Goal: Navigation & Orientation: Find specific page/section

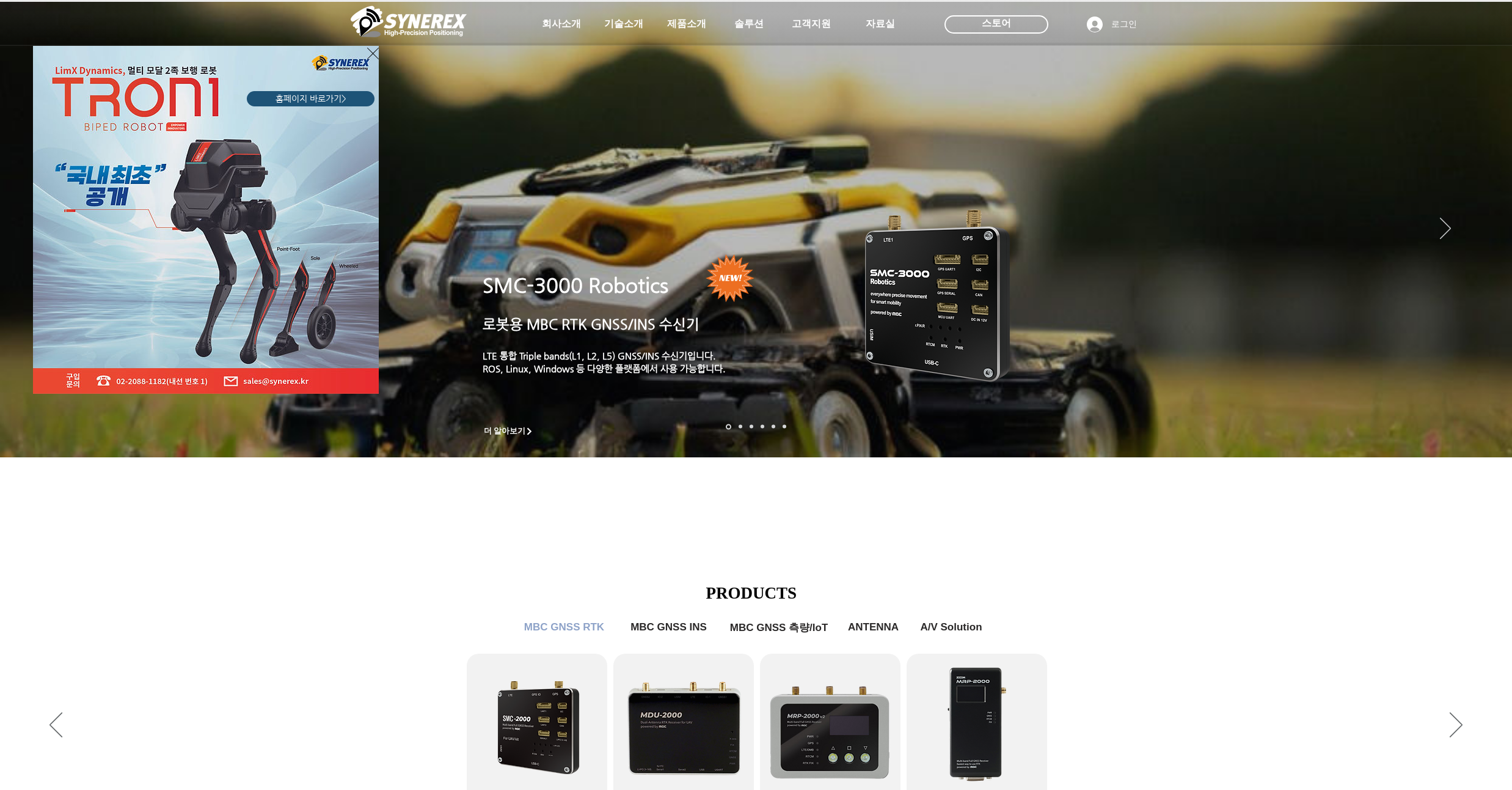
click at [370, 52] on icon "사이트로 돌아가기" at bounding box center [373, 53] width 11 height 15
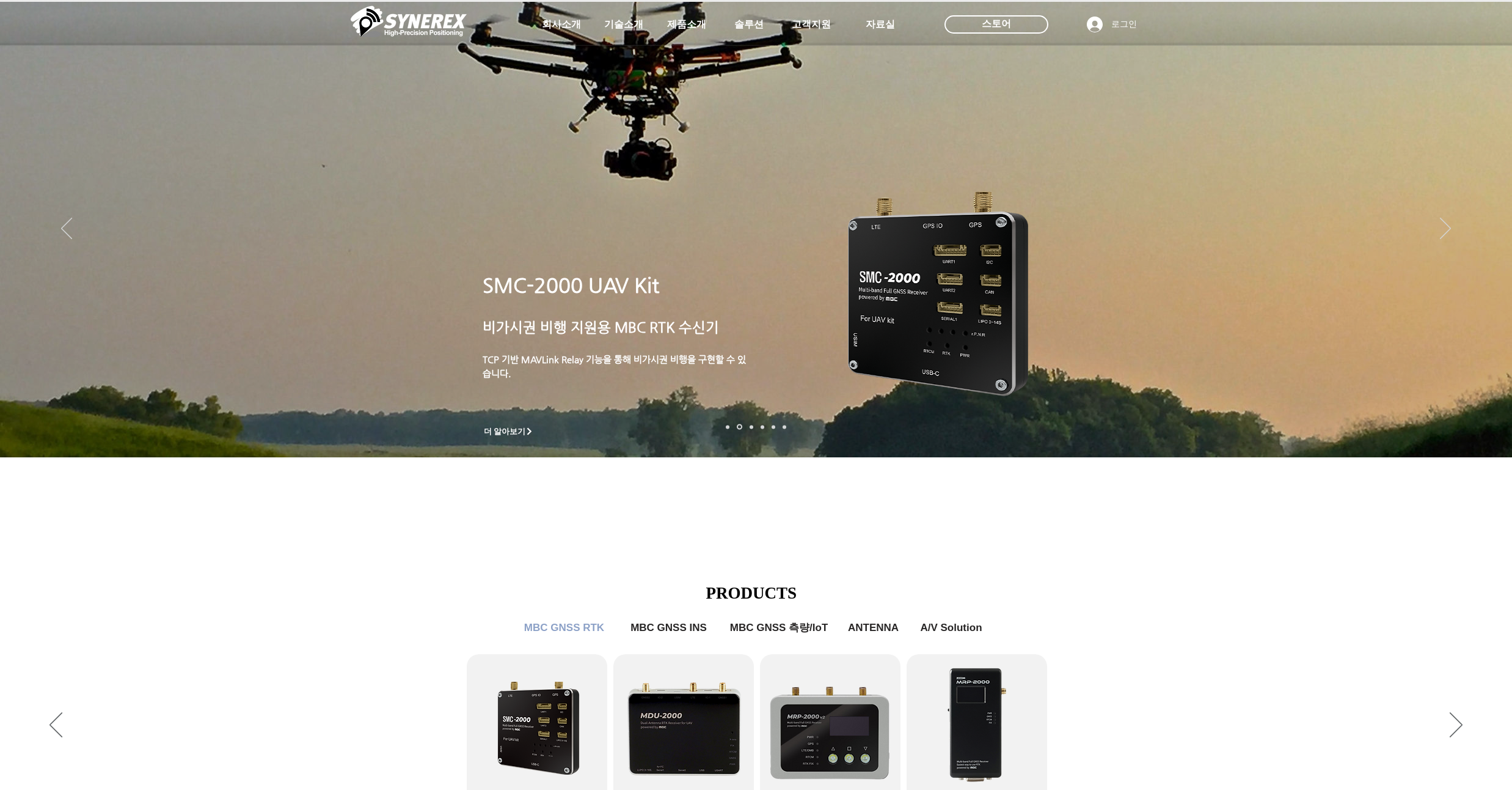
click at [518, 434] on span "더 알아보기" at bounding box center [505, 431] width 42 height 11
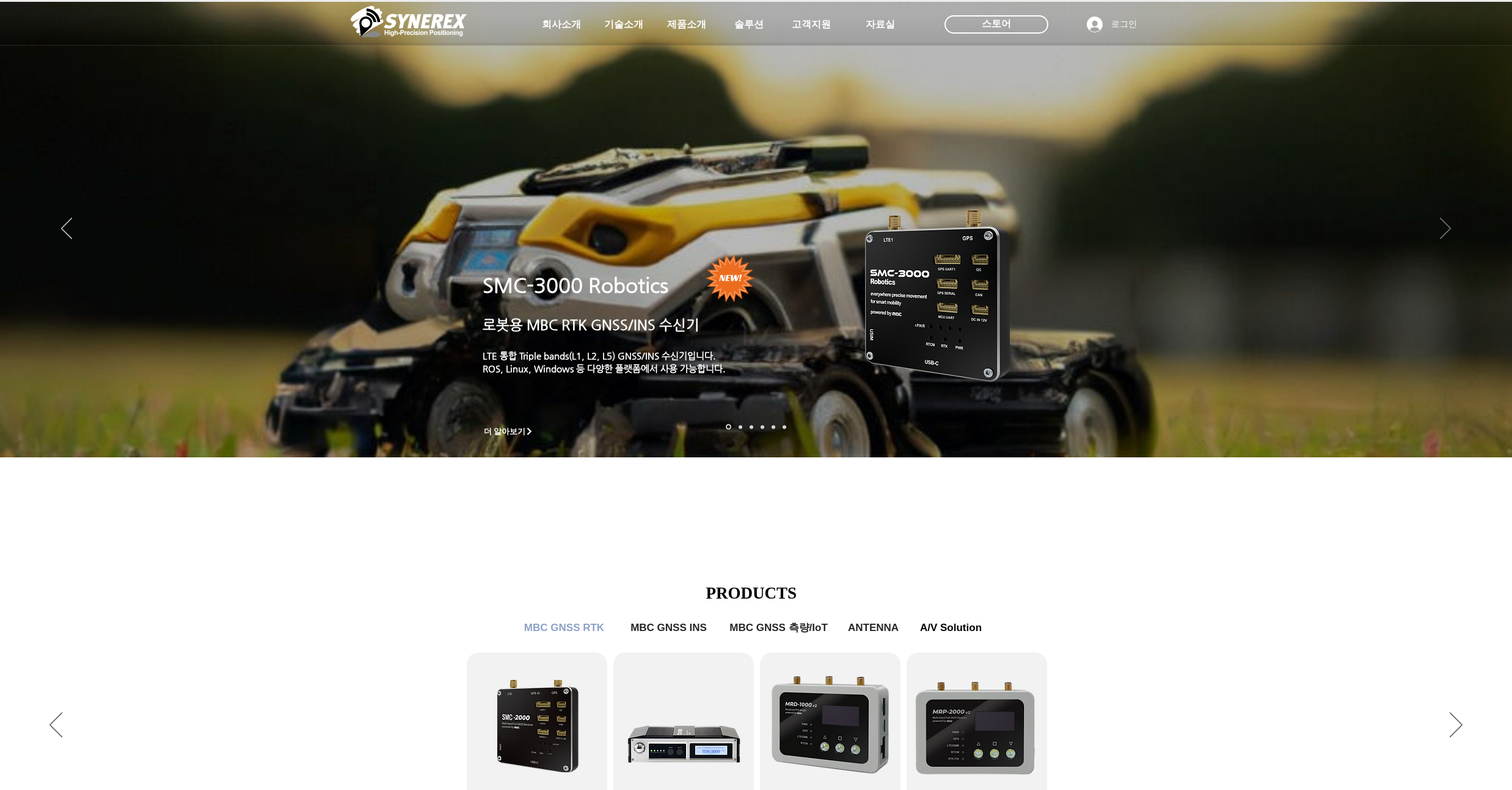
click at [1131, 233] on icon "다음" at bounding box center [1445, 228] width 11 height 21
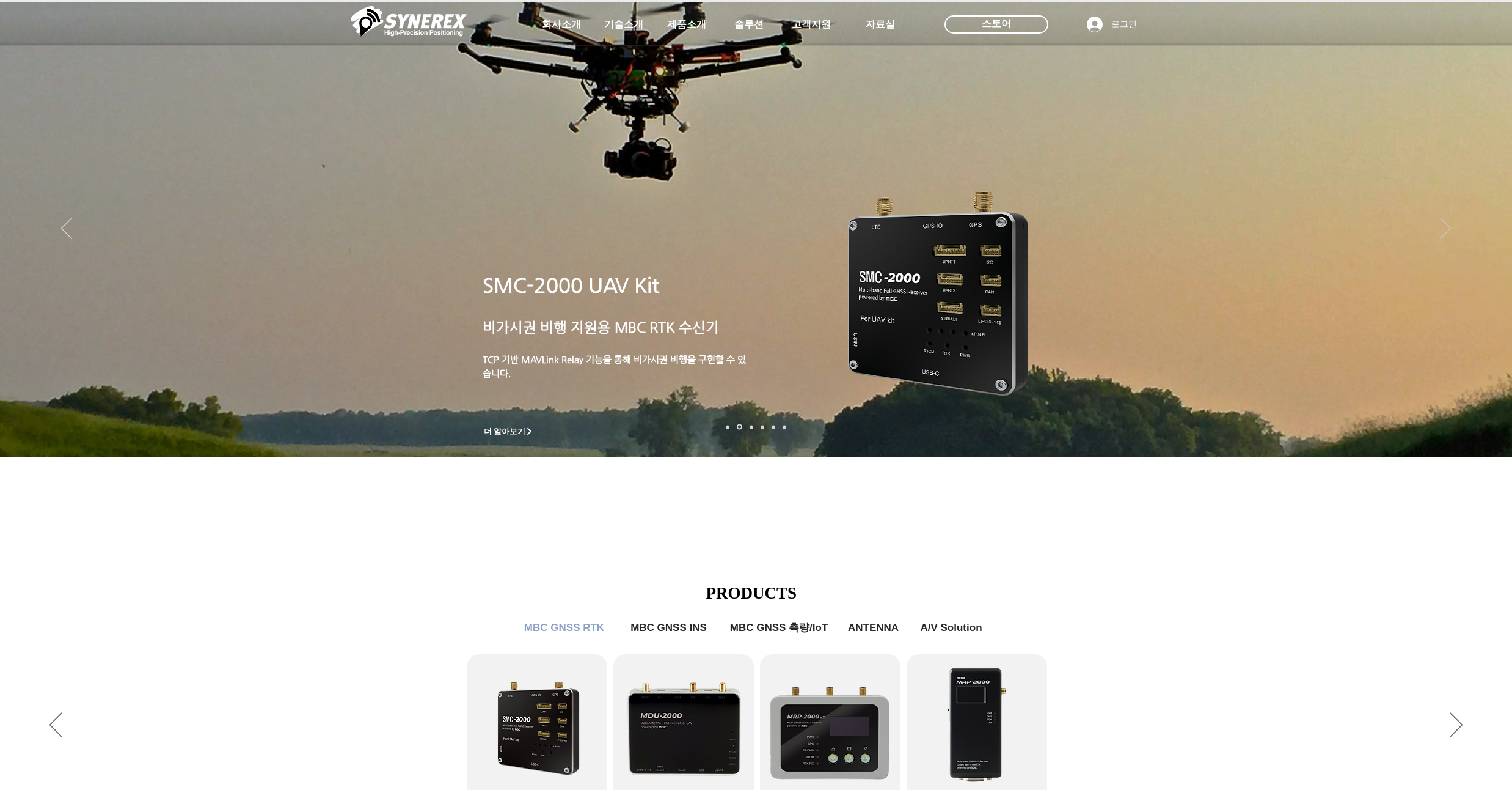
click at [1131, 239] on icon "다음" at bounding box center [1445, 228] width 11 height 21
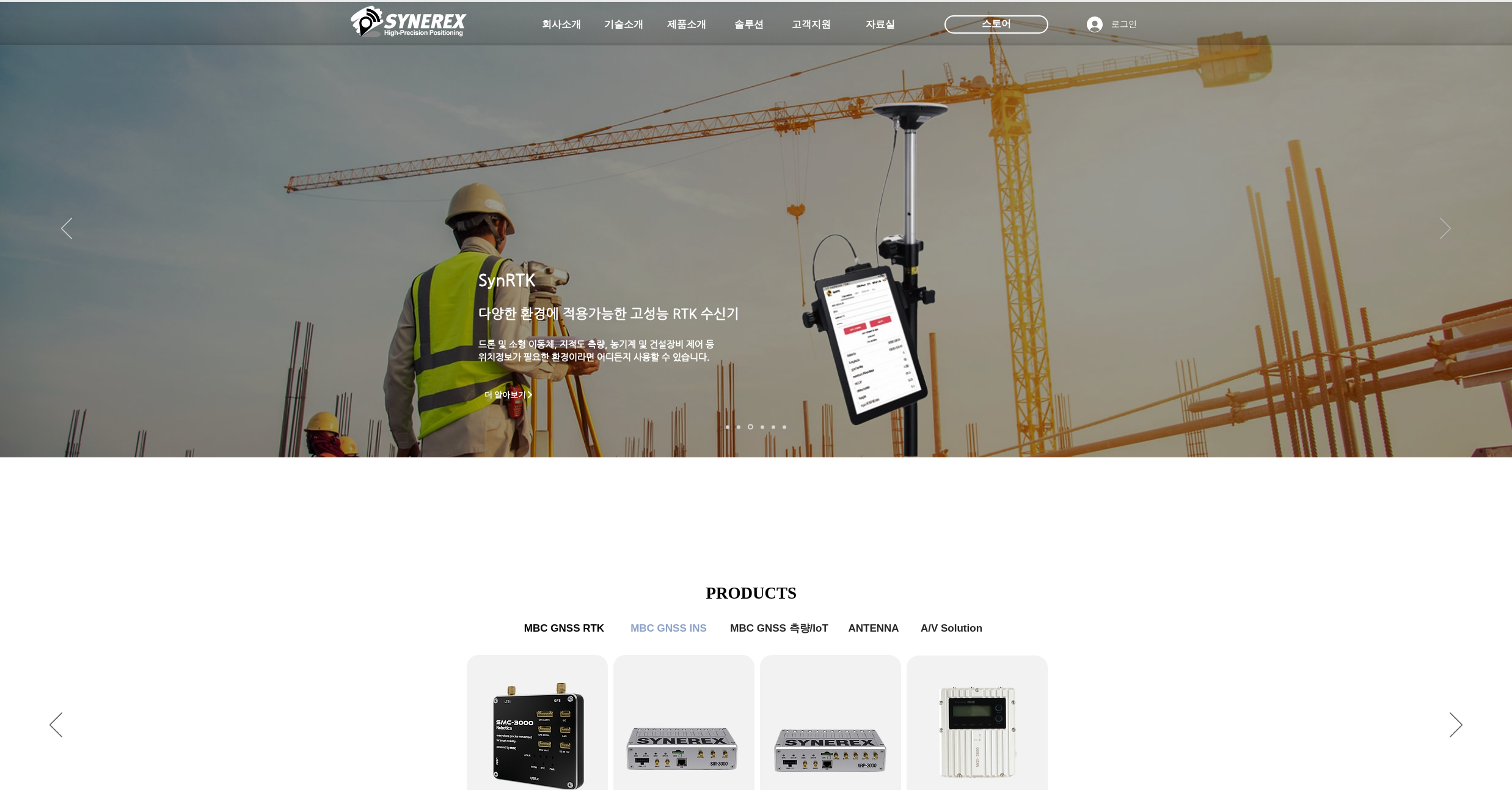
click at [1131, 239] on icon "다음" at bounding box center [1445, 228] width 11 height 21
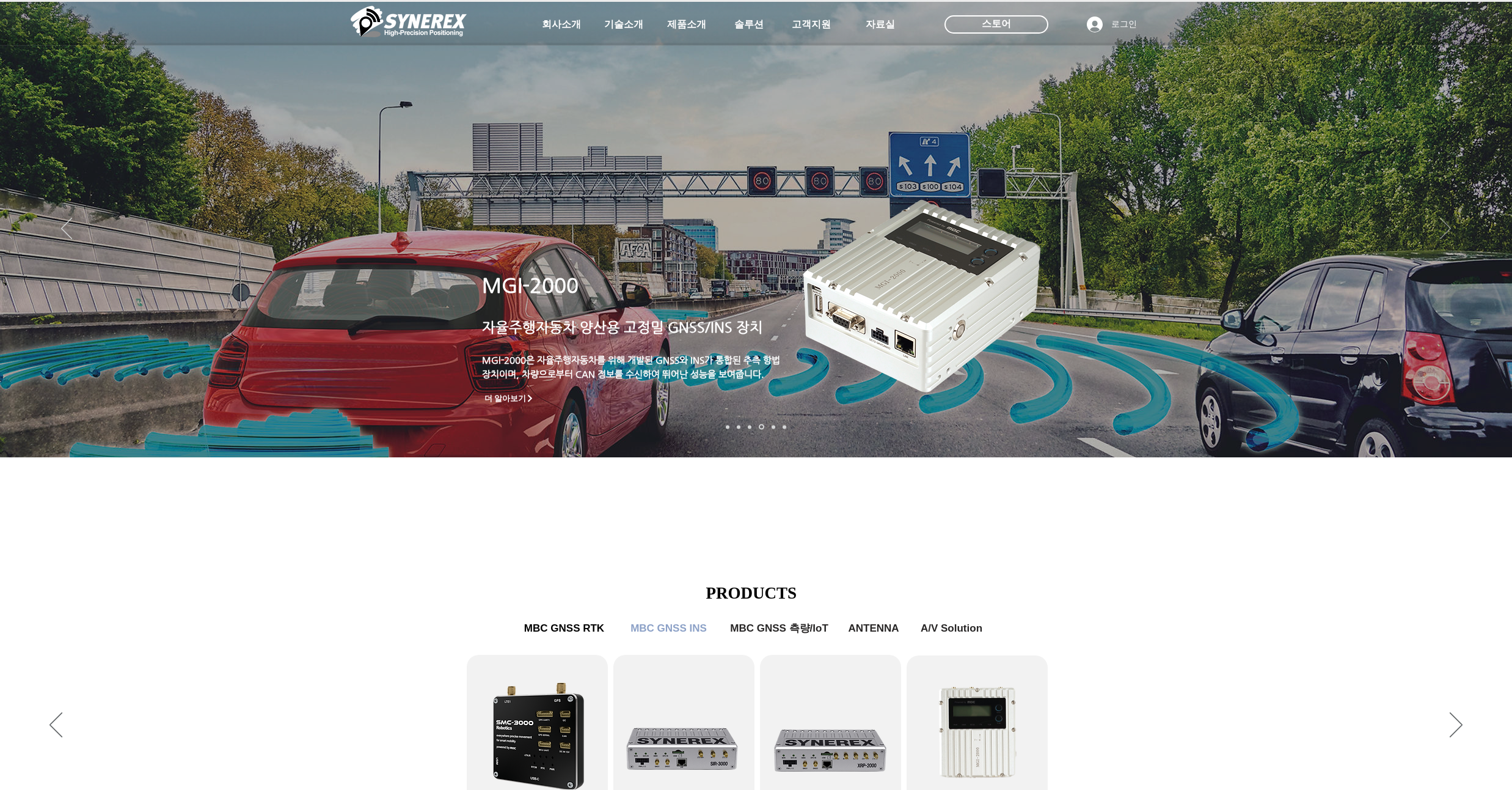
click at [1131, 239] on icon "다음" at bounding box center [1445, 228] width 11 height 21
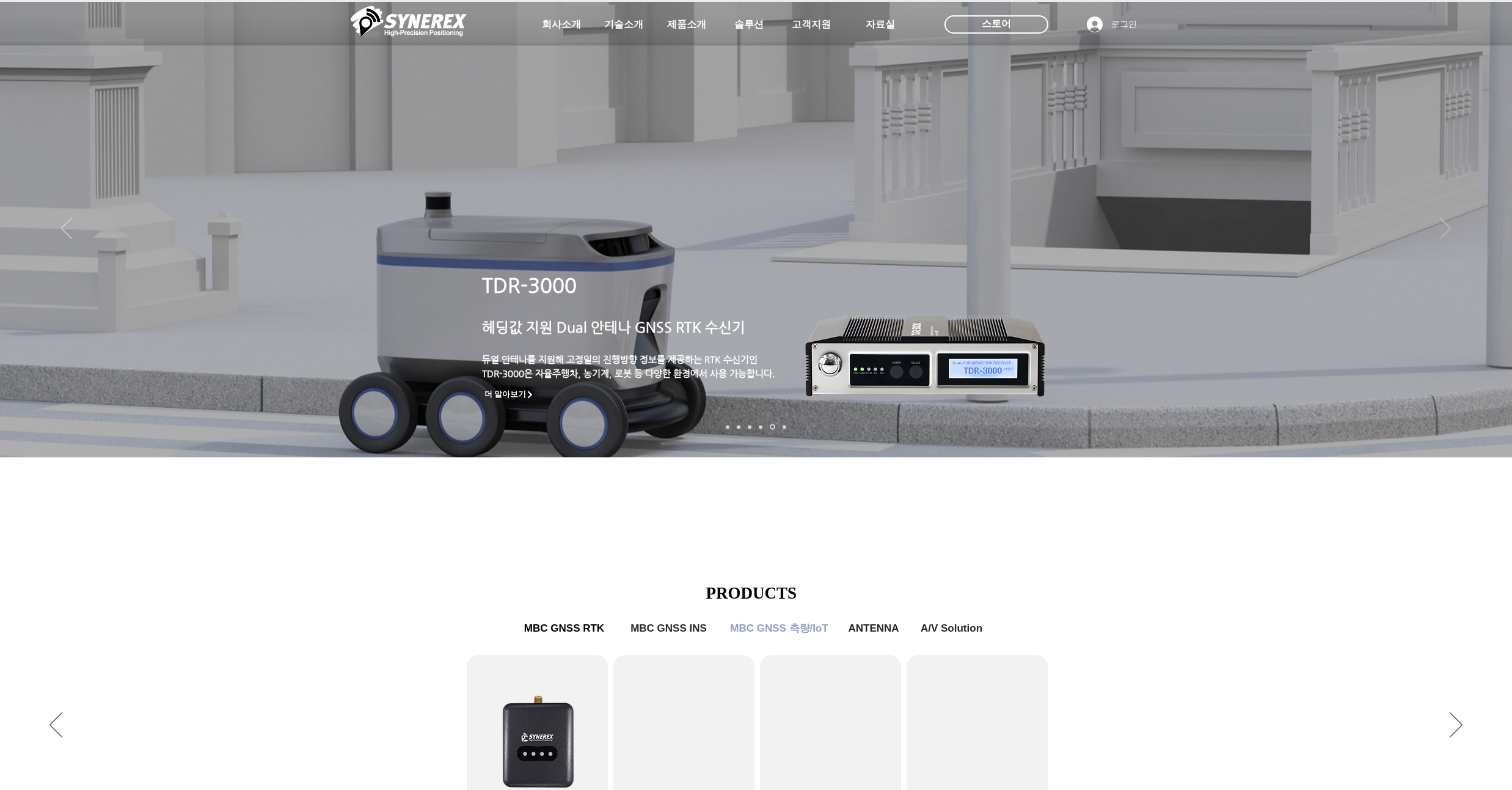
click at [1131, 239] on icon "다음" at bounding box center [1445, 228] width 11 height 21
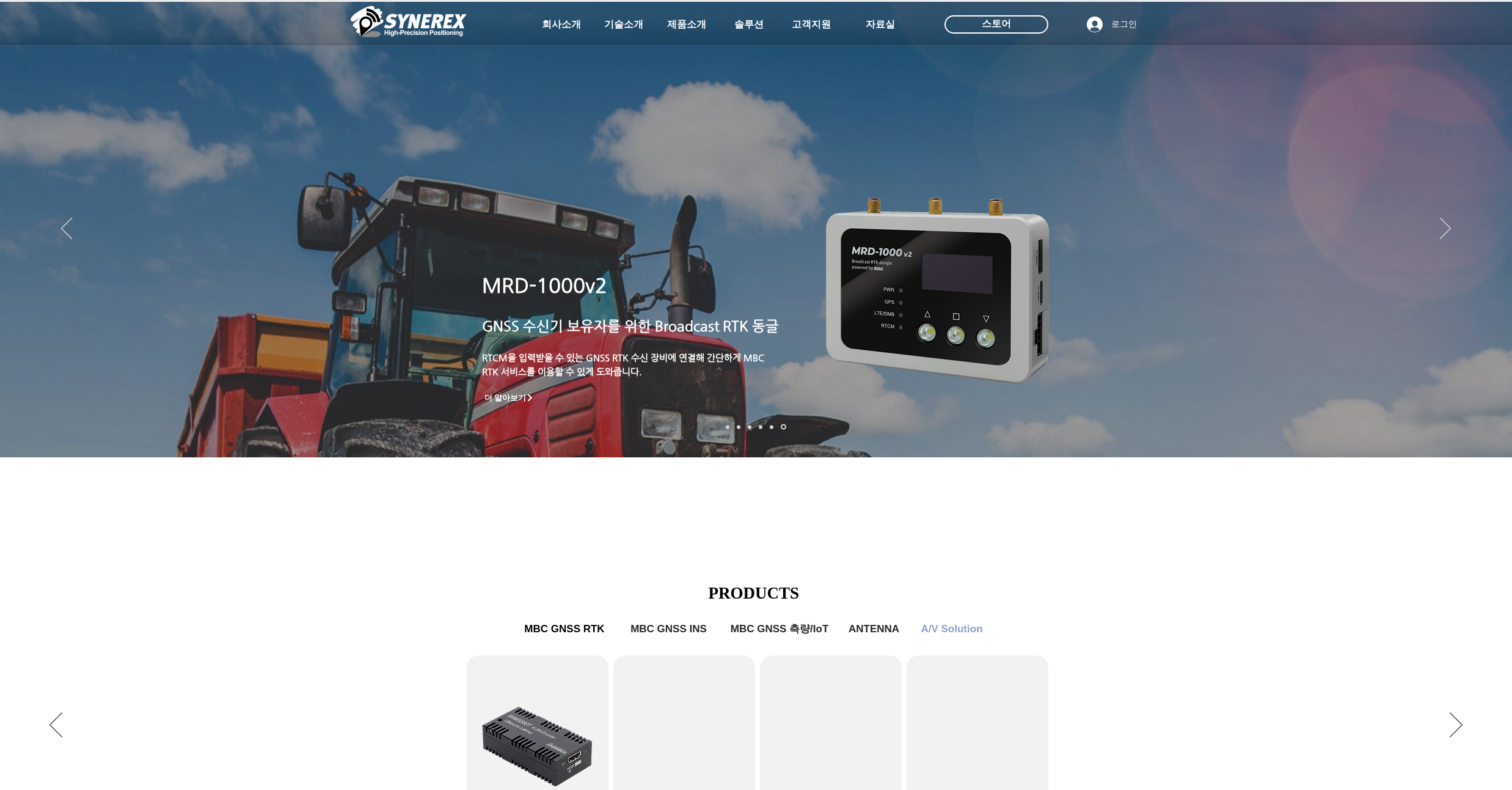
click at [1131, 226] on img "슬라이드쇼" at bounding box center [756, 230] width 1512 height 455
click at [1131, 232] on icon "다음" at bounding box center [1445, 229] width 11 height 21
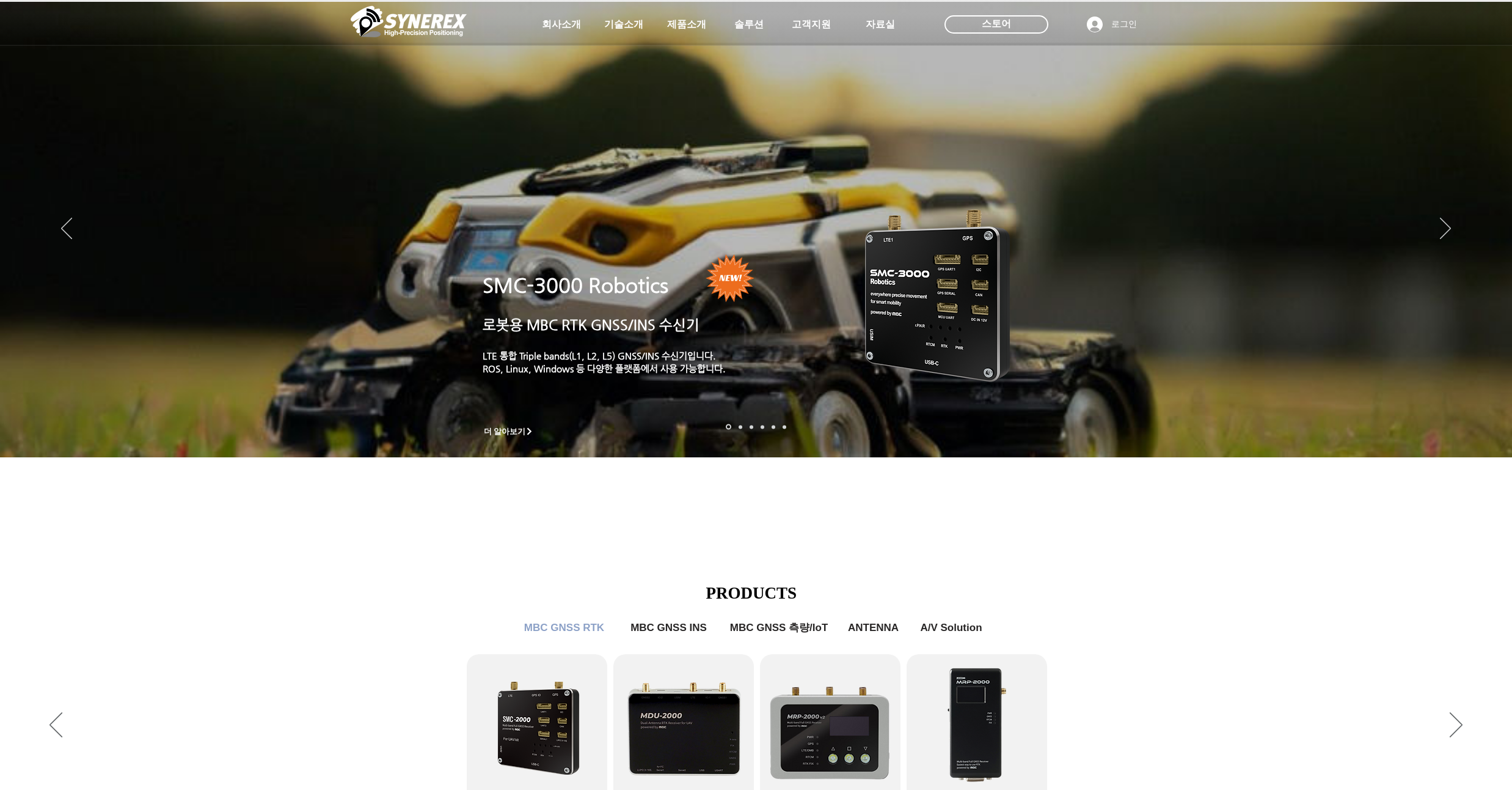
click at [524, 437] on span "더 알아보기" at bounding box center [509, 431] width 61 height 15
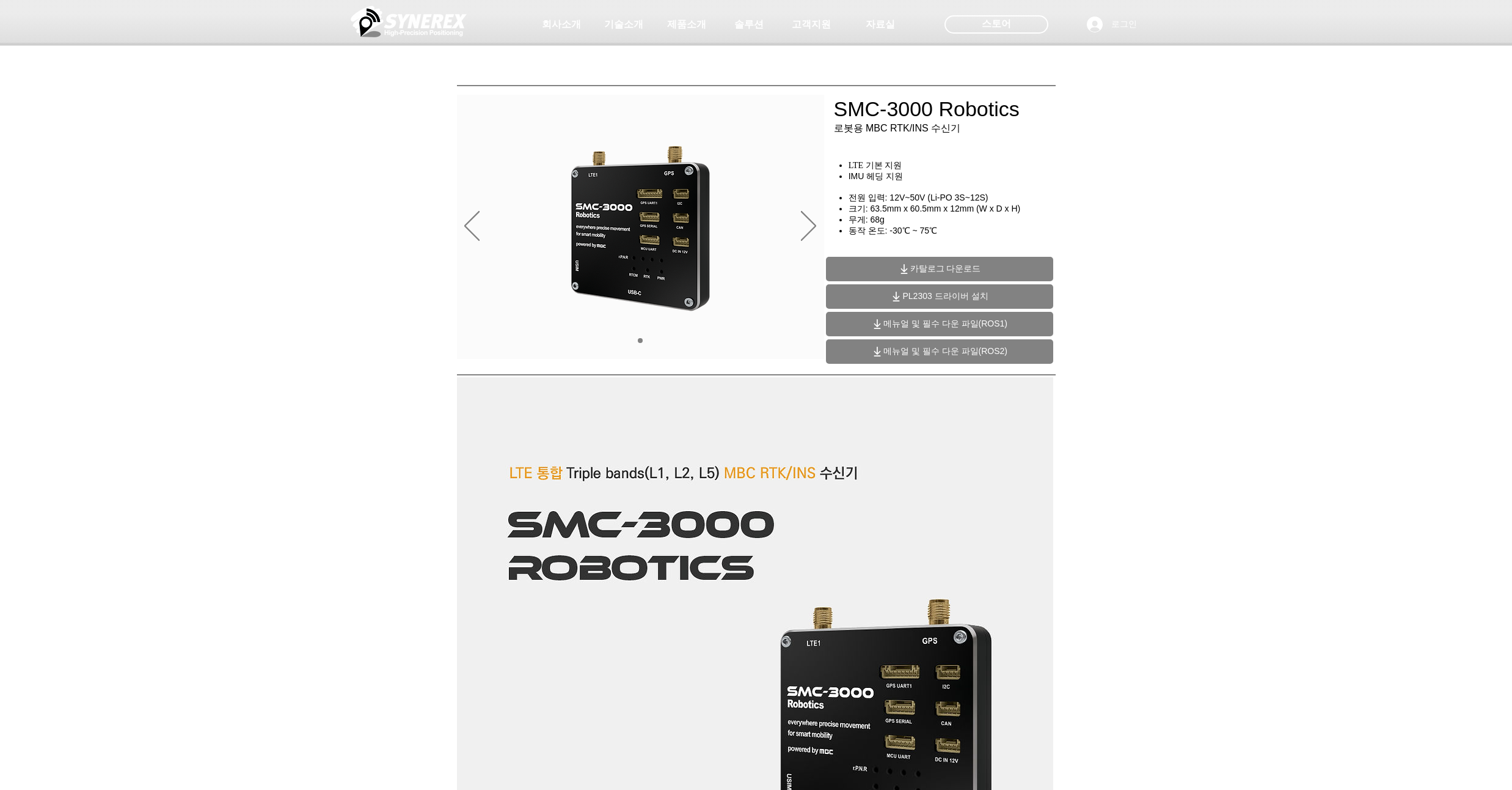
drag, startPoint x: 292, startPoint y: 279, endPoint x: 260, endPoint y: 228, distance: 60.2
click at [260, 228] on div "main content" at bounding box center [756, 278] width 1512 height 182
drag, startPoint x: 175, startPoint y: 219, endPoint x: 179, endPoint y: 197, distance: 22.4
click at [179, 197] on div "main content" at bounding box center [756, 278] width 1512 height 182
drag, startPoint x: 179, startPoint y: 197, endPoint x: 185, endPoint y: 179, distance: 19.0
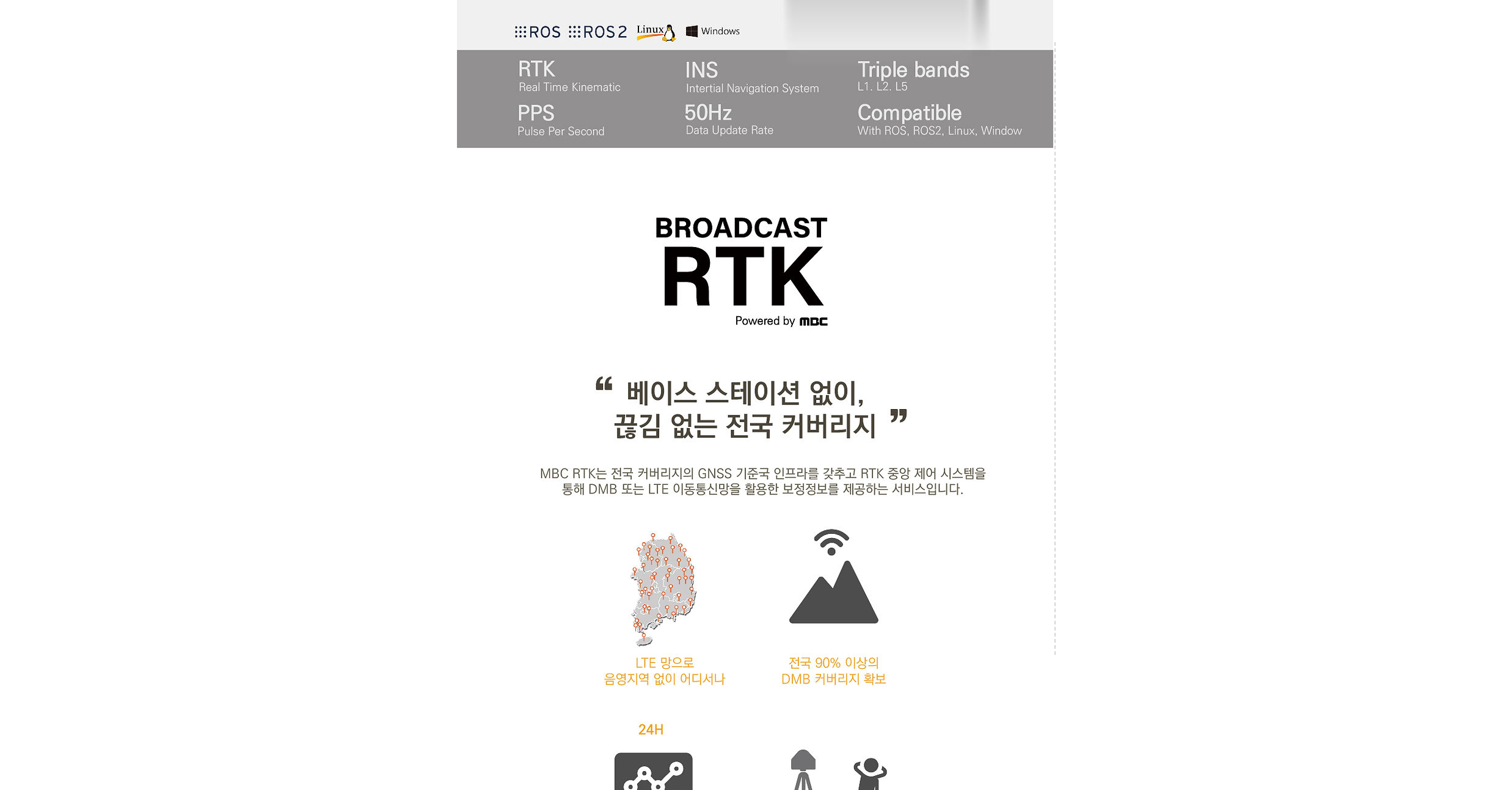
scroll to position [880, 0]
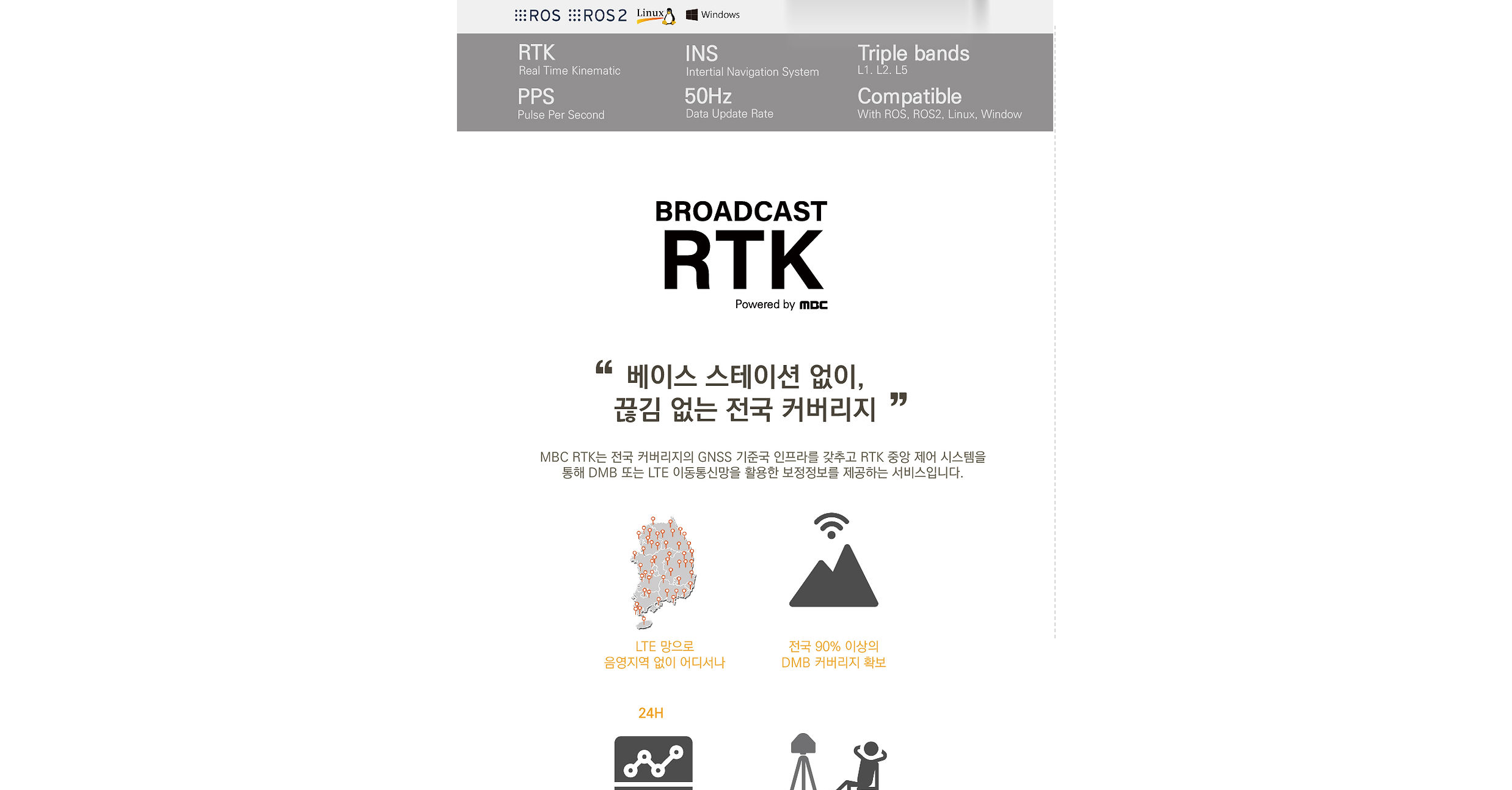
drag, startPoint x: 179, startPoint y: 195, endPoint x: 181, endPoint y: 184, distance: 11.2
drag, startPoint x: 119, startPoint y: 205, endPoint x: 129, endPoint y: 187, distance: 20.6
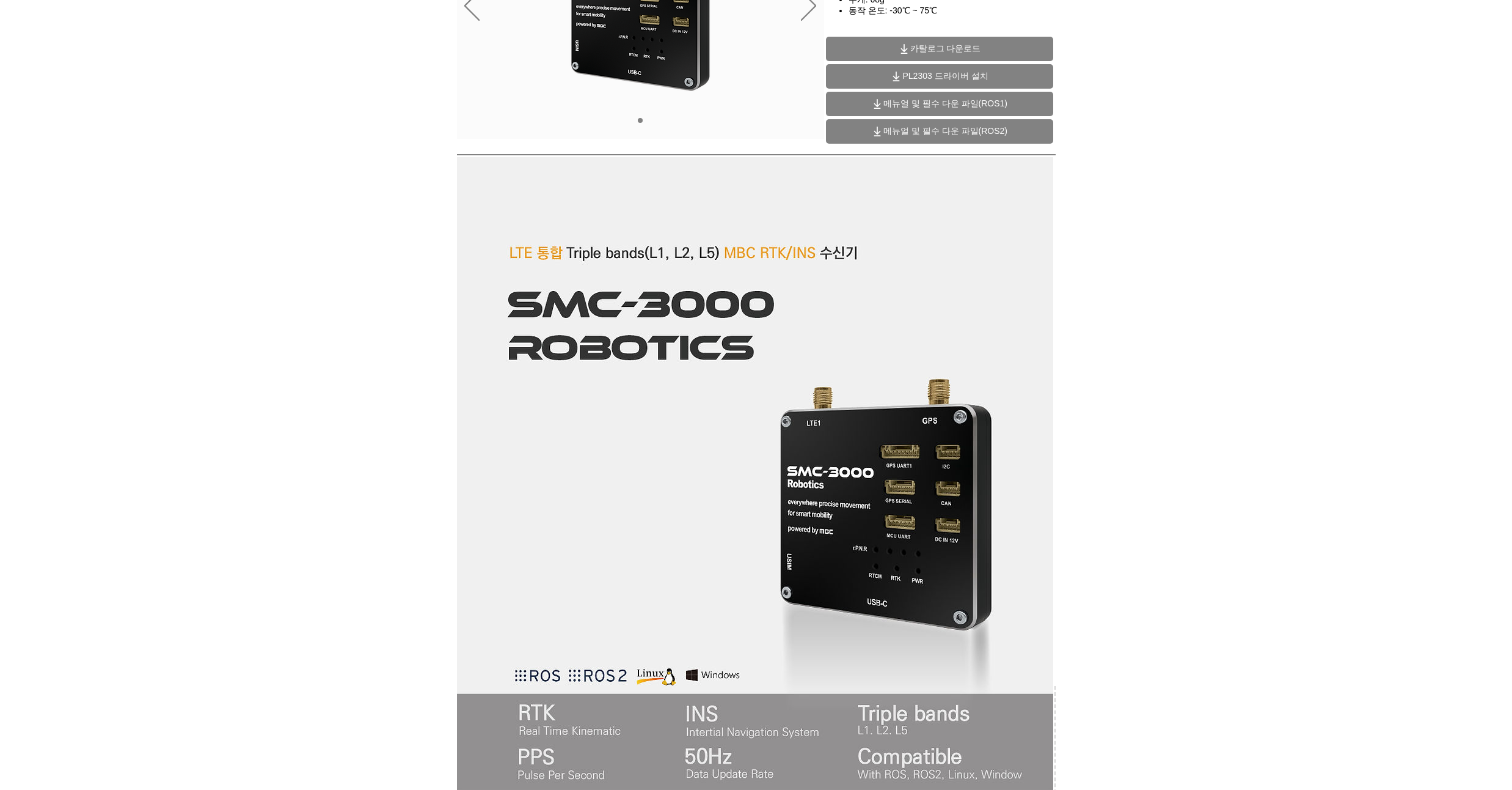
scroll to position [0, 0]
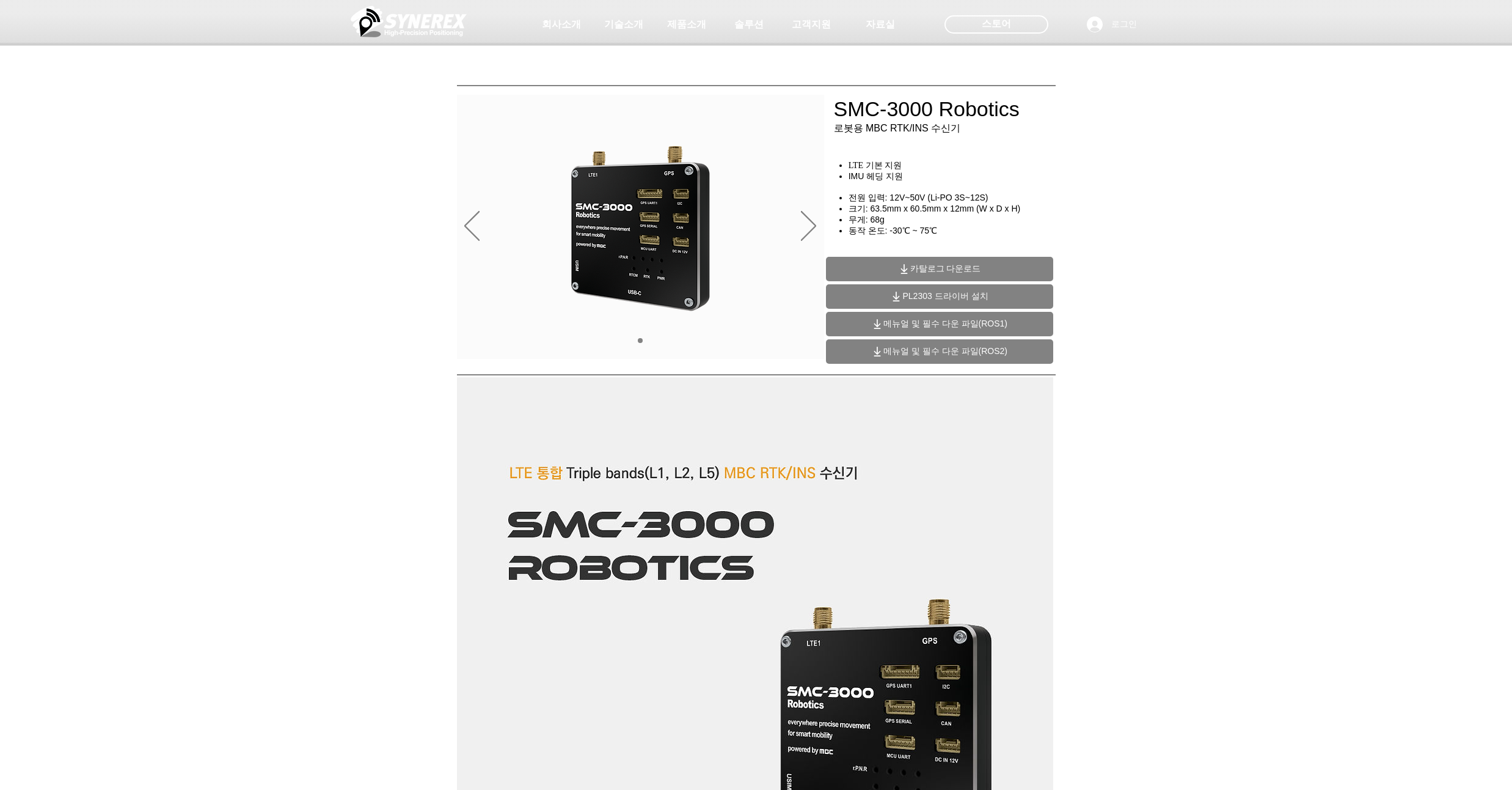
drag, startPoint x: 1130, startPoint y: 338, endPoint x: 1134, endPoint y: 310, distance: 28.3
click at [1131, 310] on div "main content" at bounding box center [756, 278] width 1512 height 182
drag, startPoint x: 1140, startPoint y: 316, endPoint x: 1147, endPoint y: 292, distance: 25.0
click at [1131, 292] on div "main content" at bounding box center [756, 278] width 1512 height 182
drag, startPoint x: 1155, startPoint y: 281, endPoint x: 1164, endPoint y: 254, distance: 28.5
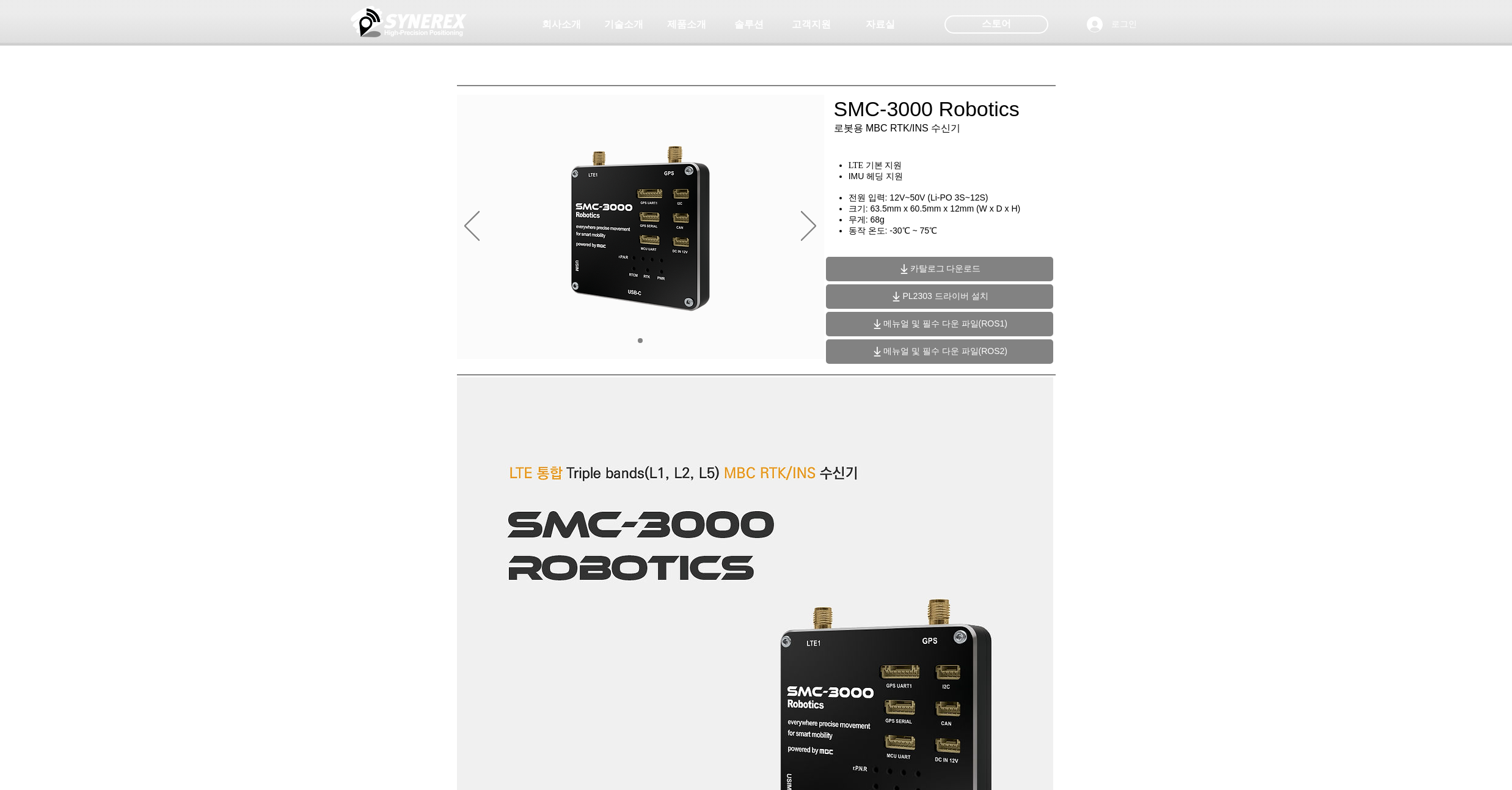
click at [1131, 254] on div "main content" at bounding box center [756, 278] width 1512 height 182
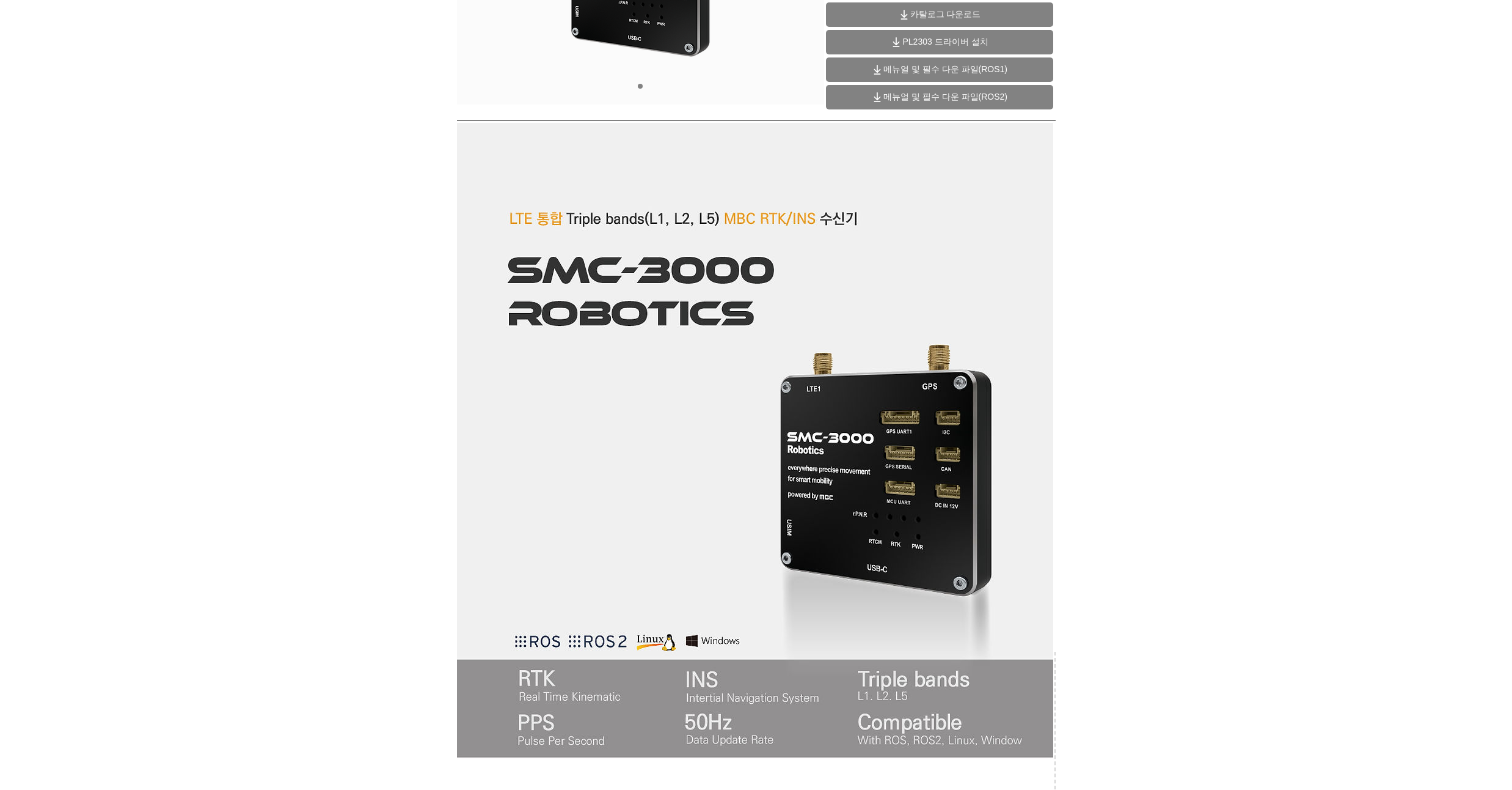
scroll to position [367, 0]
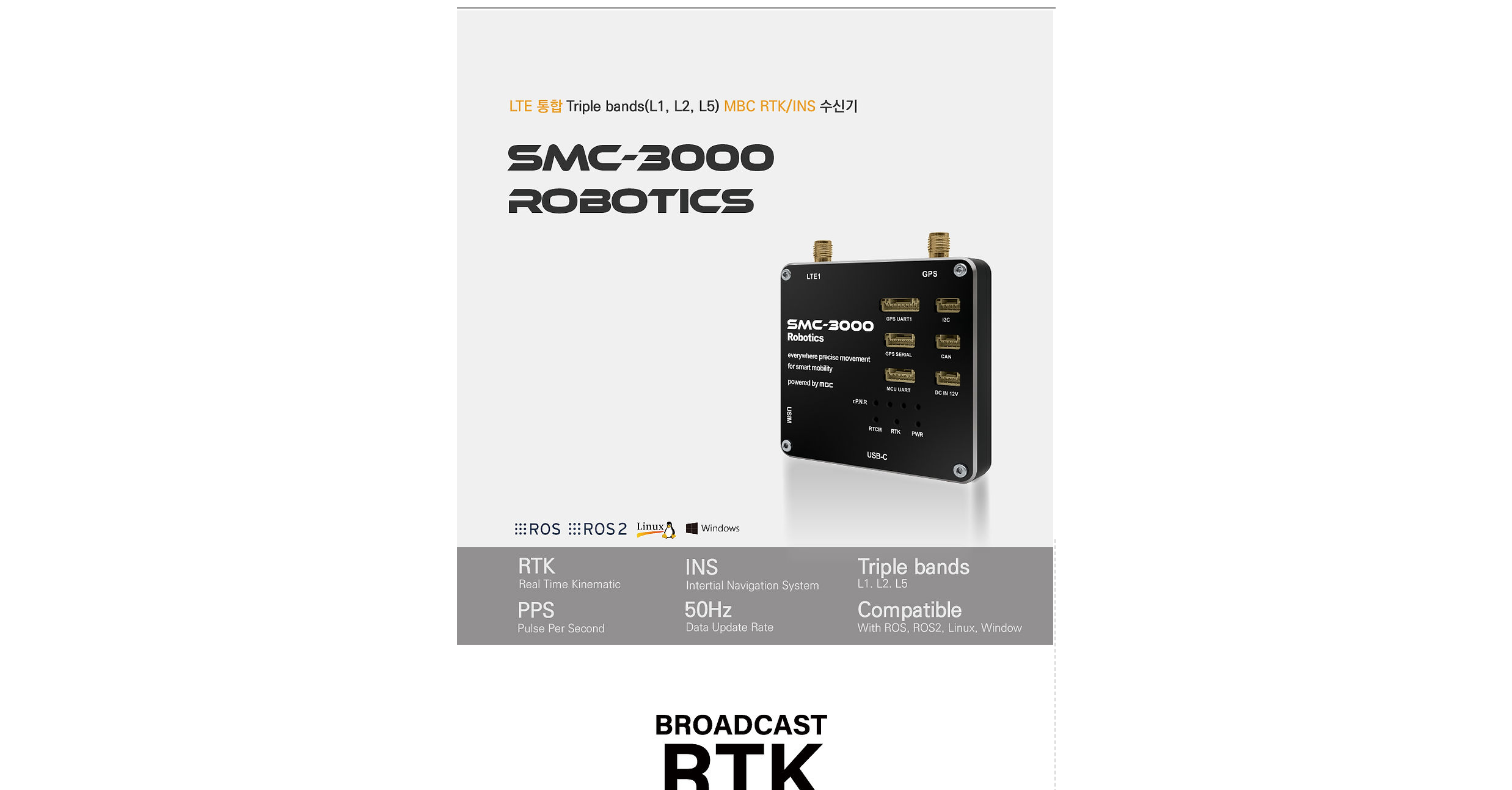
drag, startPoint x: 1142, startPoint y: 282, endPoint x: 1144, endPoint y: 255, distance: 27.1
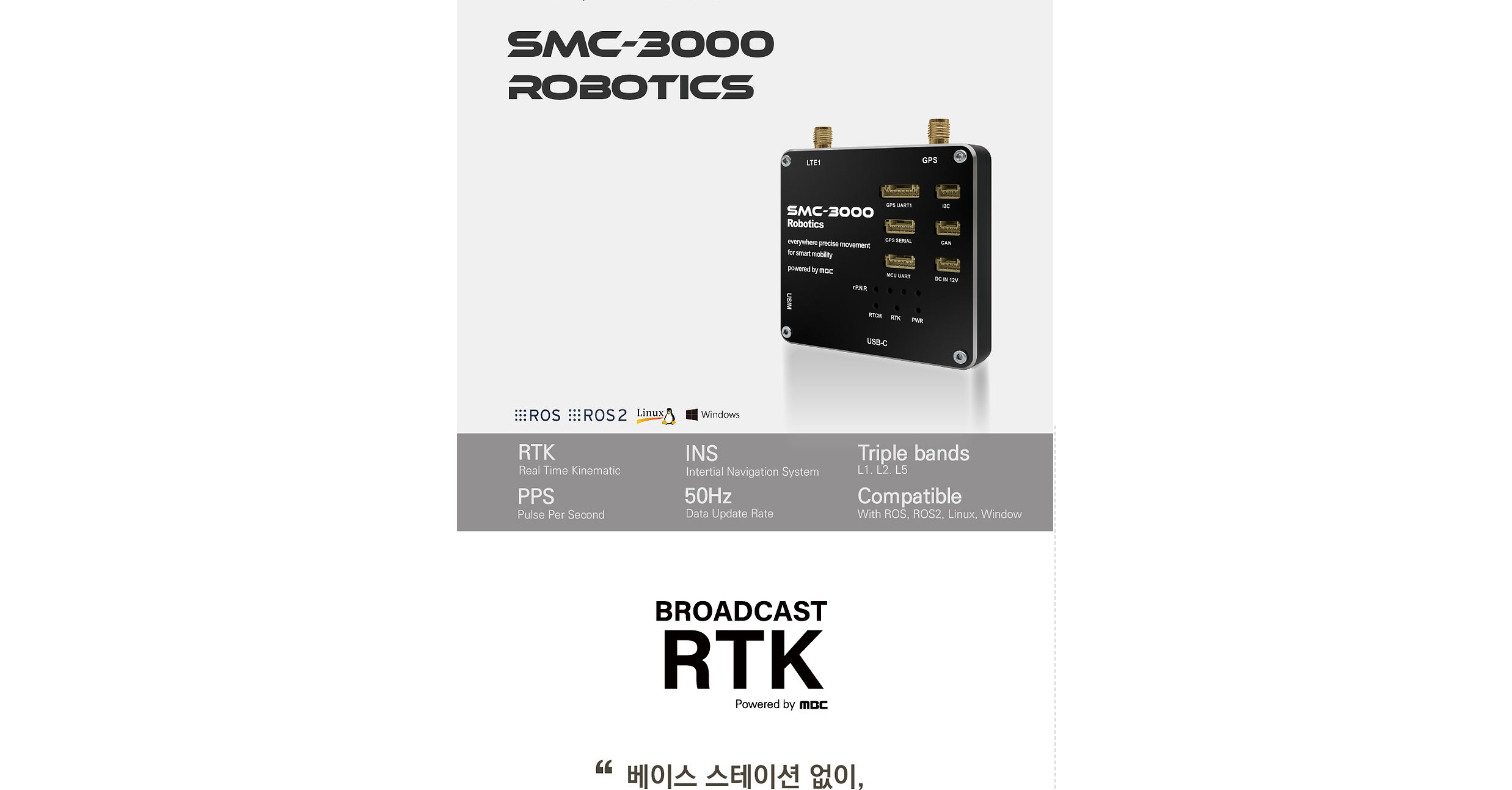
scroll to position [514, 0]
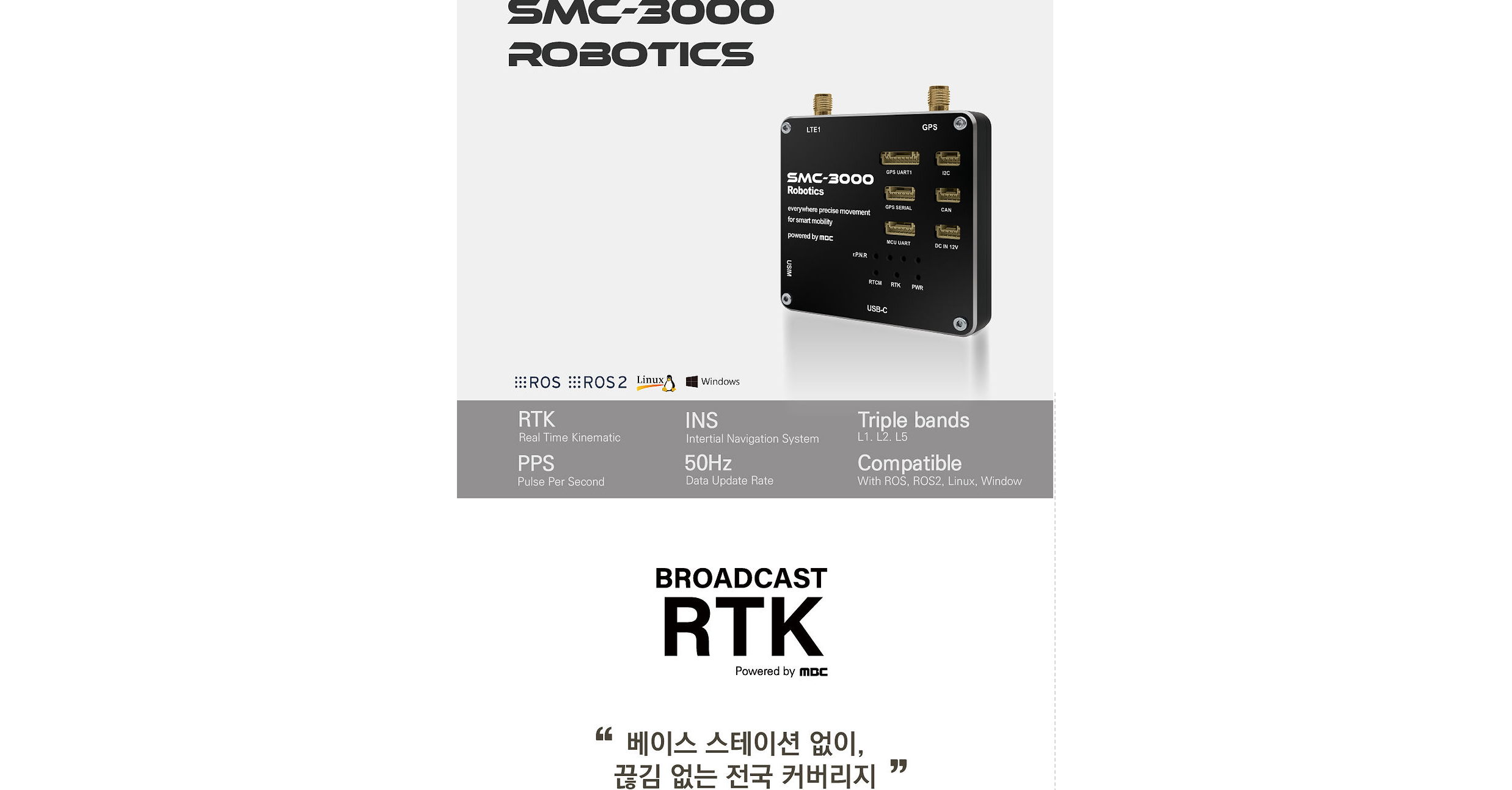
drag, startPoint x: 1144, startPoint y: 255, endPoint x: 1154, endPoint y: 225, distance: 31.6
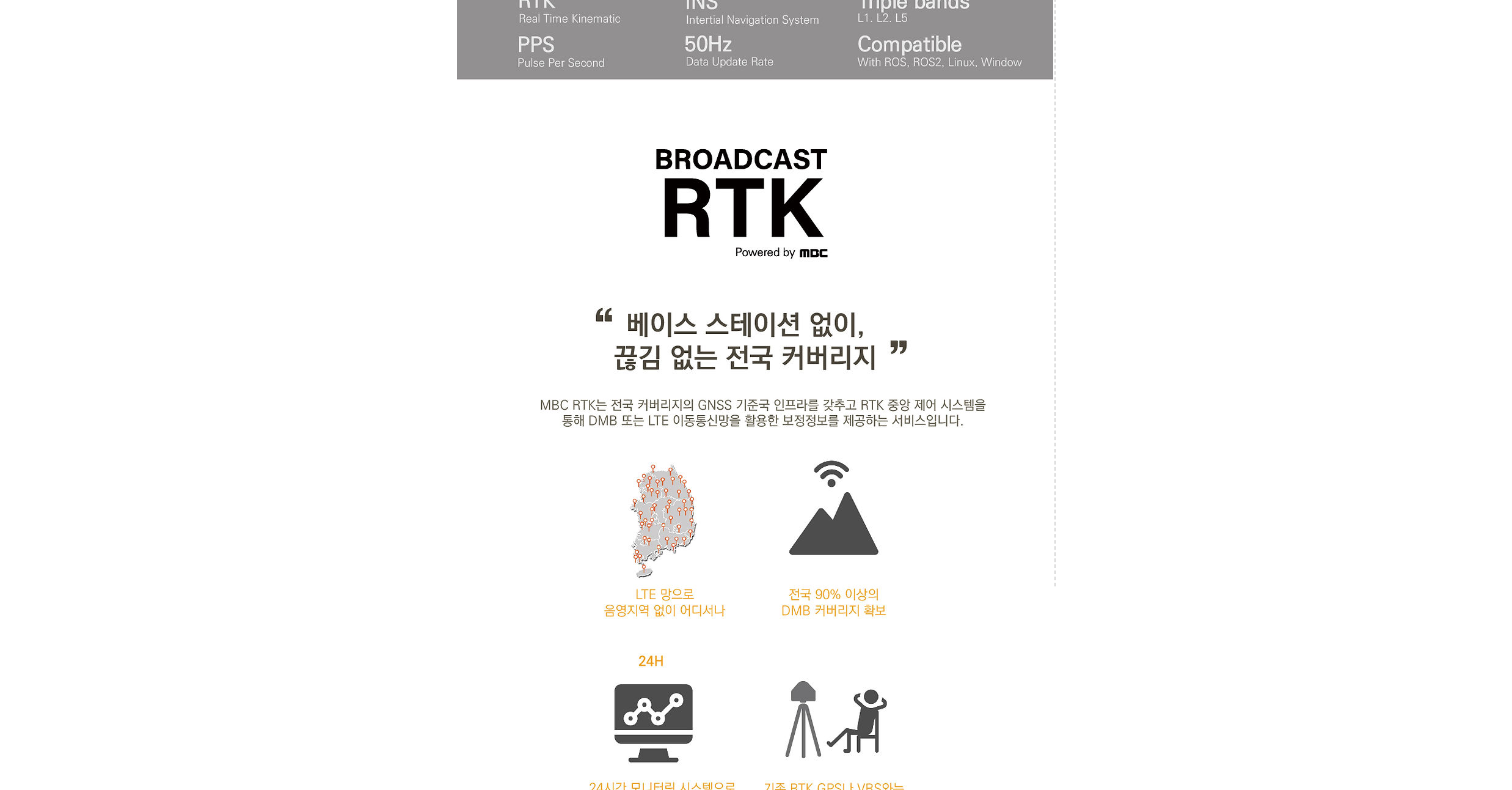
scroll to position [954, 0]
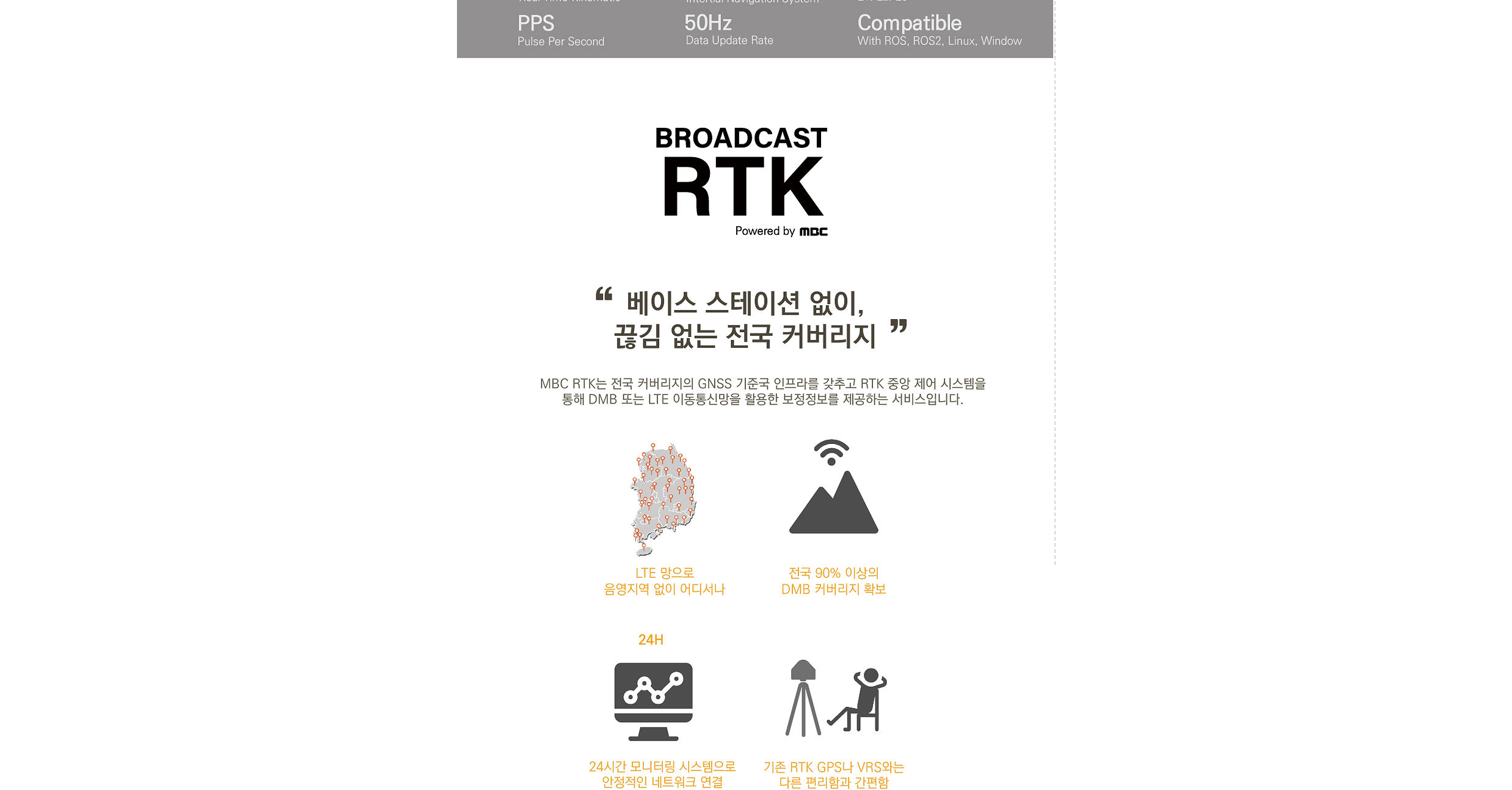
drag, startPoint x: 1154, startPoint y: 225, endPoint x: 1162, endPoint y: 201, distance: 25.3
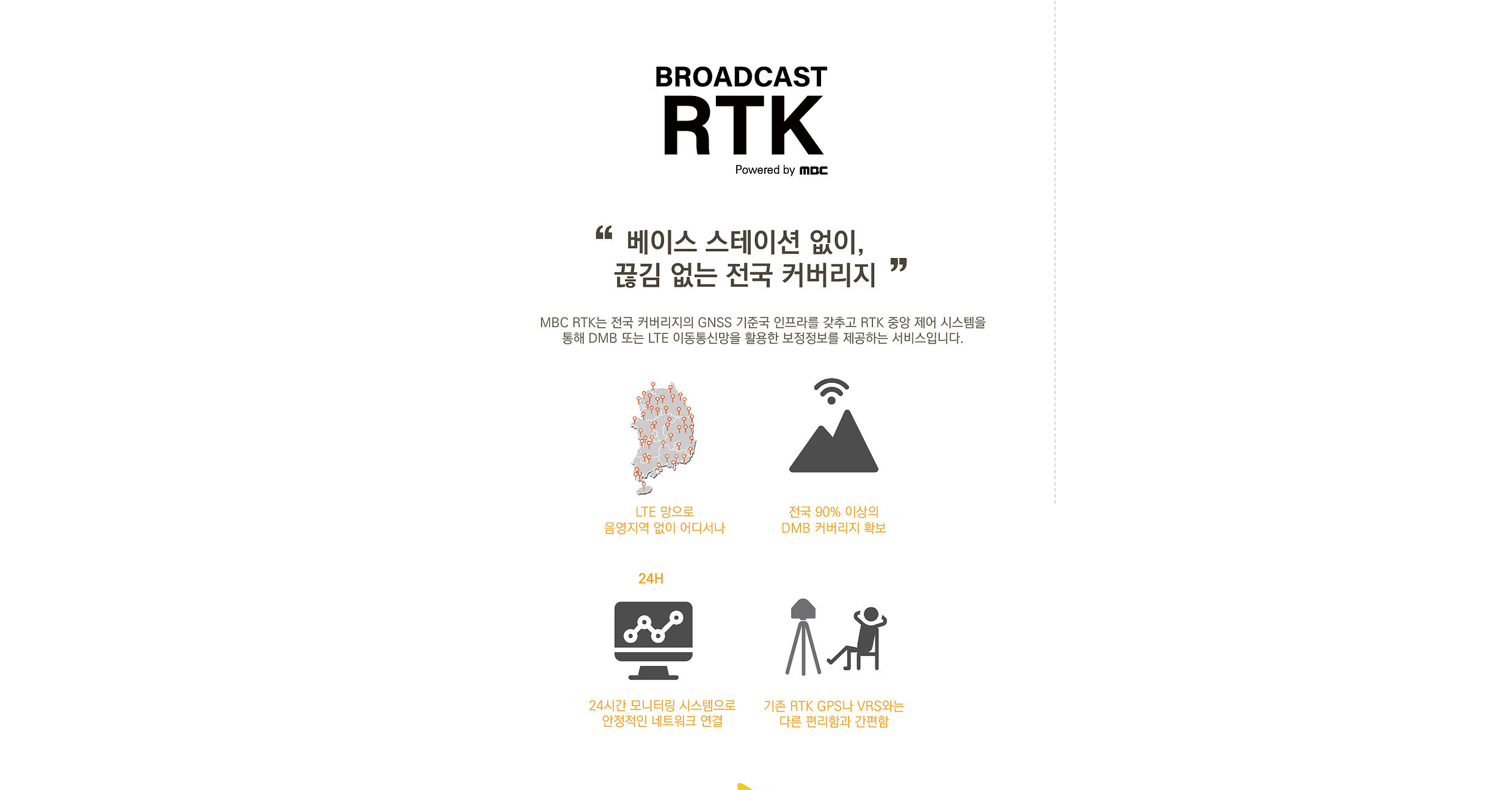
scroll to position [1101, 0]
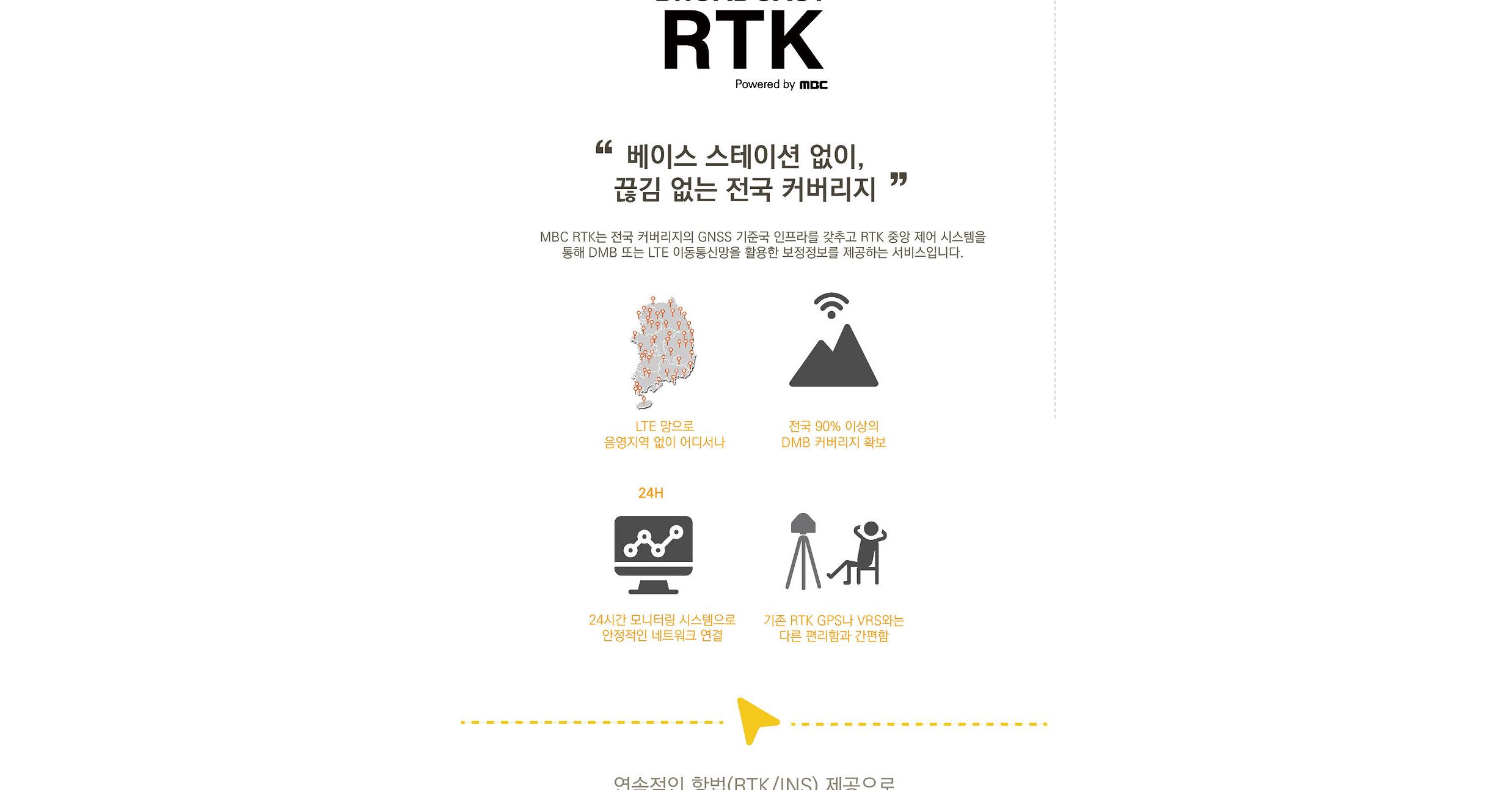
drag, startPoint x: 1100, startPoint y: 223, endPoint x: 1109, endPoint y: 198, distance: 26.6
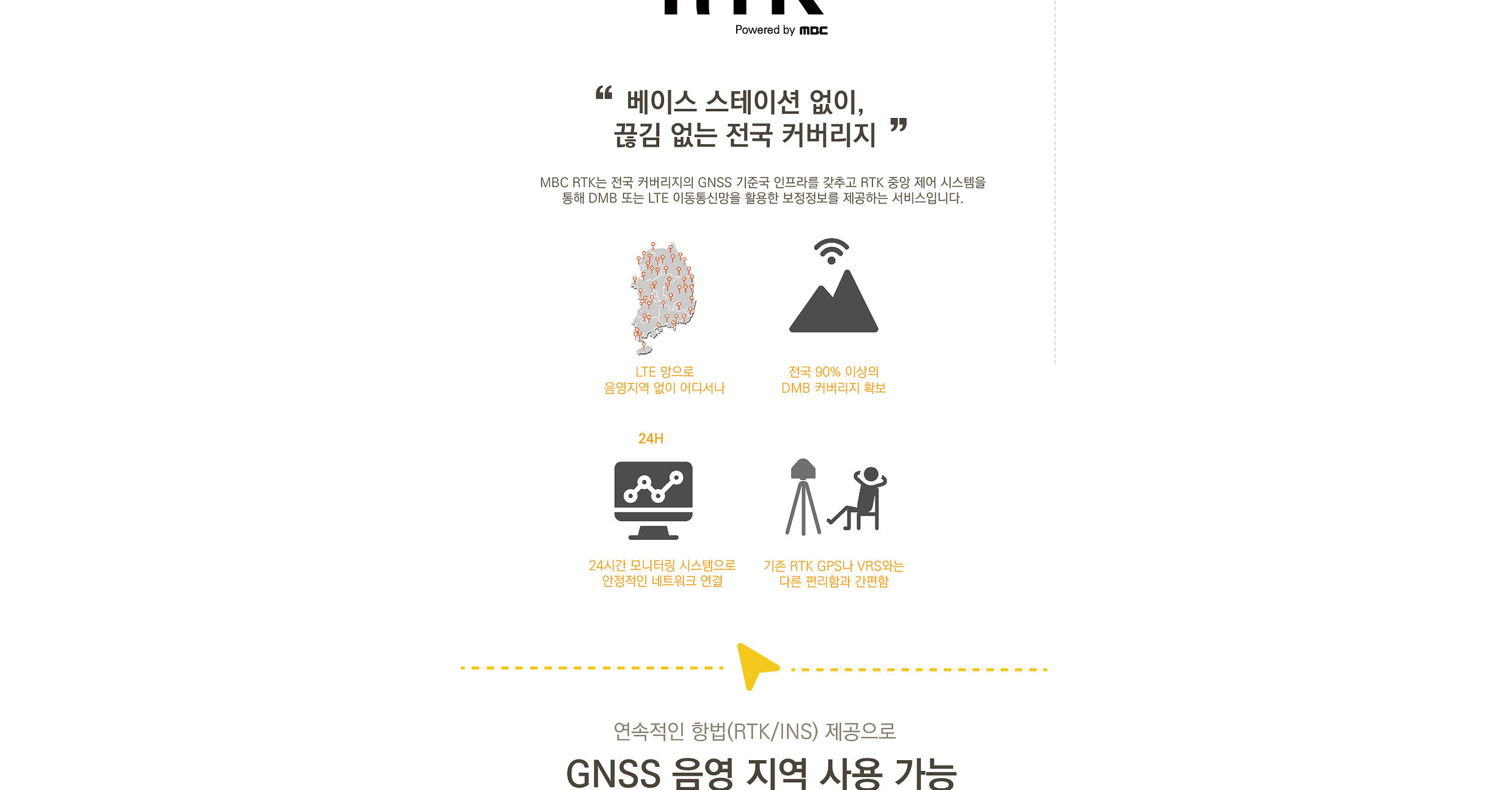
scroll to position [1247, 0]
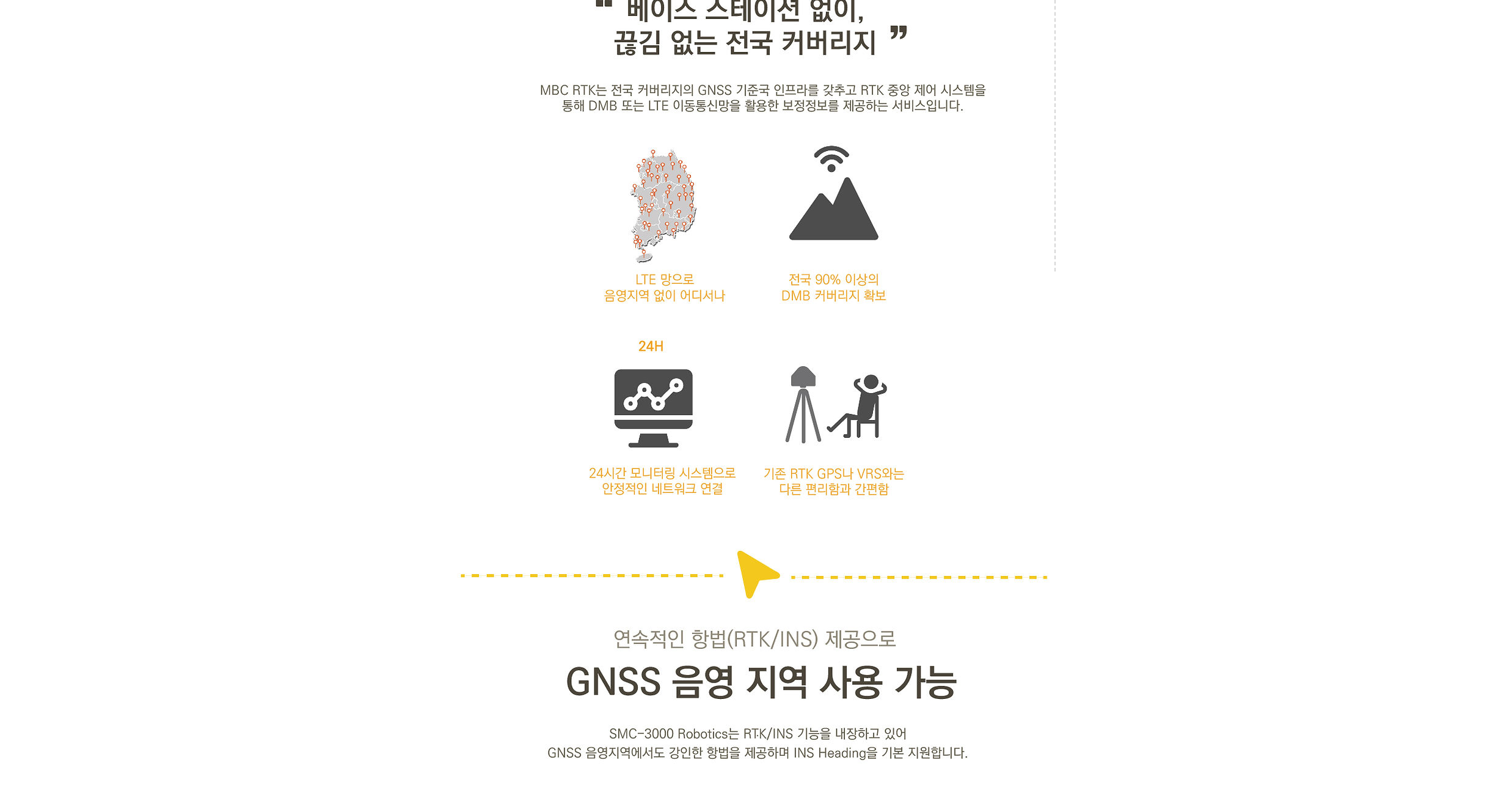
drag, startPoint x: 1111, startPoint y: 199, endPoint x: 1117, endPoint y: 179, distance: 20.9
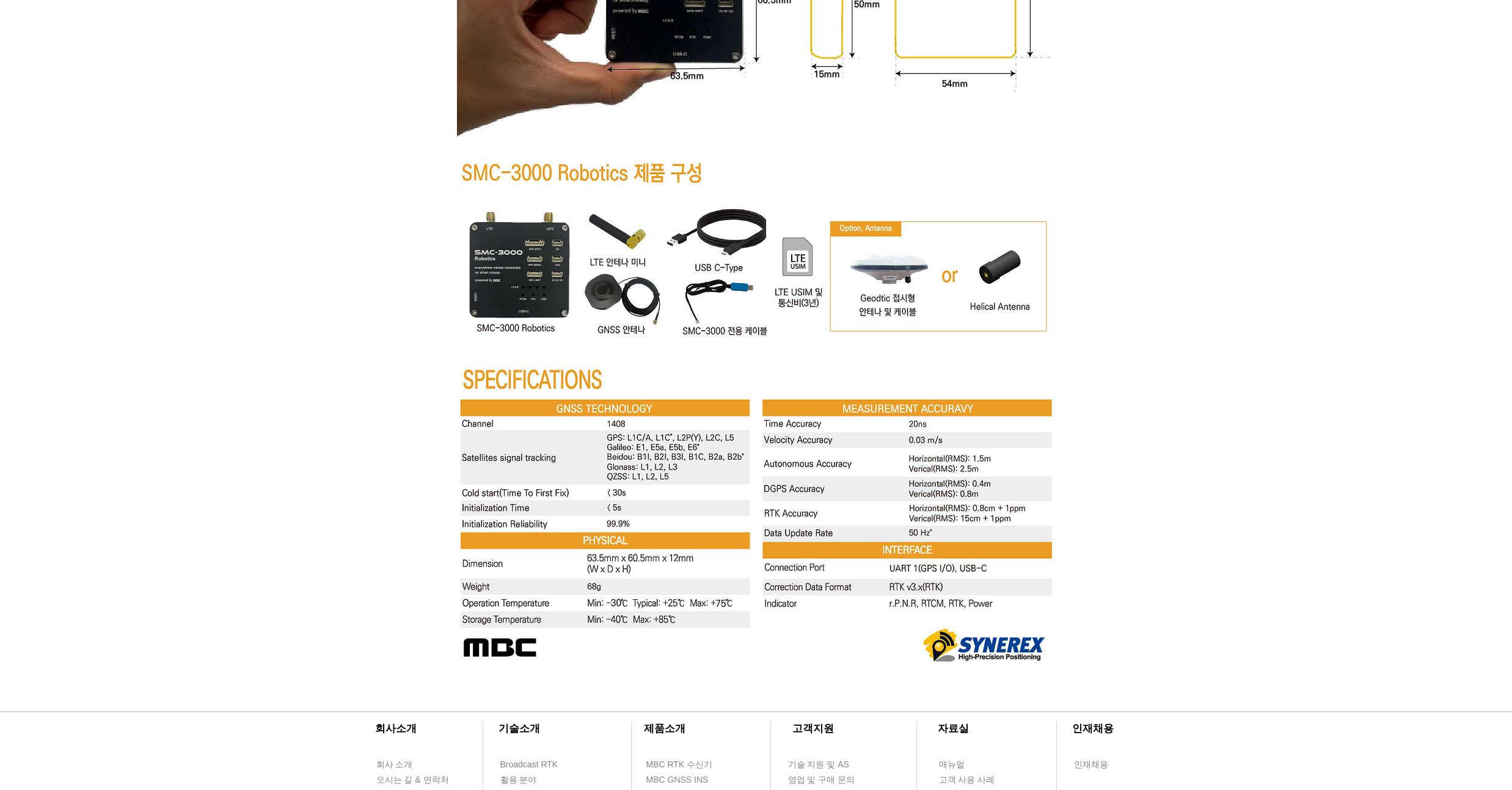
scroll to position [4251, 0]
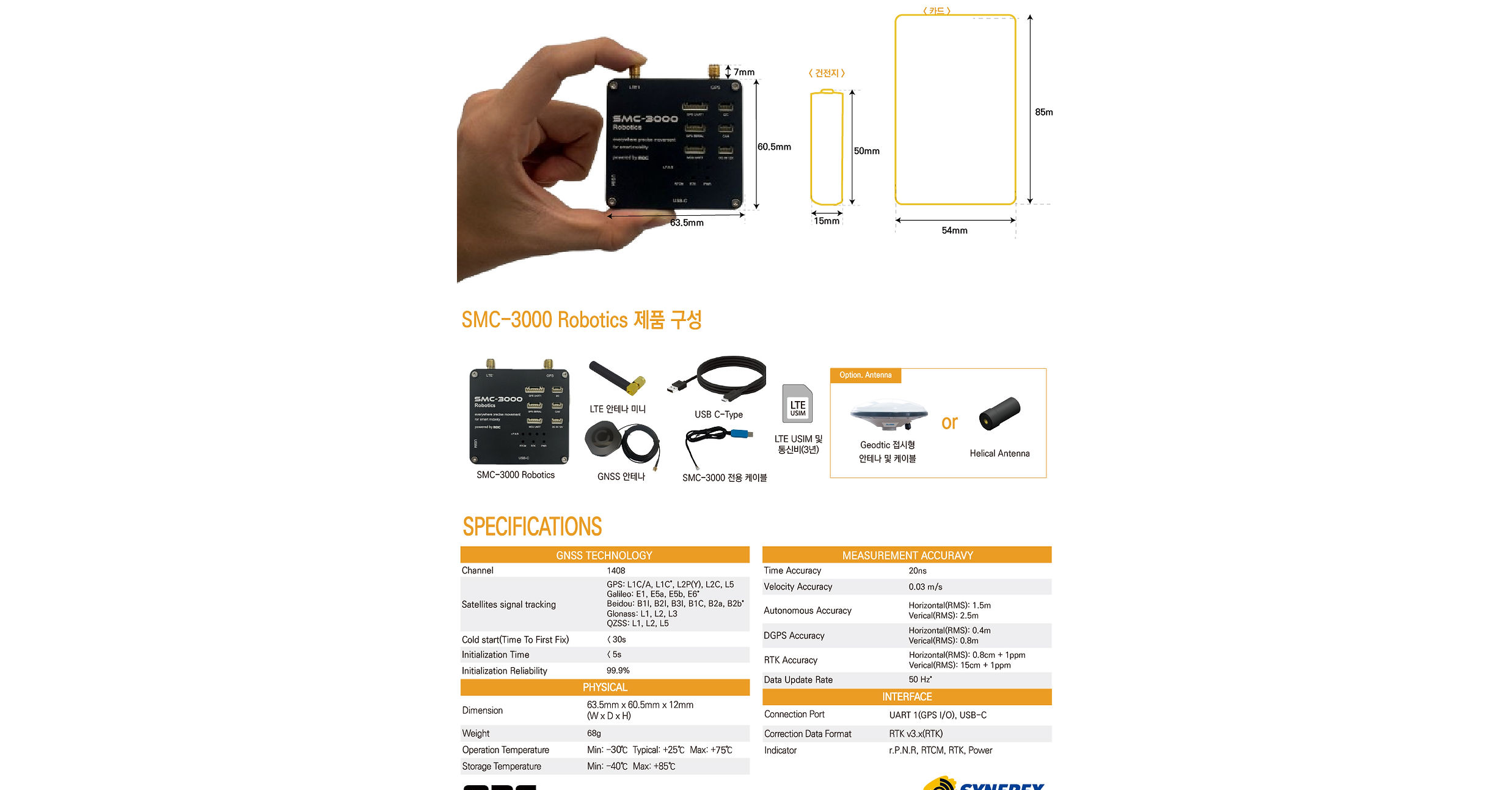
drag, startPoint x: 1092, startPoint y: 270, endPoint x: 1101, endPoint y: 227, distance: 43.9
drag, startPoint x: 1105, startPoint y: 184, endPoint x: 1107, endPoint y: 136, distance: 48.0
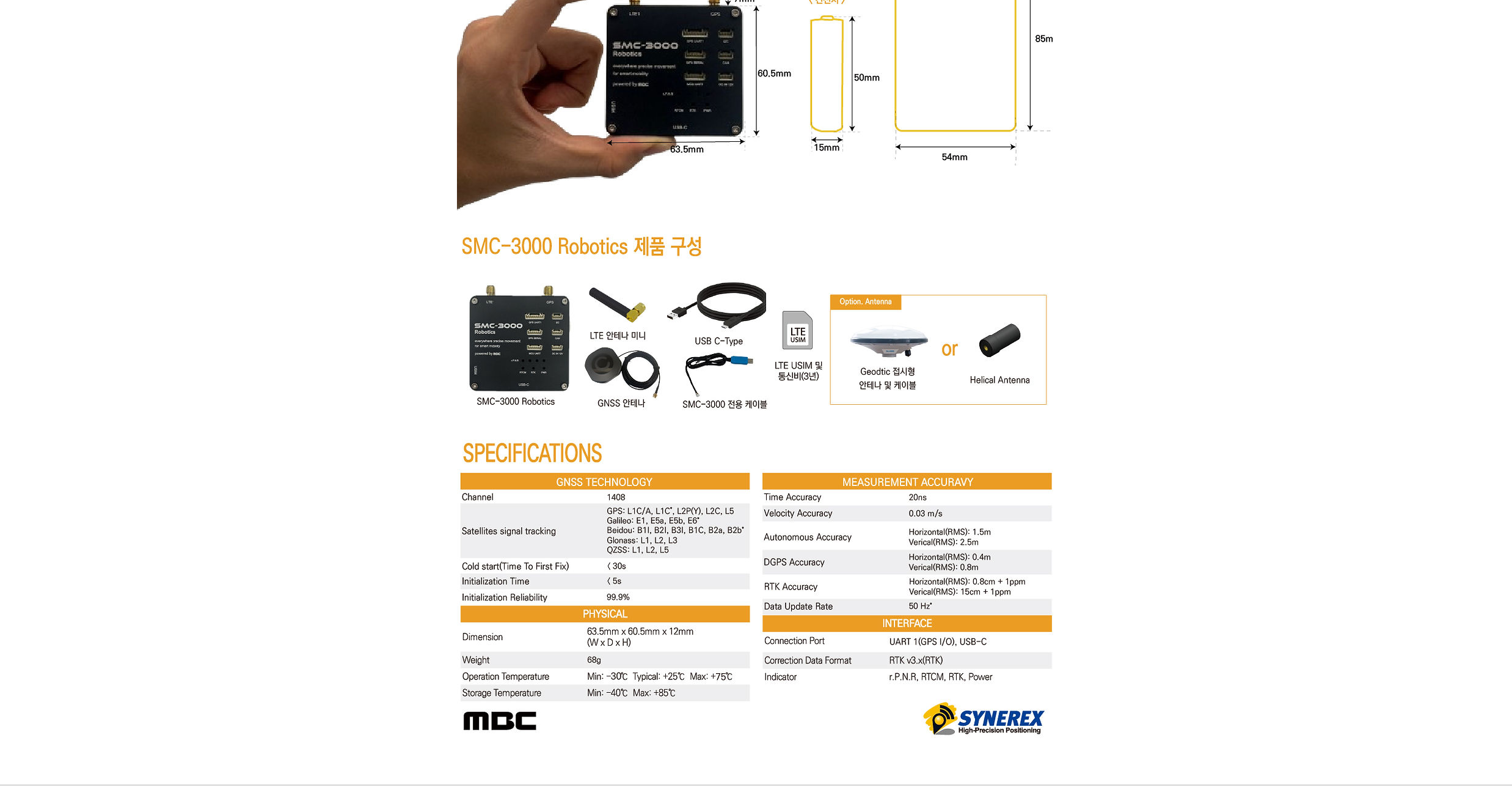
drag, startPoint x: 1121, startPoint y: 145, endPoint x: 1129, endPoint y: 107, distance: 38.8
drag, startPoint x: 1138, startPoint y: 86, endPoint x: 1143, endPoint y: 65, distance: 21.6
drag, startPoint x: 1142, startPoint y: 79, endPoint x: 1144, endPoint y: 51, distance: 28.1
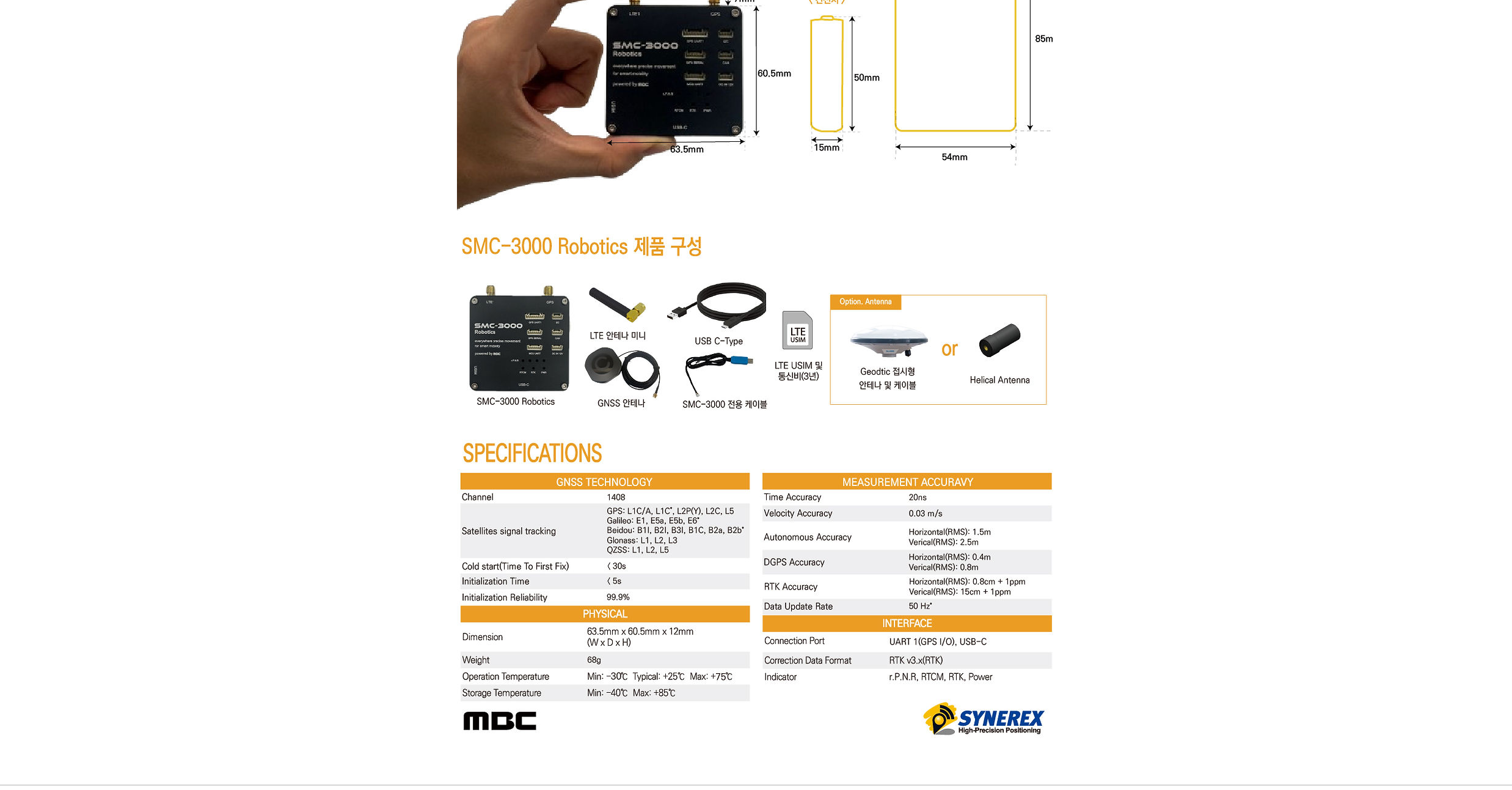
drag, startPoint x: 1139, startPoint y: 87, endPoint x: 1143, endPoint y: 67, distance: 20.4
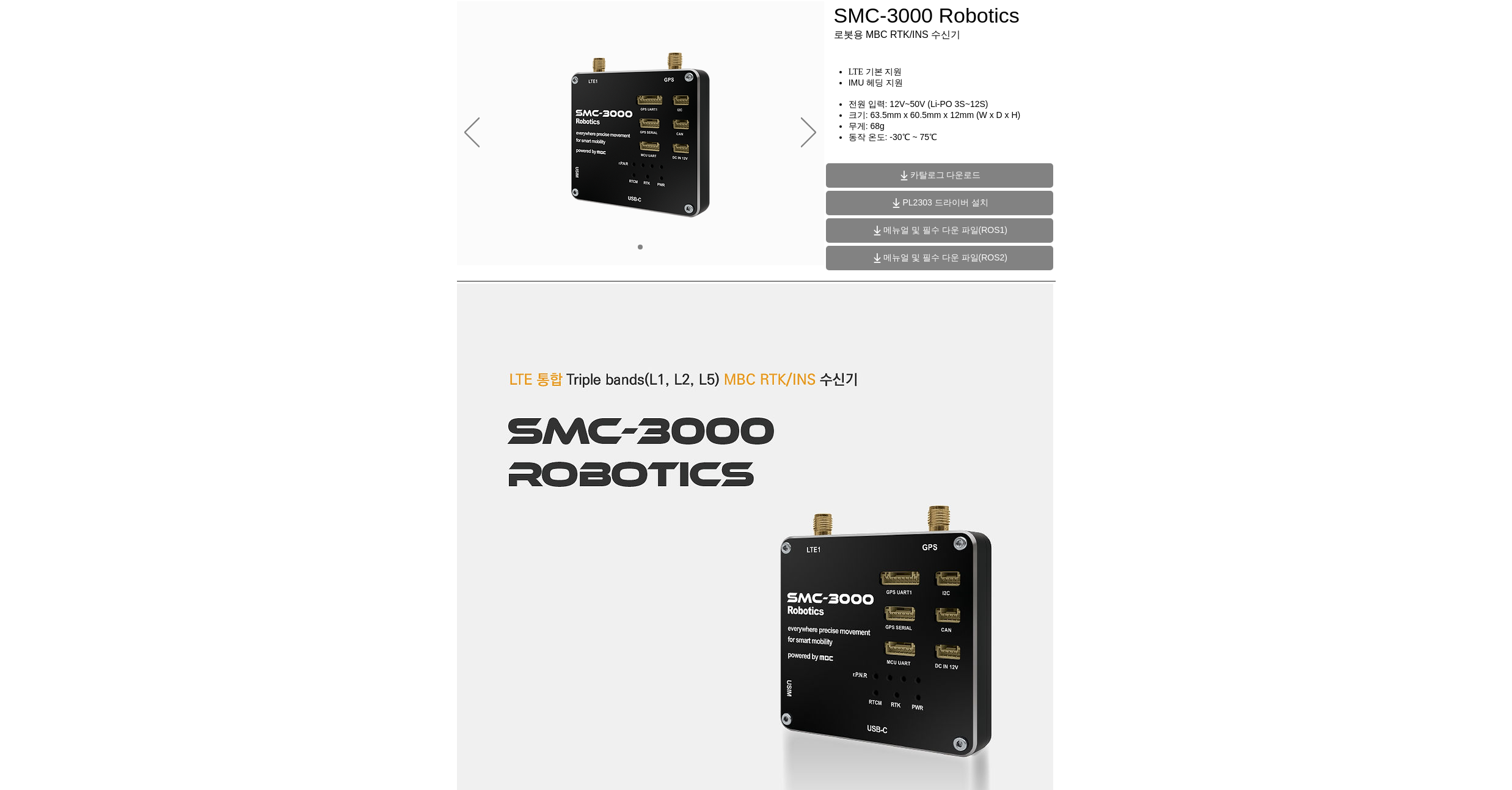
scroll to position [0, 0]
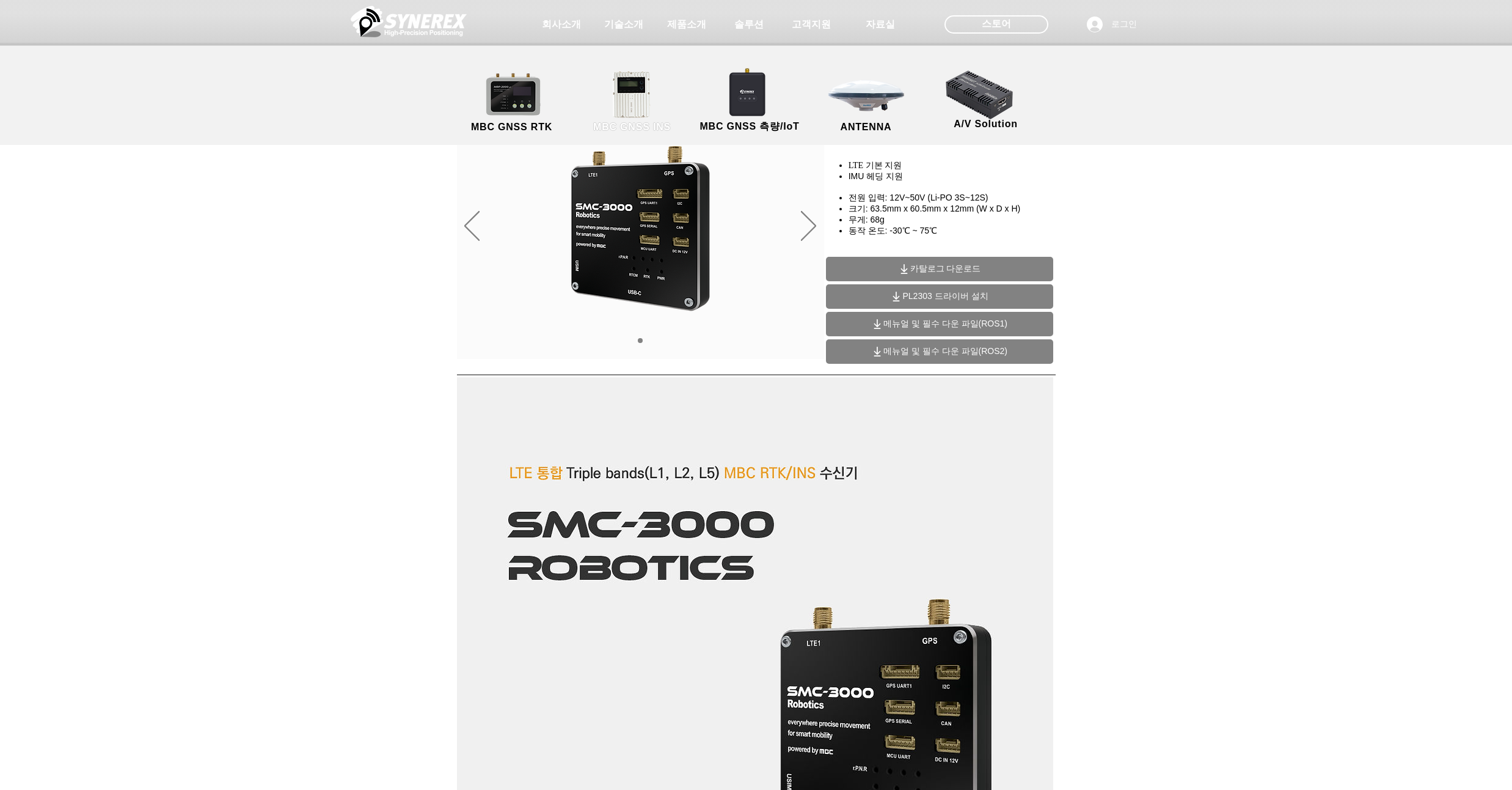
click at [635, 86] on link "MBC GNSS INS" at bounding box center [632, 102] width 110 height 64
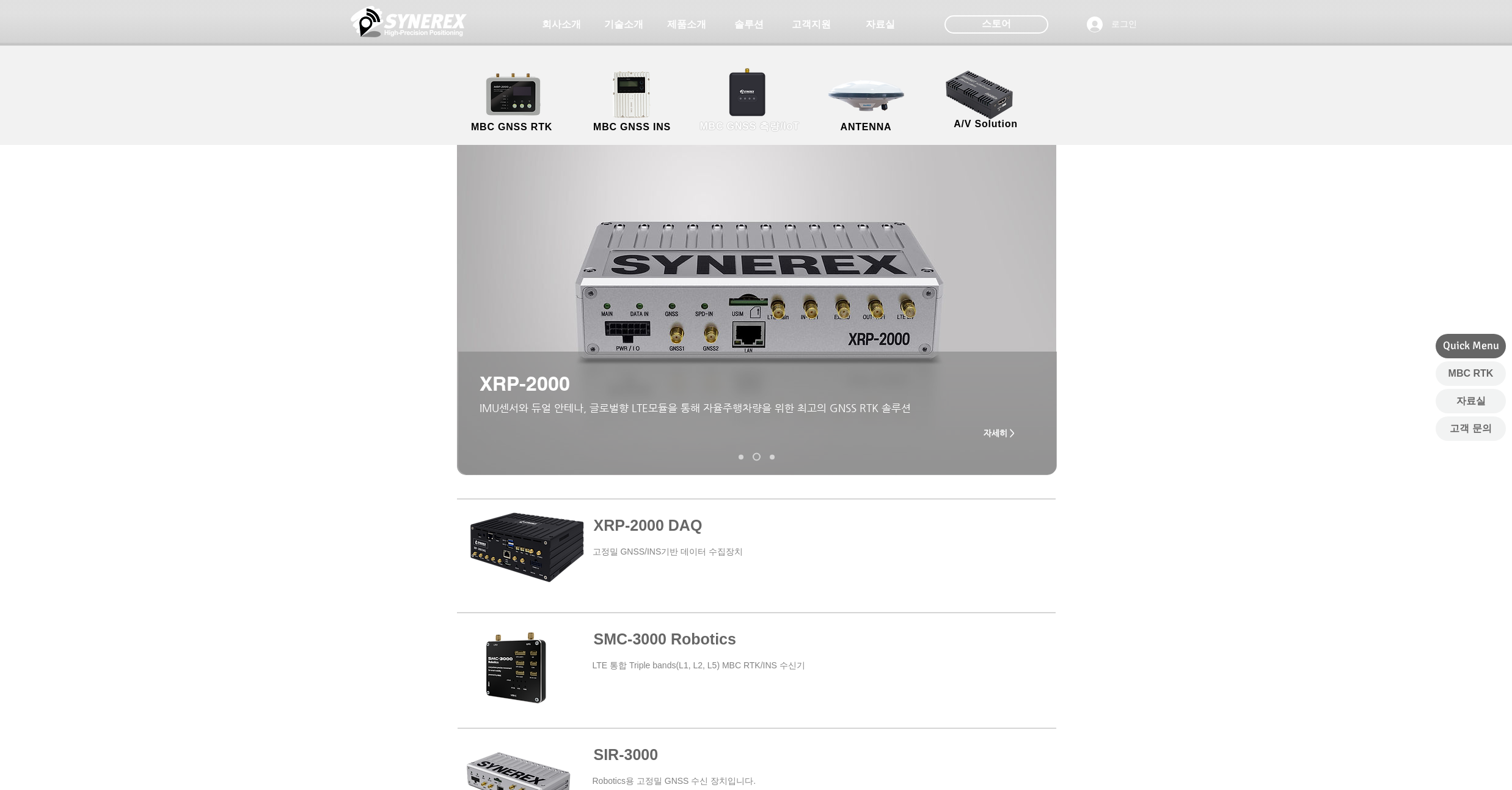
click at [751, 94] on link "MBC GNSS 측량/IoT" at bounding box center [750, 102] width 119 height 64
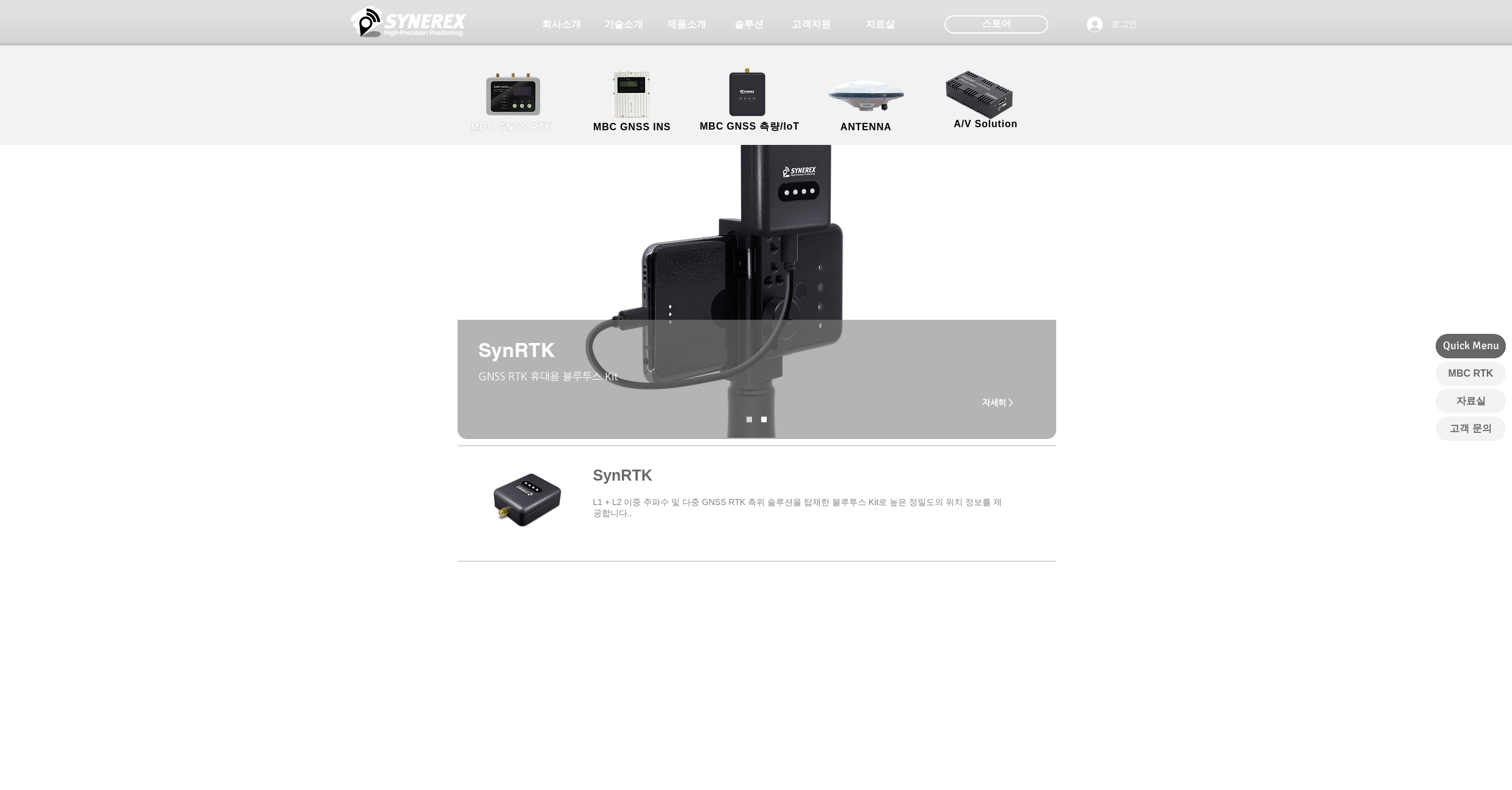
click at [524, 100] on link "MBC GNSS RTK" at bounding box center [512, 102] width 110 height 64
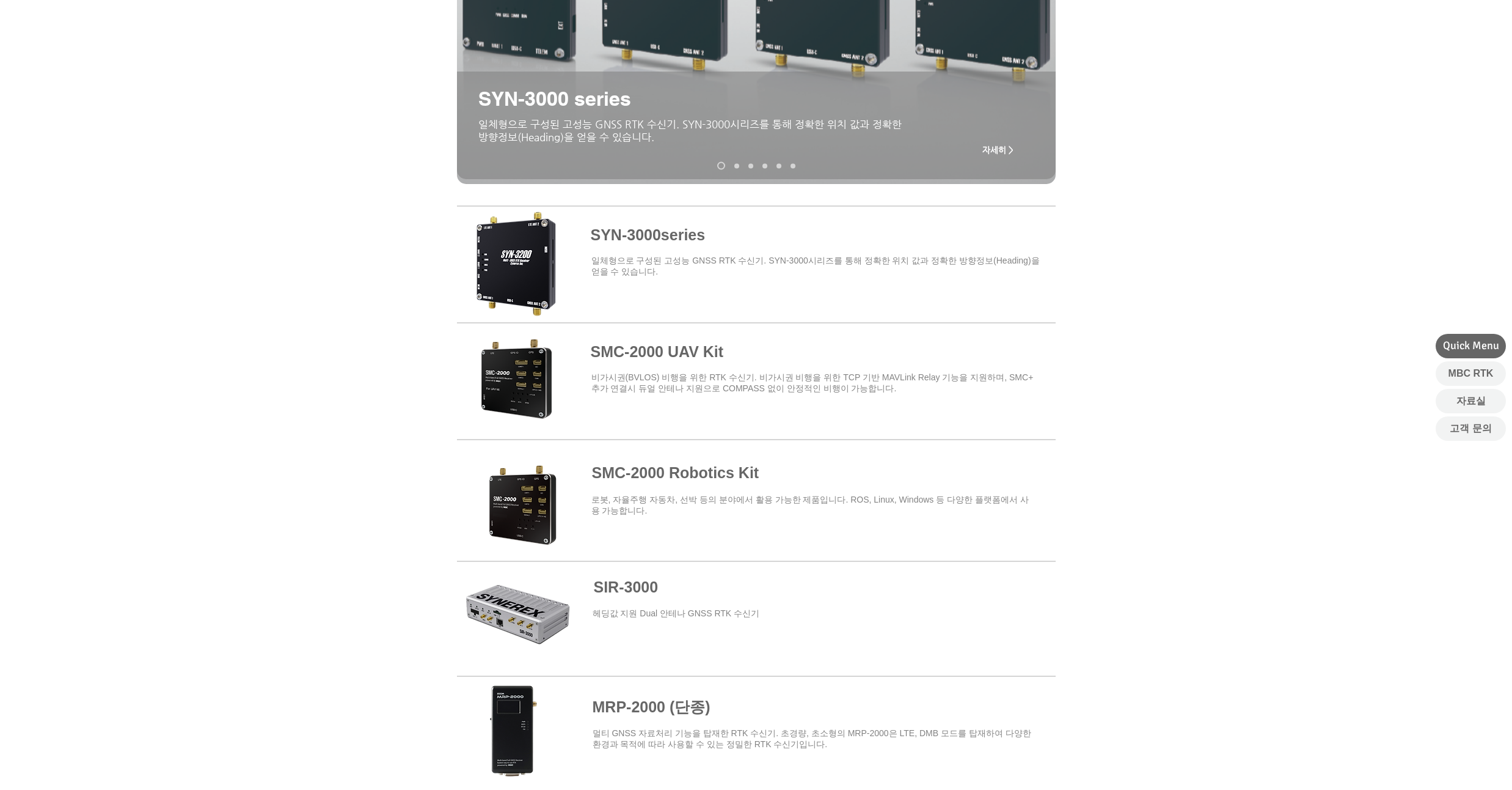
scroll to position [293, 0]
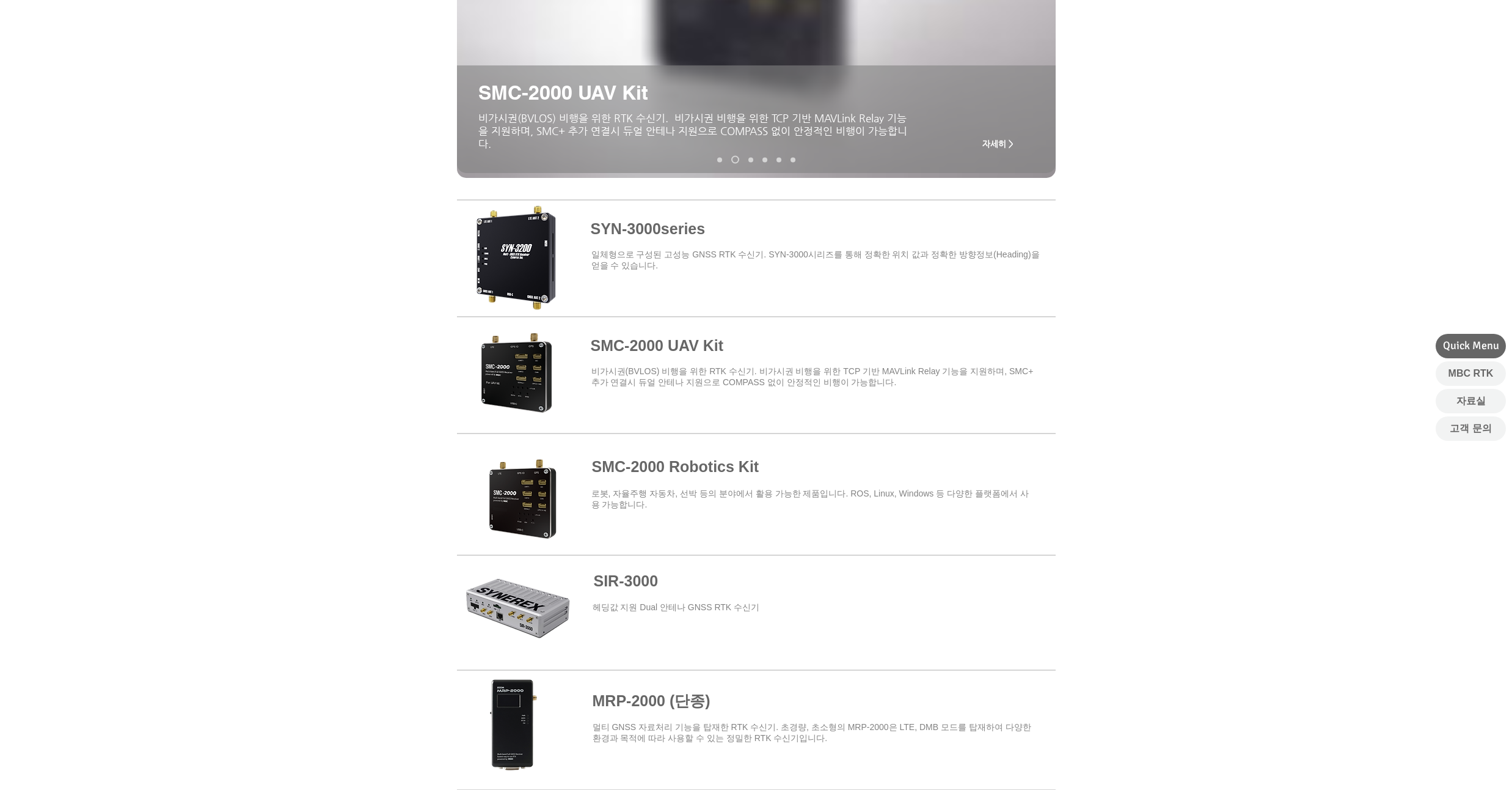
drag, startPoint x: 232, startPoint y: 152, endPoint x: 225, endPoint y: 119, distance: 33.7
click at [225, 119] on div "main content" at bounding box center [756, 41] width 1512 height 295
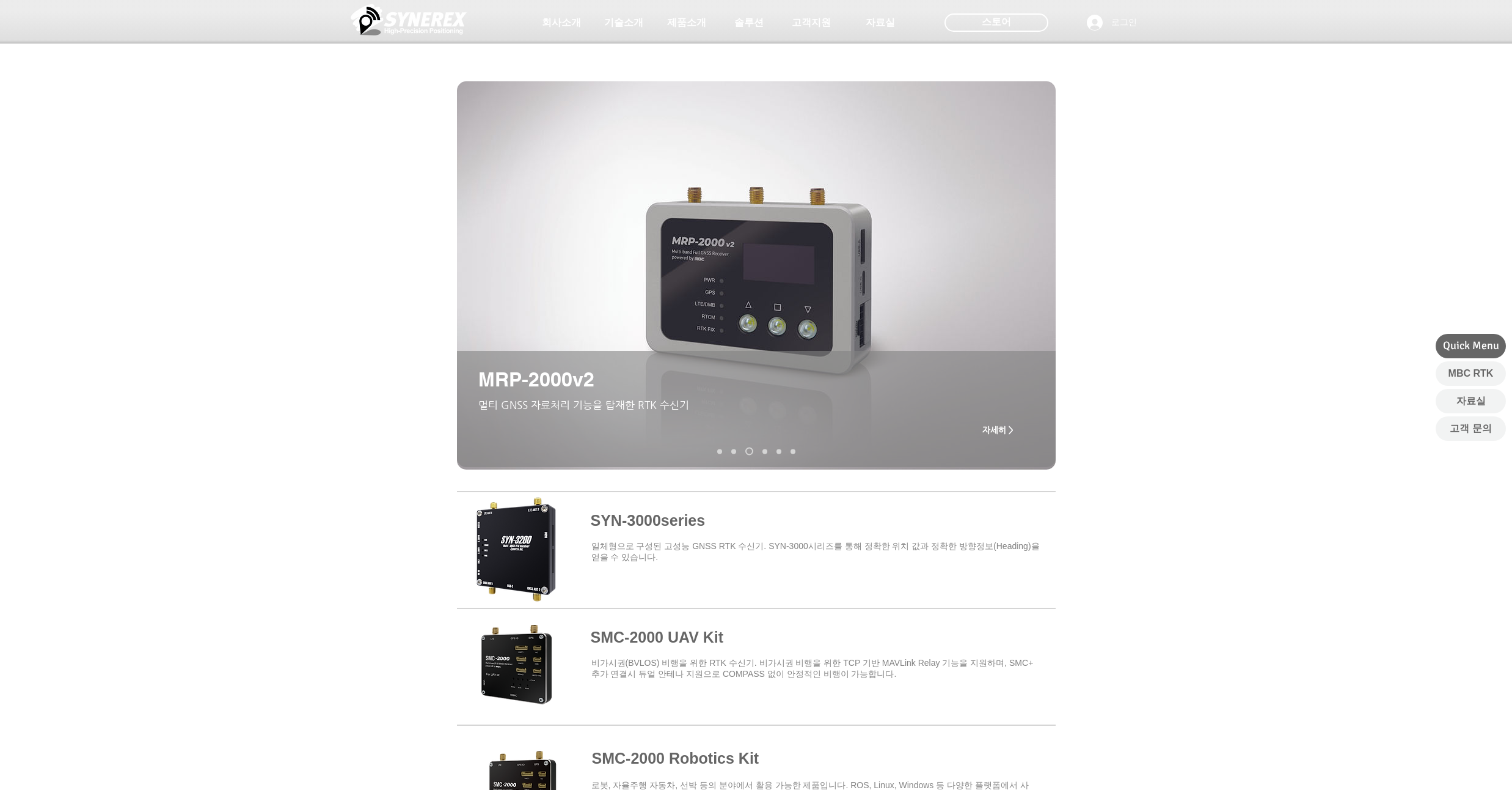
scroll to position [0, 0]
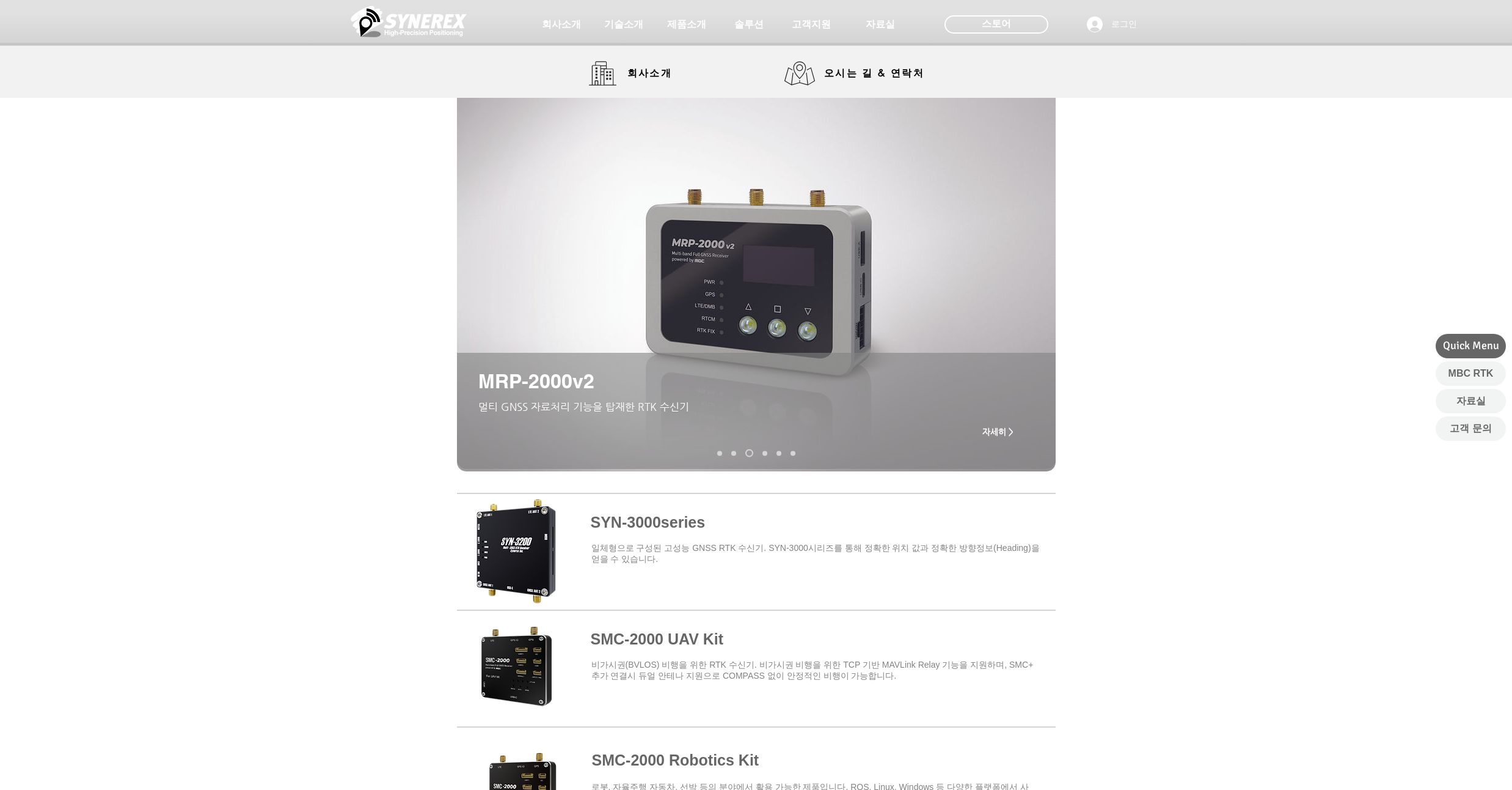
click at [440, 24] on img at bounding box center [408, 21] width 116 height 36
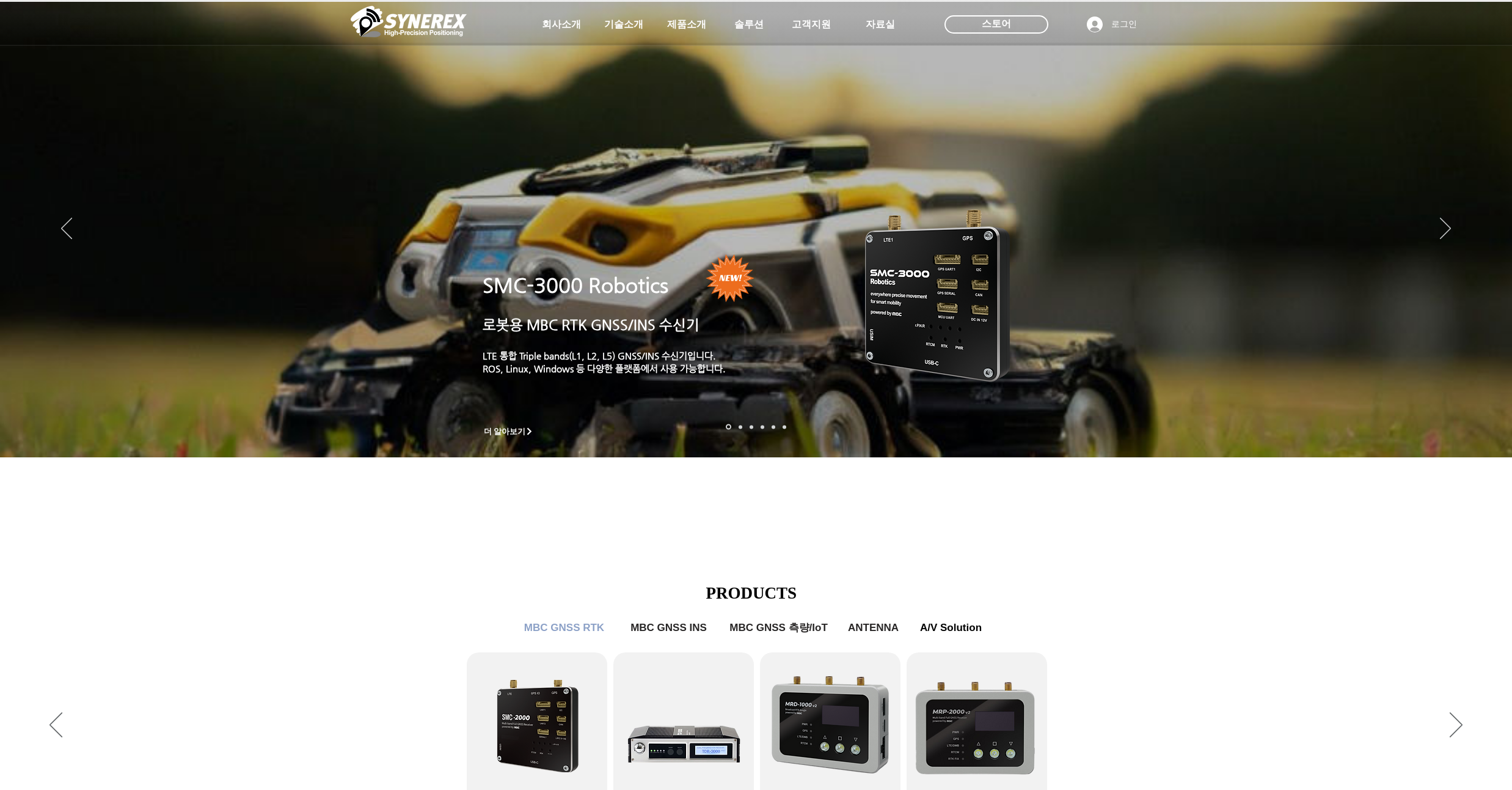
click at [572, 283] on span "SMC-3000 Robotics" at bounding box center [576, 286] width 186 height 23
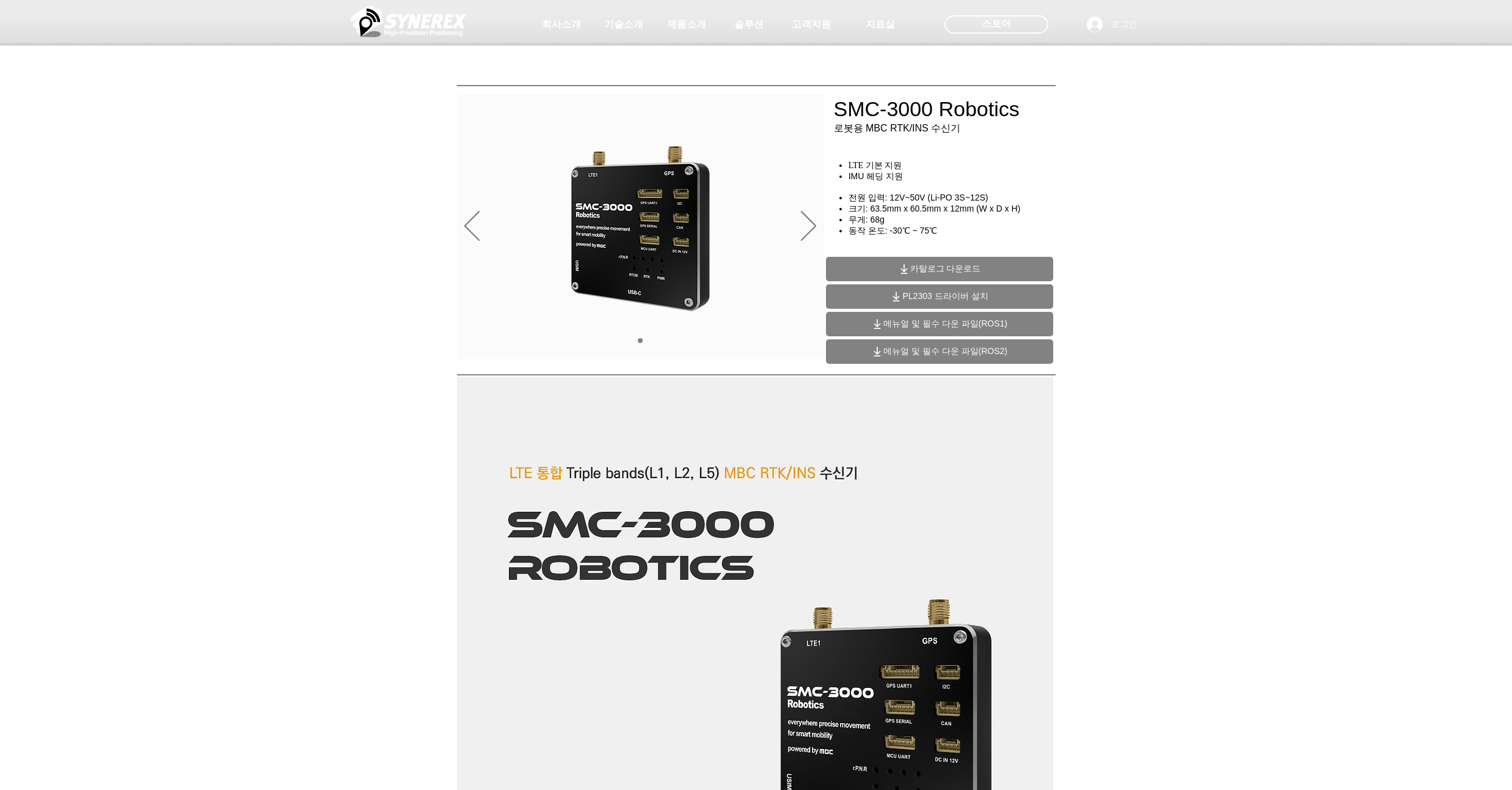
drag, startPoint x: 264, startPoint y: 240, endPoint x: 268, endPoint y: 216, distance: 24.3
click at [268, 216] on div "main content" at bounding box center [756, 278] width 1512 height 182
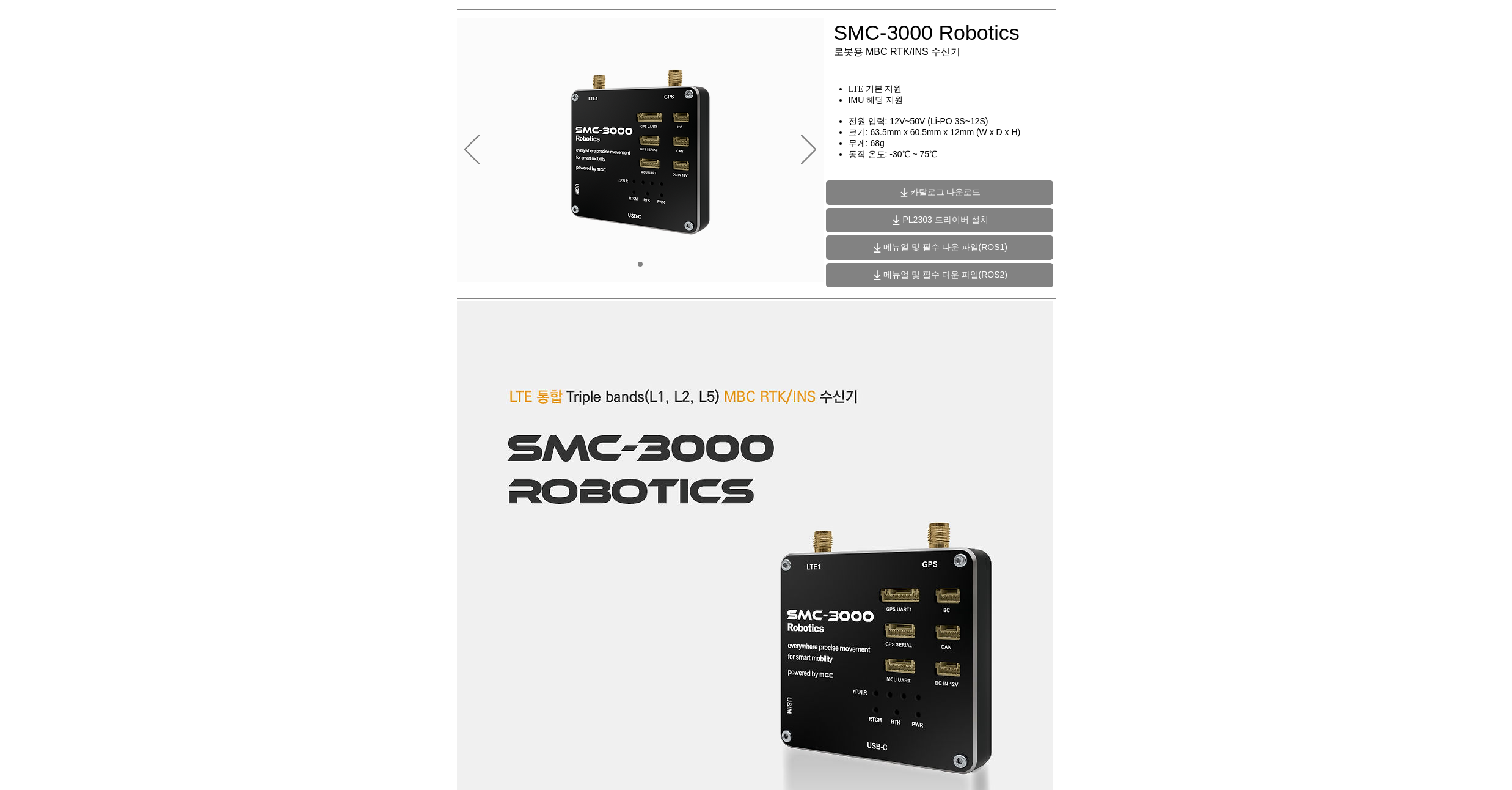
scroll to position [74, 0]
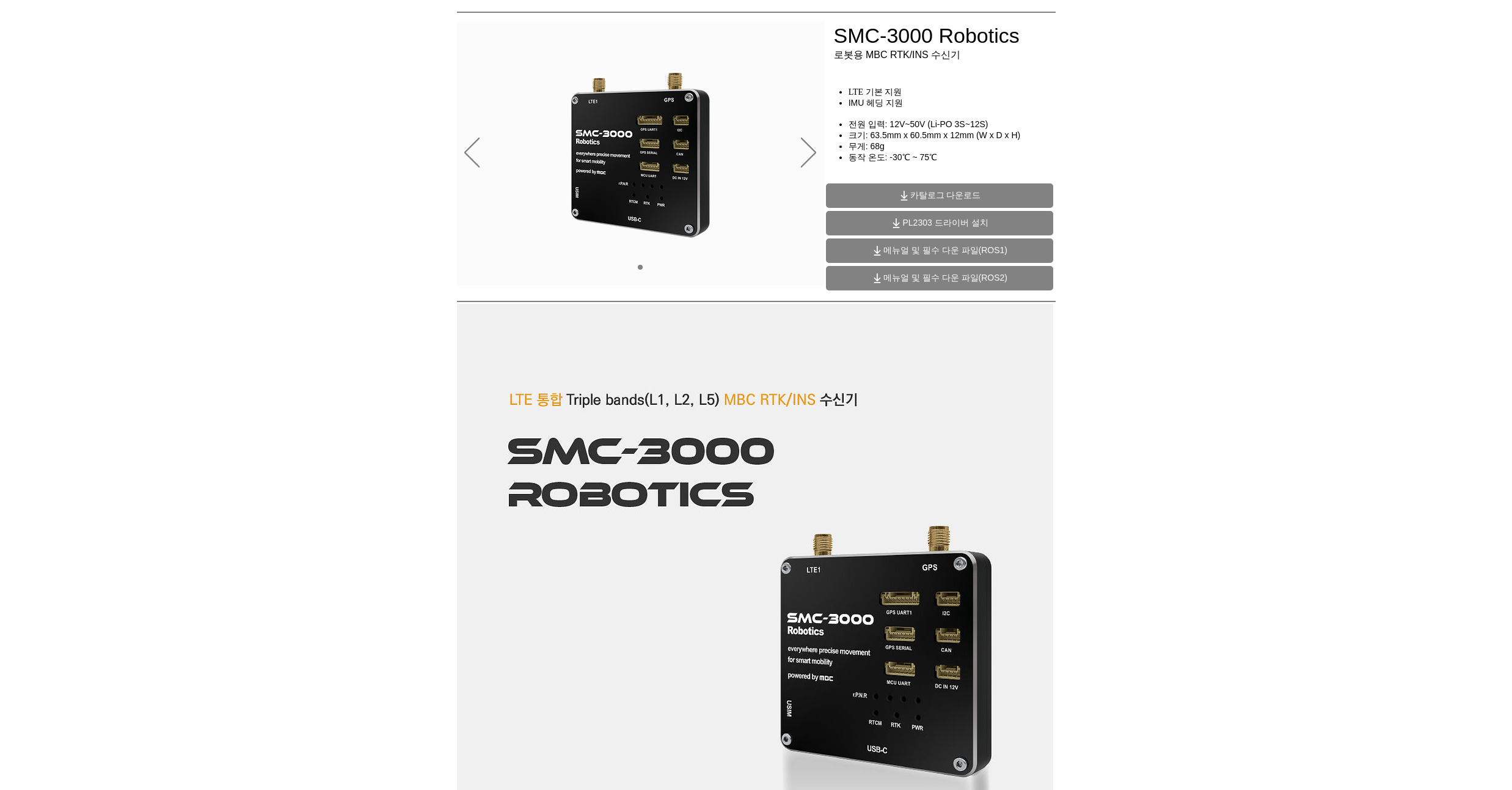
click at [961, 194] on span "카탈로그 다운로드" at bounding box center [946, 195] width 71 height 11
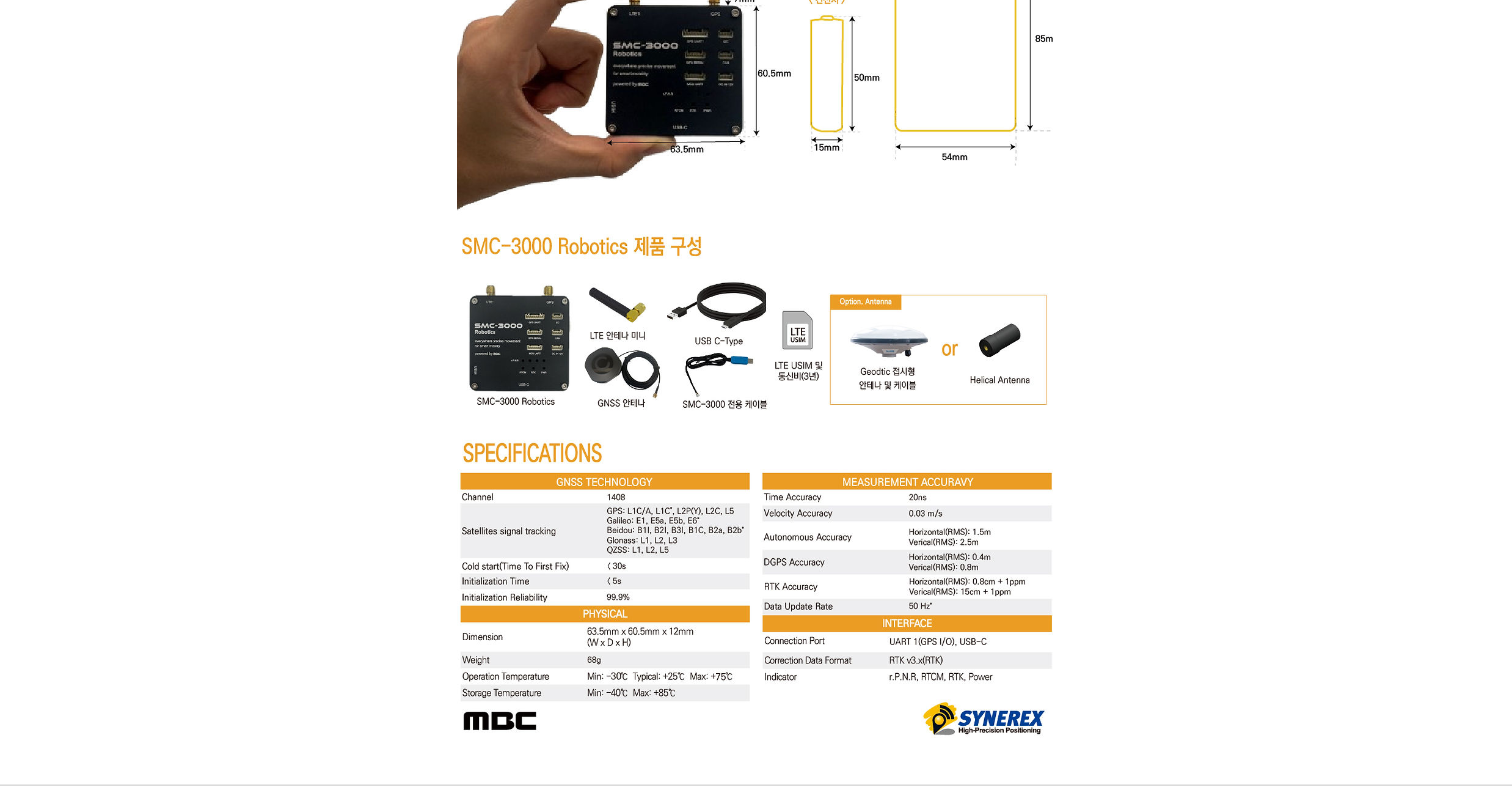
drag, startPoint x: 1155, startPoint y: 222, endPoint x: 1155, endPoint y: 197, distance: 25.0
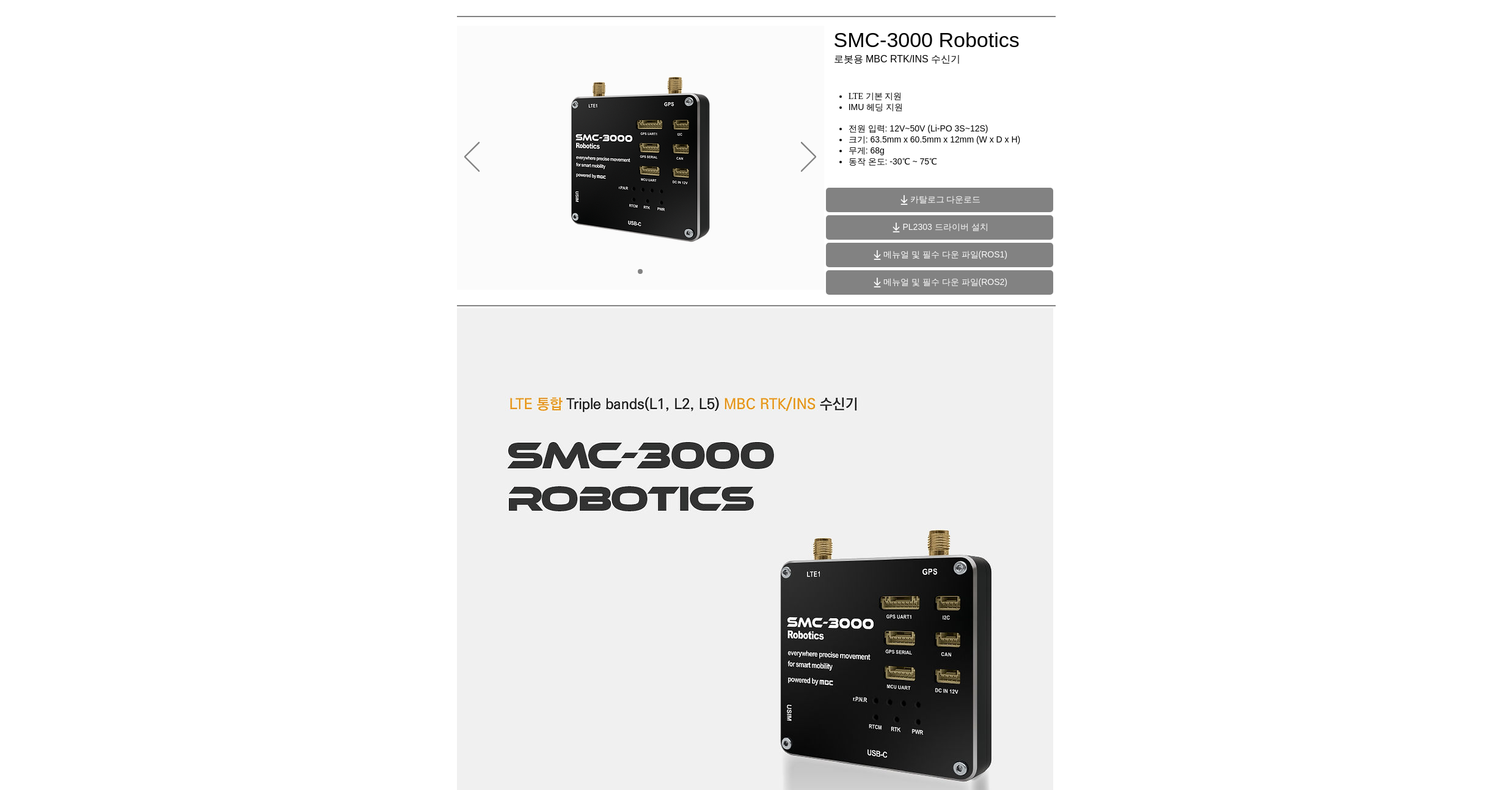
scroll to position [0, 0]
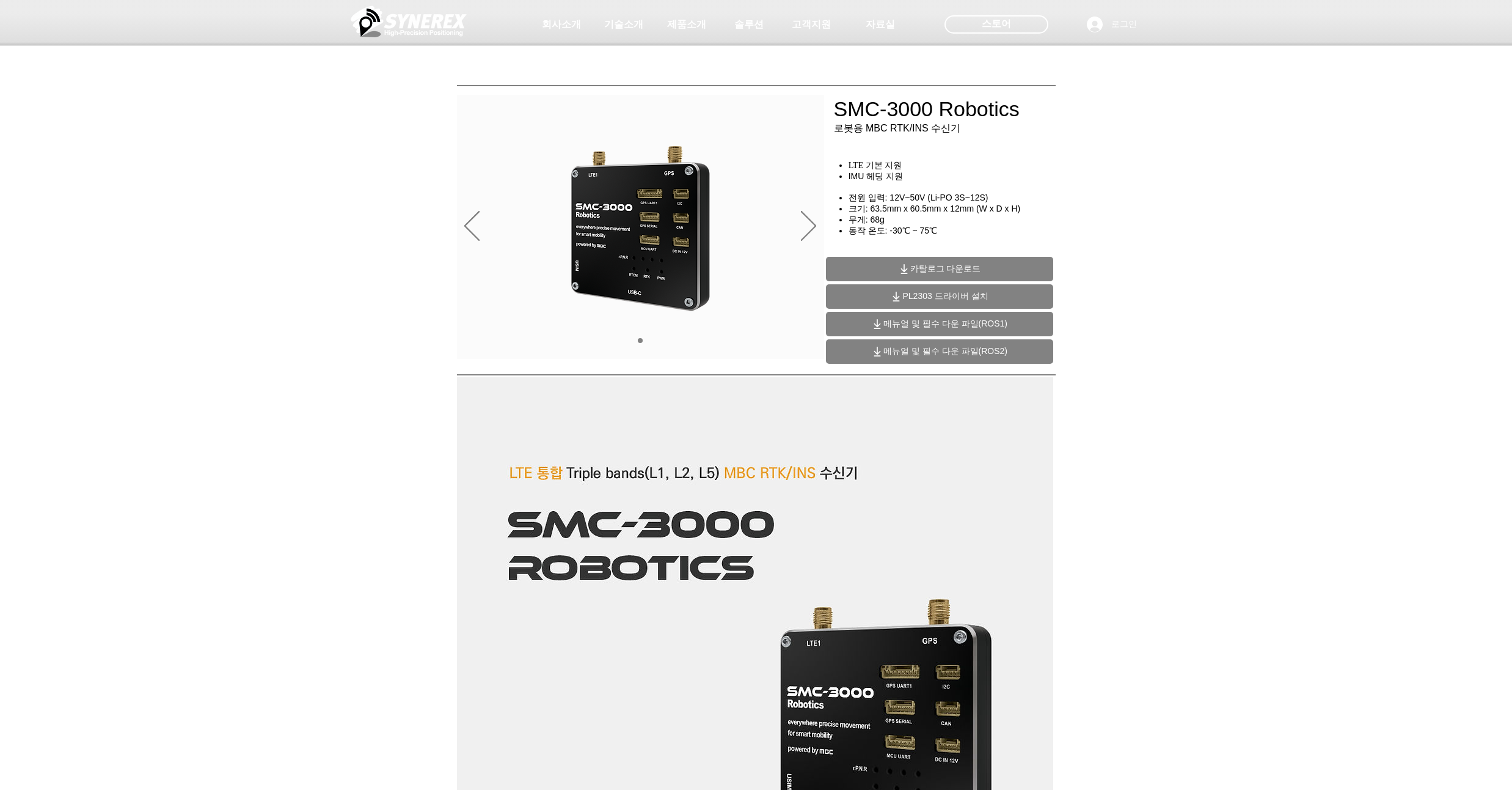
drag, startPoint x: 1121, startPoint y: 186, endPoint x: 1128, endPoint y: 155, distance: 31.8
click at [1128, 155] on div "초고정밀 위치정보 솔루션 Broadcast RTK #comp-kyq9tmhv svg [data-color="1"] {fill: #000000;…" at bounding box center [756, 93] width 1512 height 187
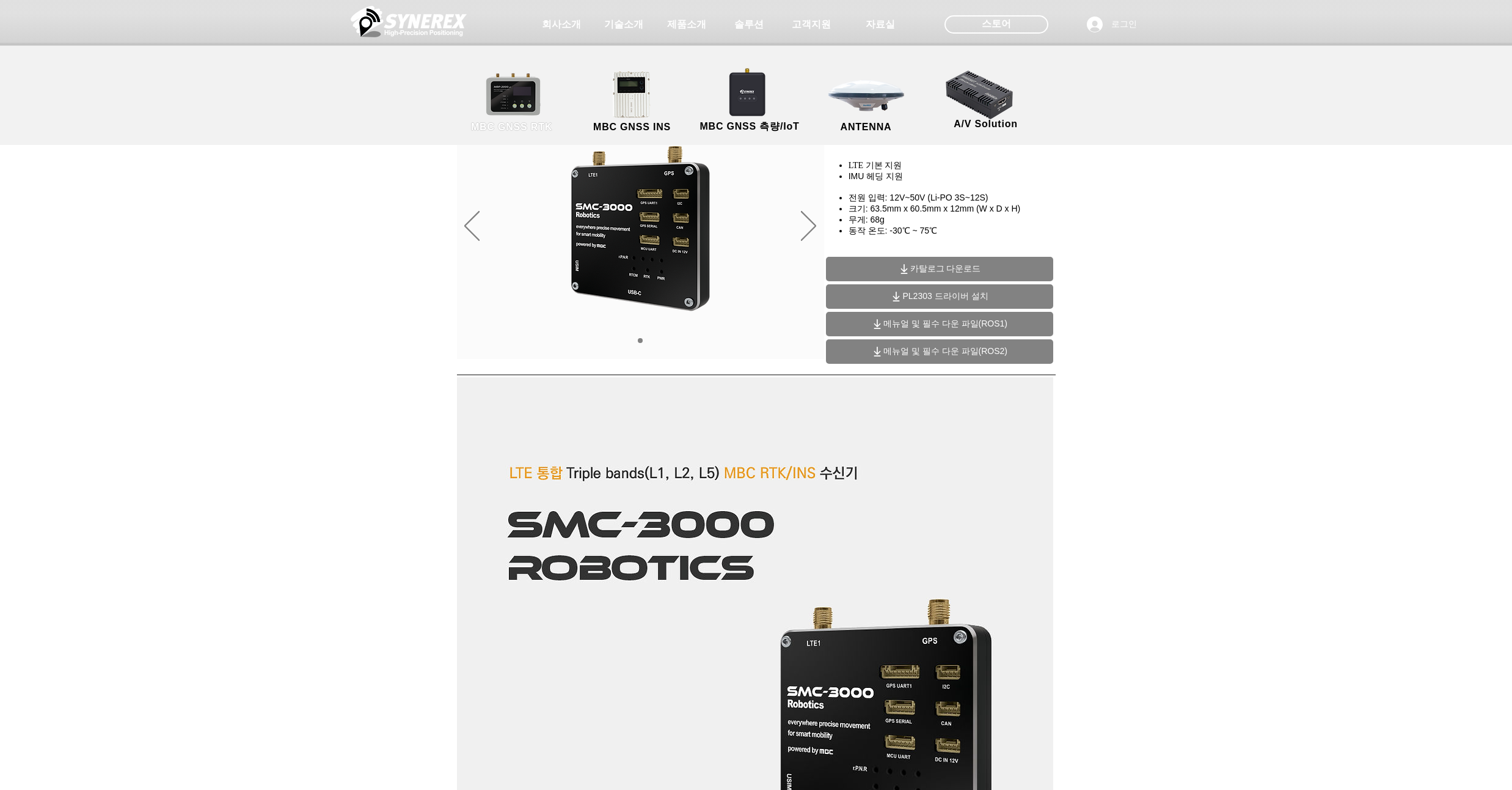
click at [534, 102] on link "MBC GNSS RTK" at bounding box center [512, 102] width 110 height 64
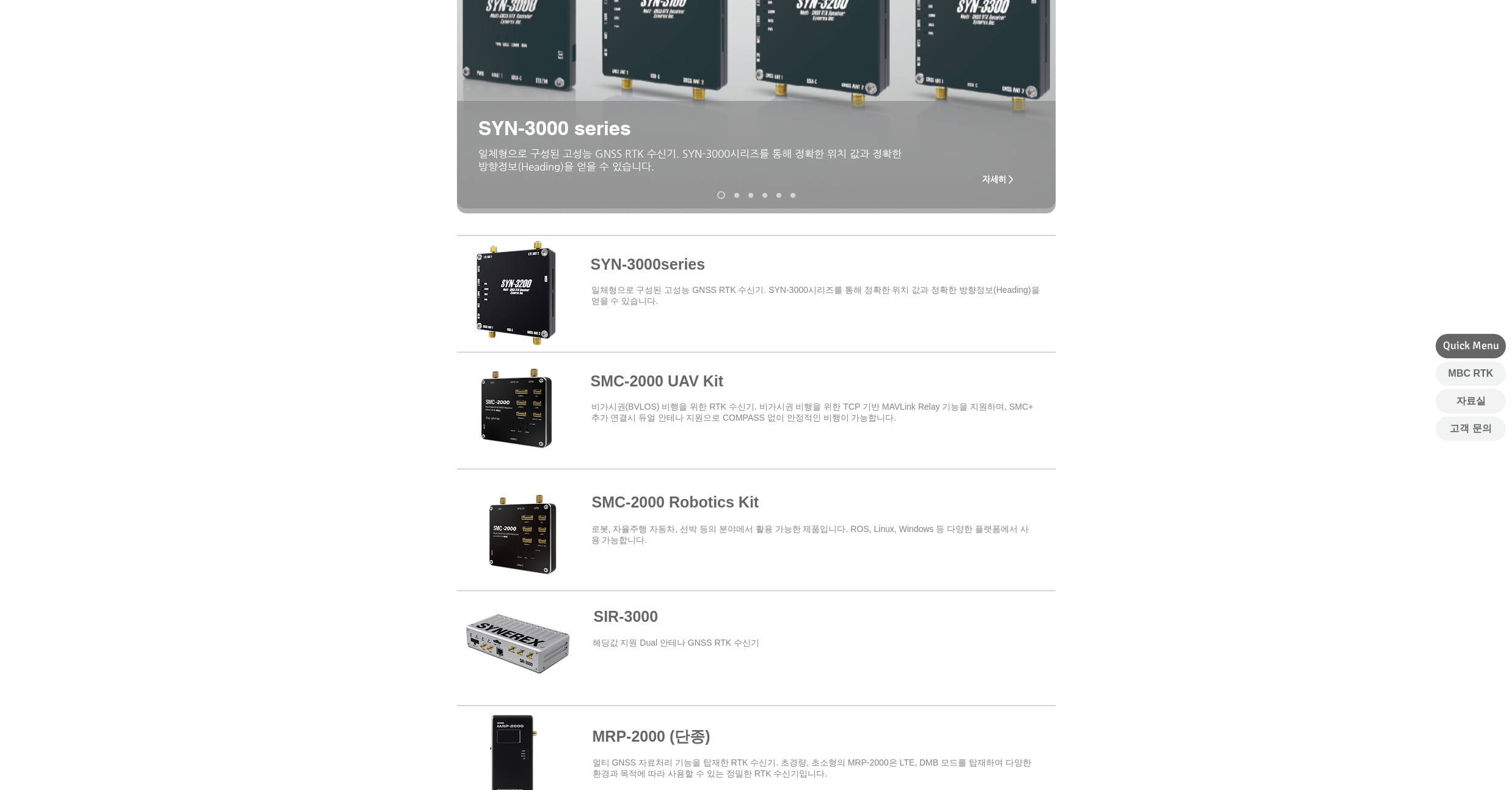
scroll to position [293, 0]
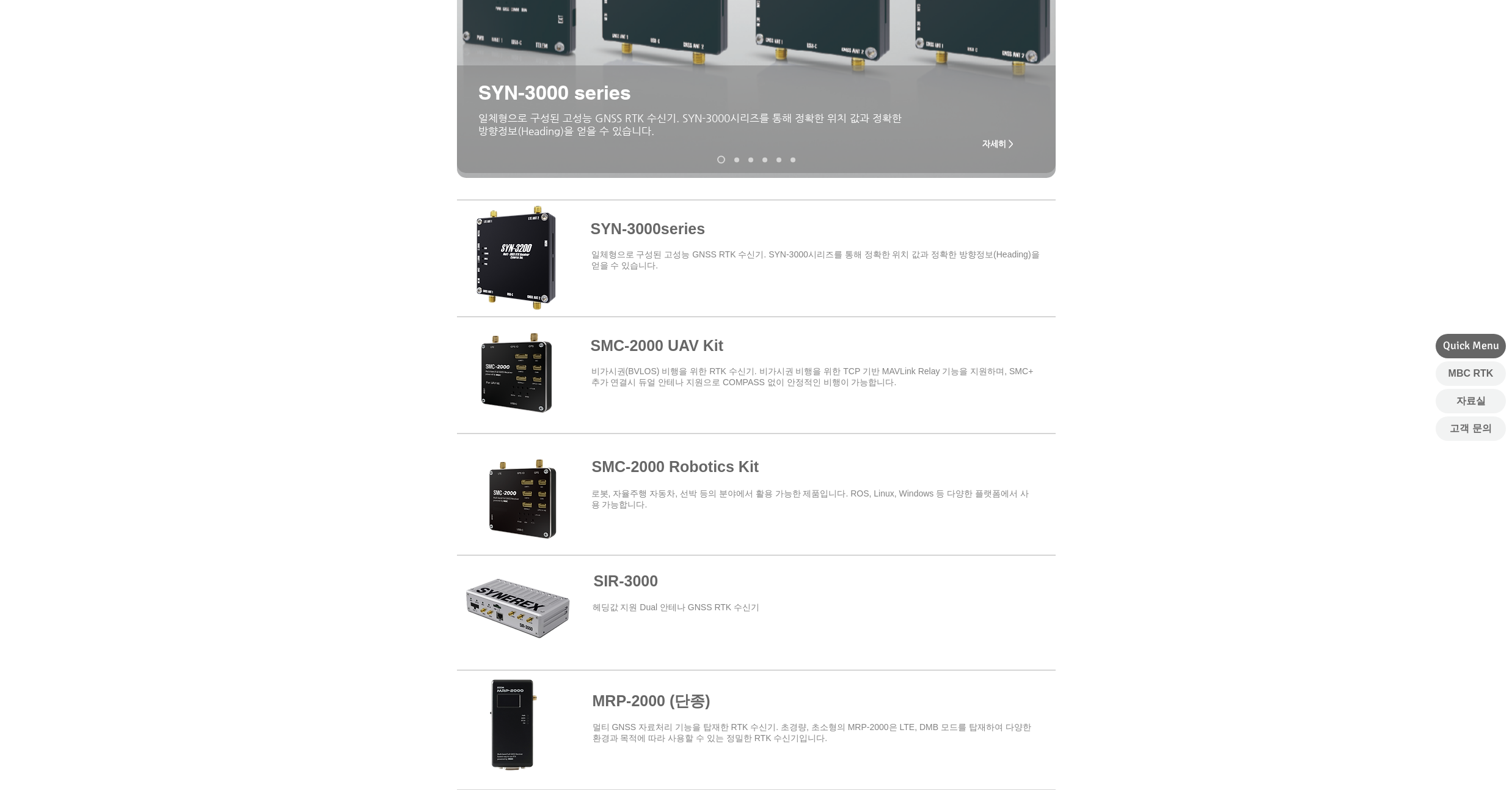
click at [633, 468] on span at bounding box center [756, 489] width 599 height 107
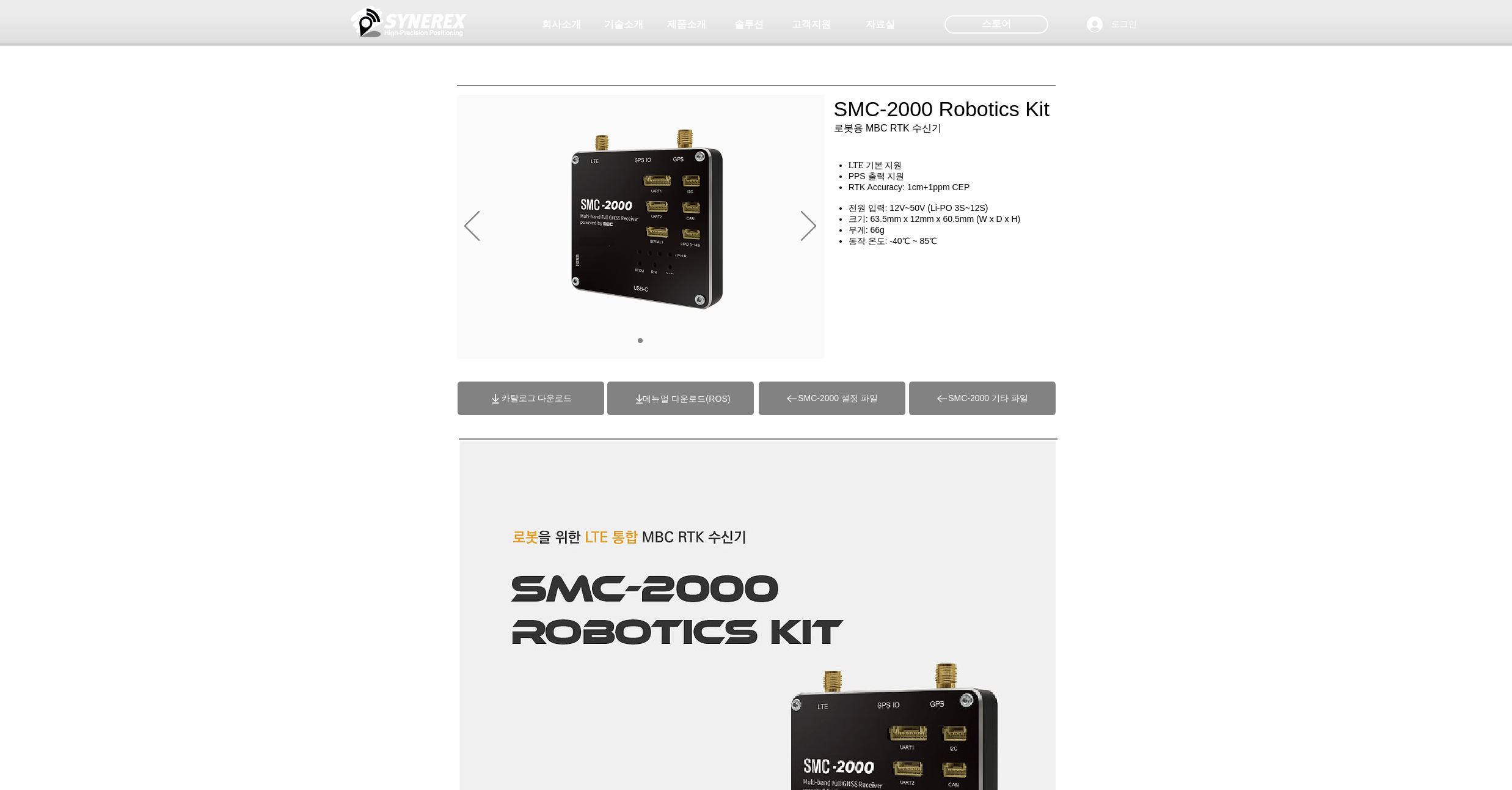
click at [568, 406] on span "카탈로그 다운로드" at bounding box center [531, 398] width 147 height 34
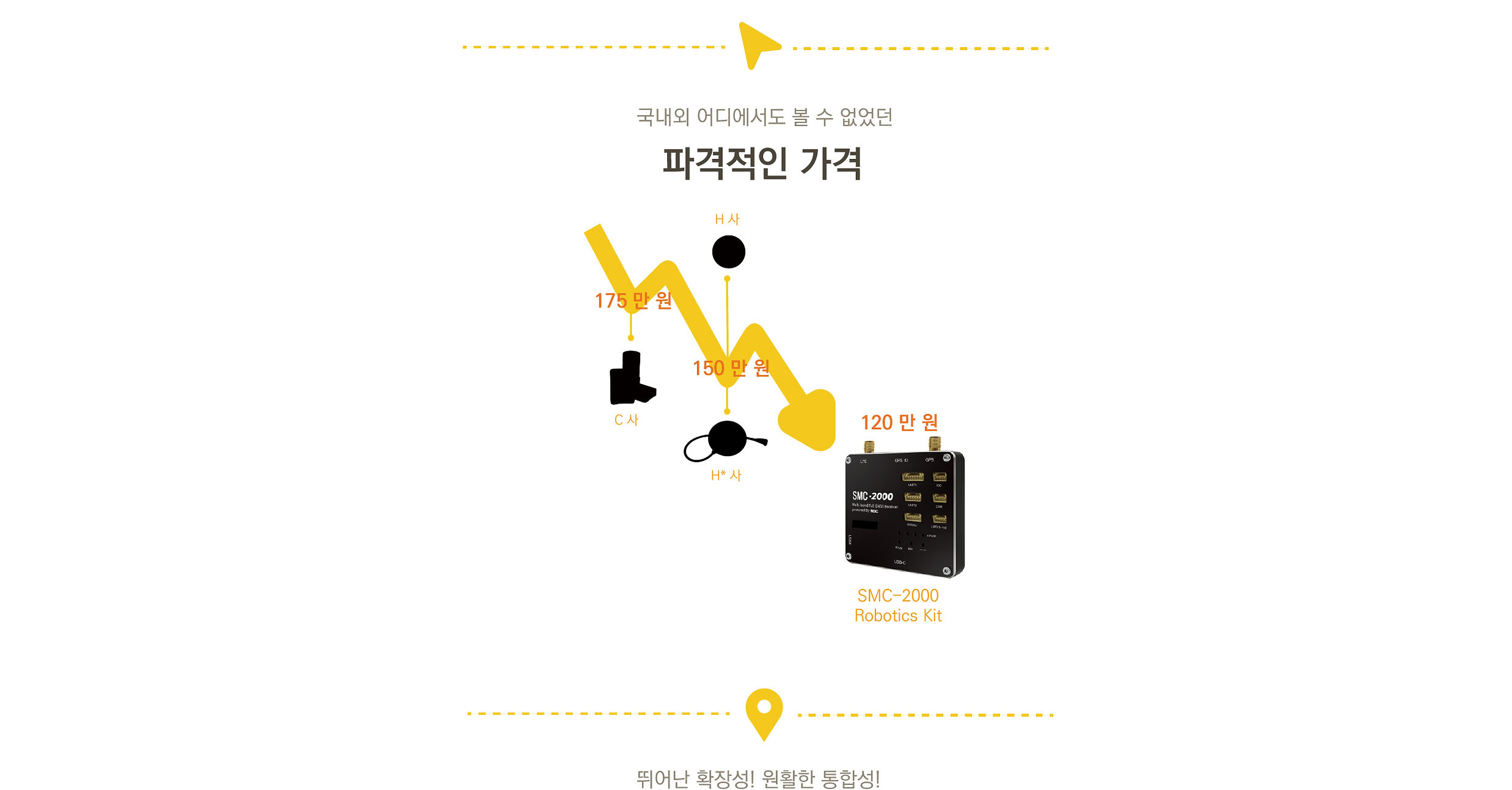
scroll to position [2127, 0]
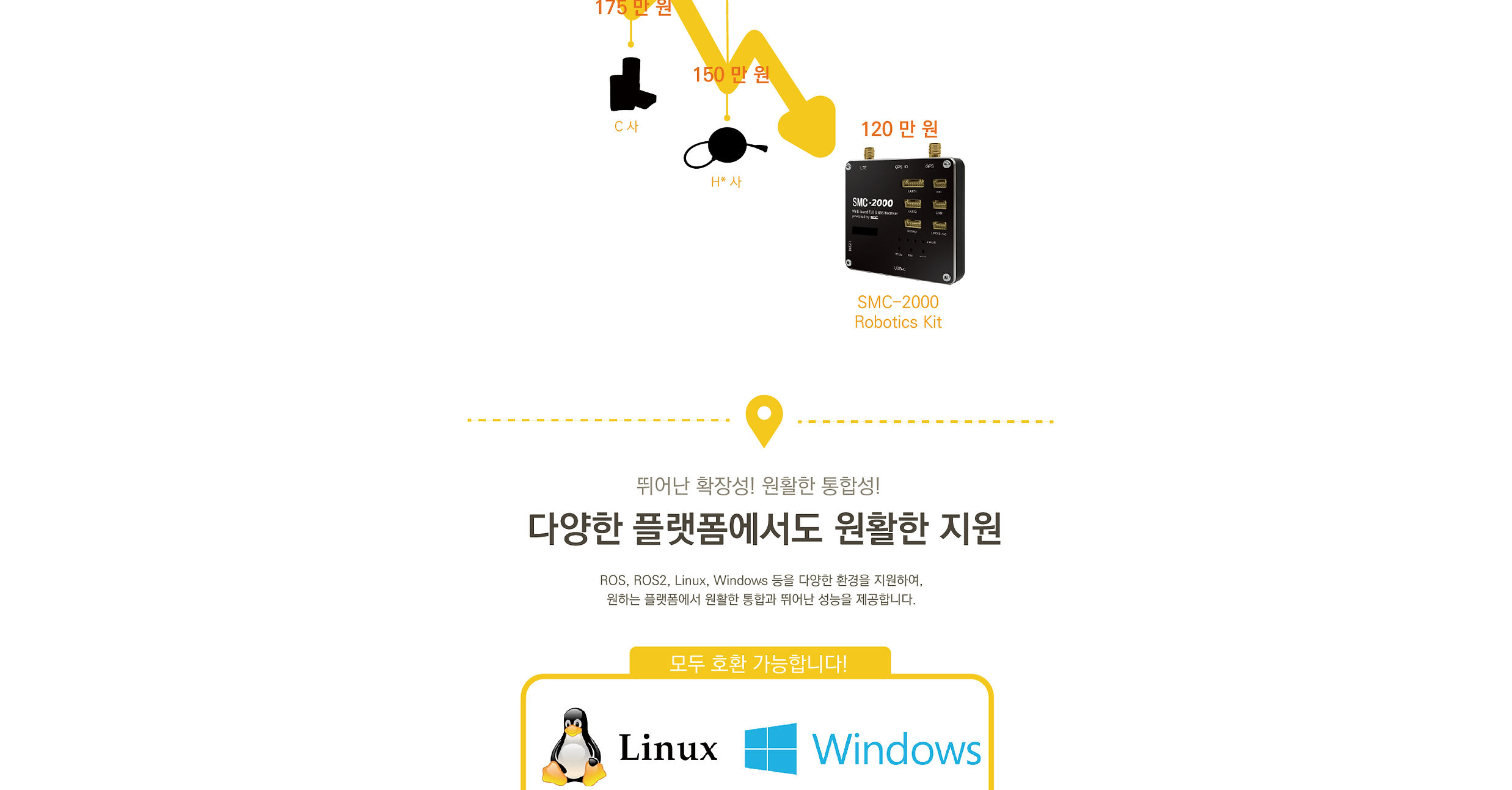
drag, startPoint x: 208, startPoint y: 238, endPoint x: 217, endPoint y: 211, distance: 28.5
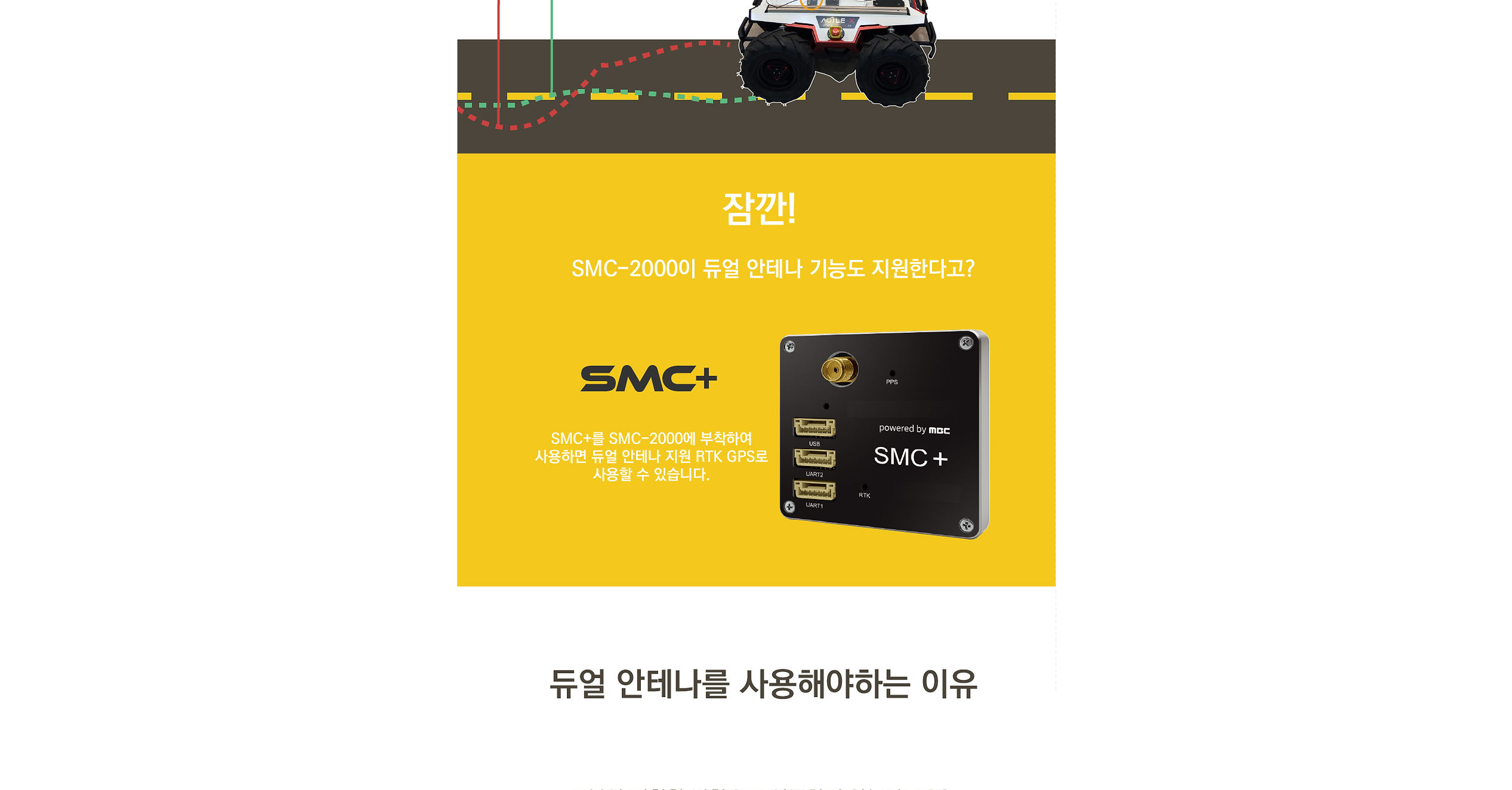
scroll to position [4695, 0]
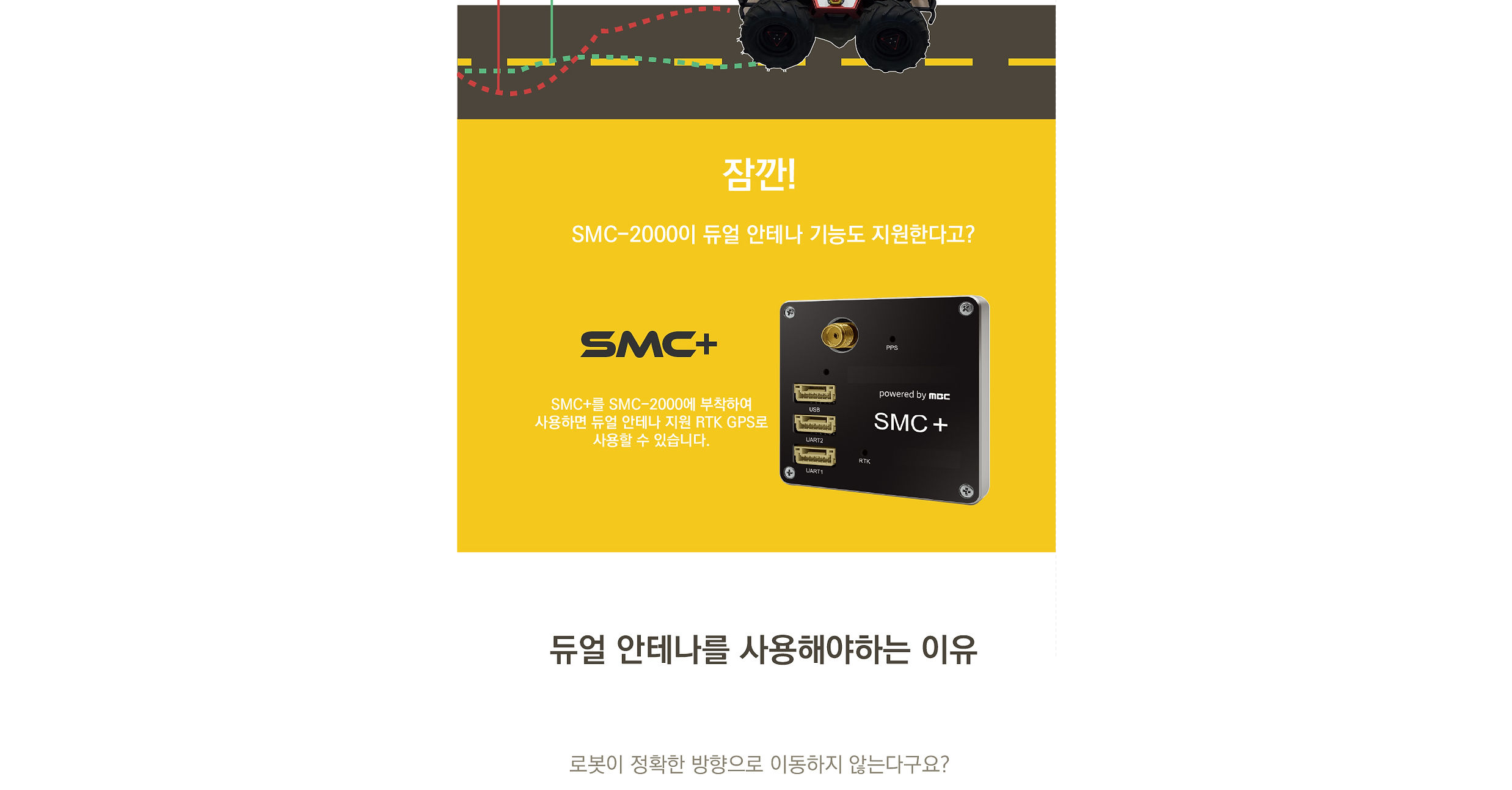
drag, startPoint x: 197, startPoint y: 202, endPoint x: 199, endPoint y: 190, distance: 12.2
drag, startPoint x: 198, startPoint y: 195, endPoint x: 194, endPoint y: 176, distance: 19.4
drag, startPoint x: 194, startPoint y: 176, endPoint x: 199, endPoint y: 160, distance: 16.8
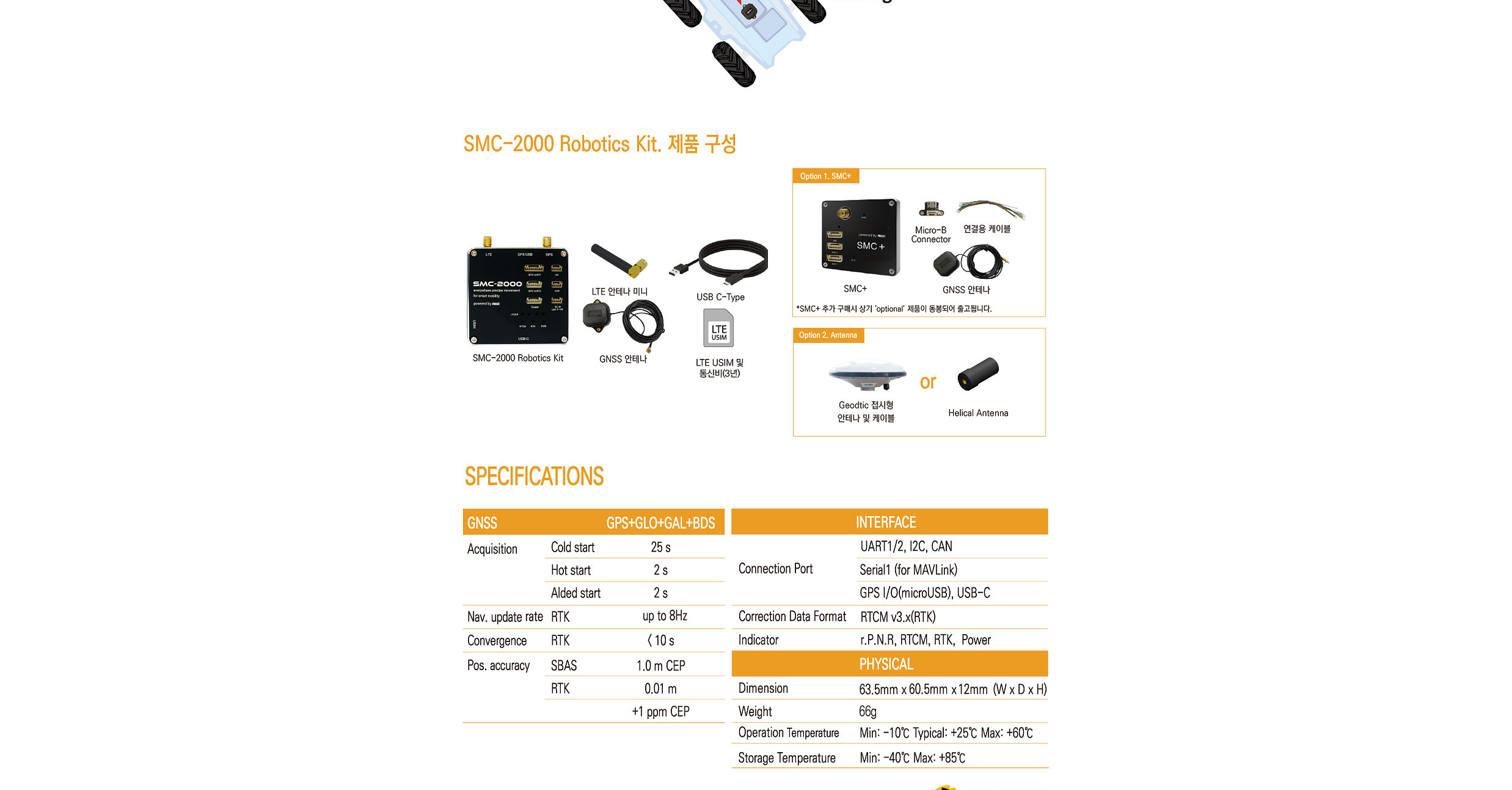
scroll to position [6089, 0]
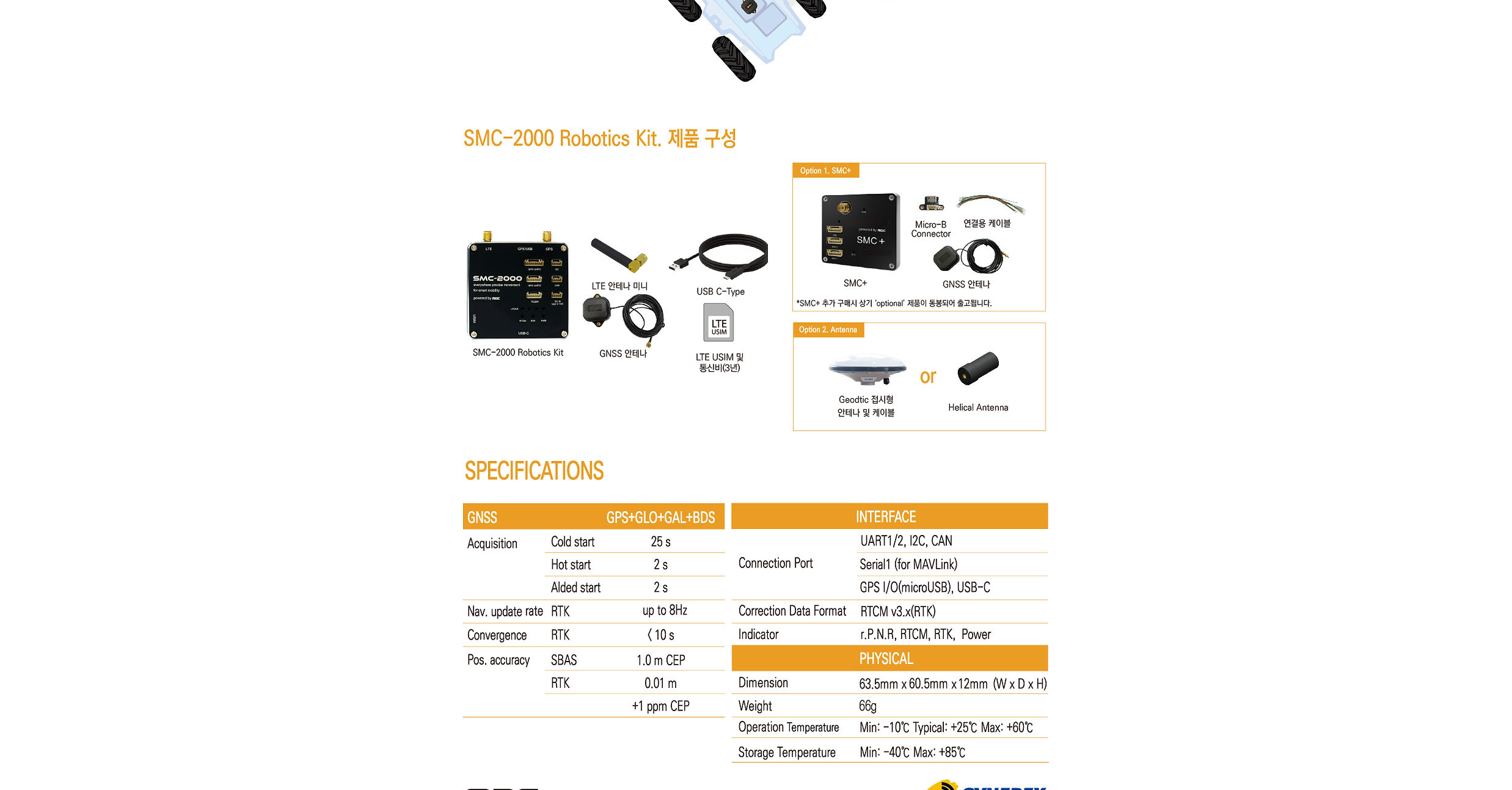
drag, startPoint x: 199, startPoint y: 160, endPoint x: 202, endPoint y: 153, distance: 7.6
drag, startPoint x: 187, startPoint y: 185, endPoint x: 192, endPoint y: 169, distance: 16.8
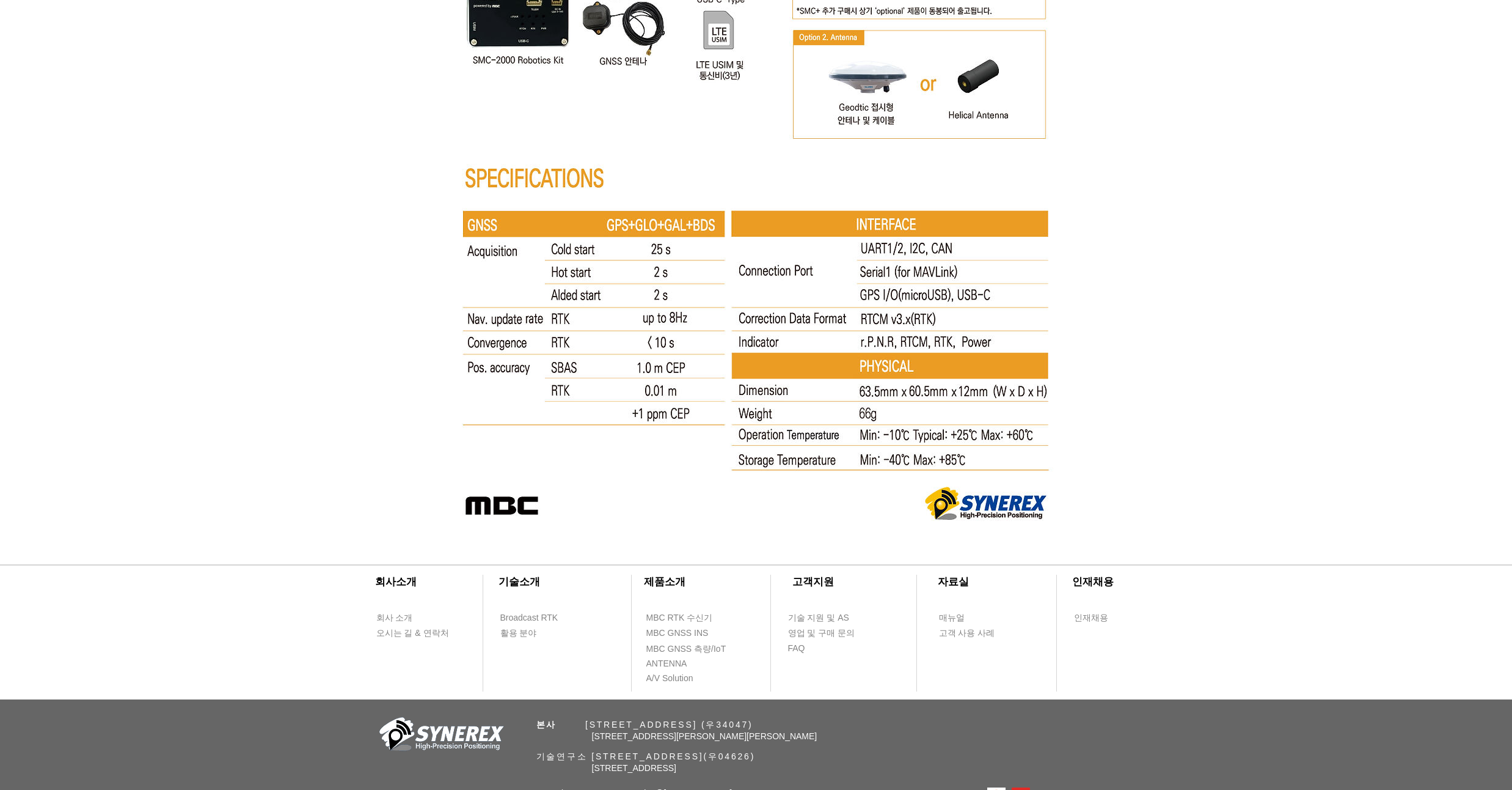
drag, startPoint x: 192, startPoint y: 169, endPoint x: 192, endPoint y: 161, distance: 8.0
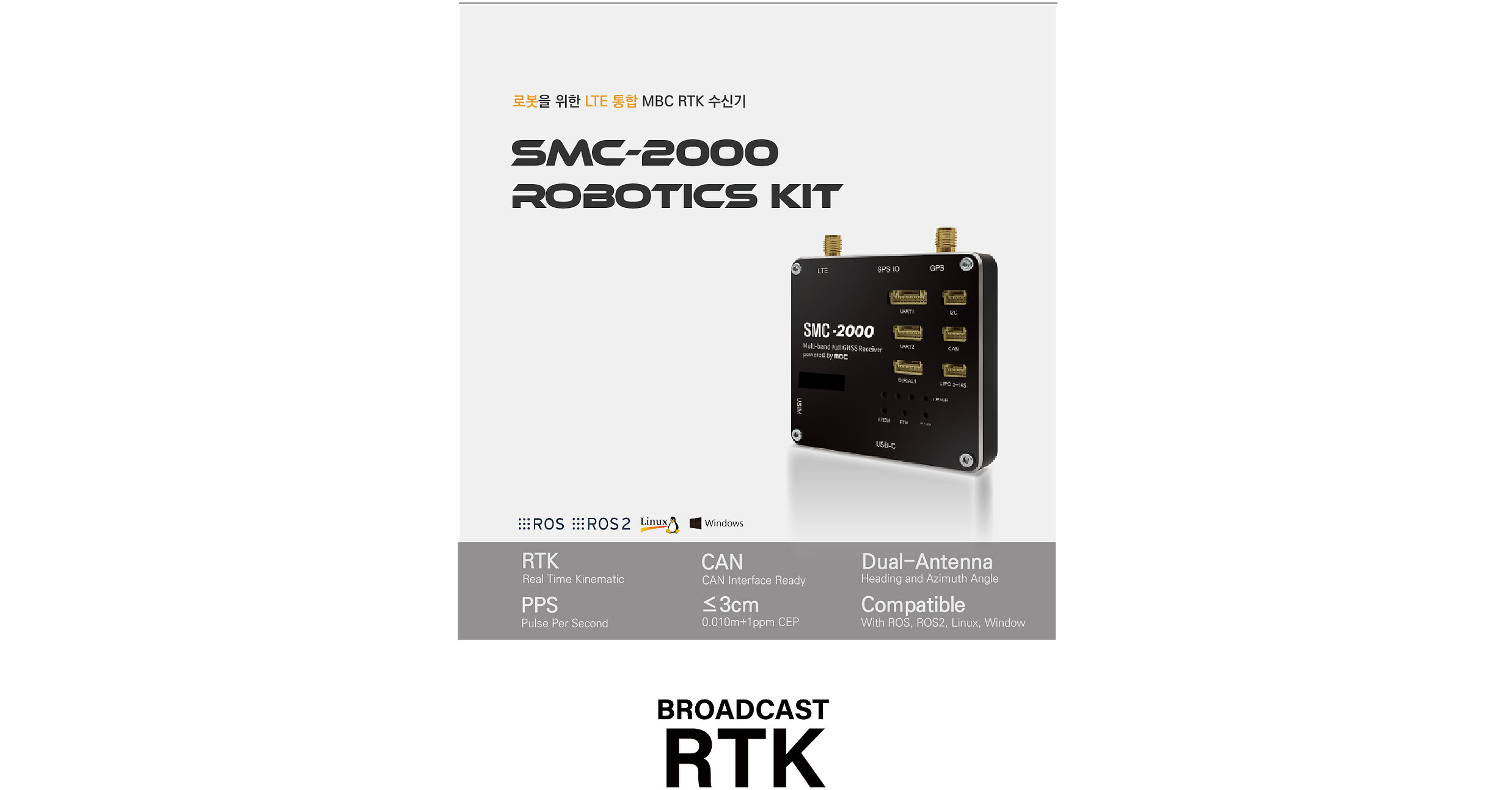
scroll to position [0, 0]
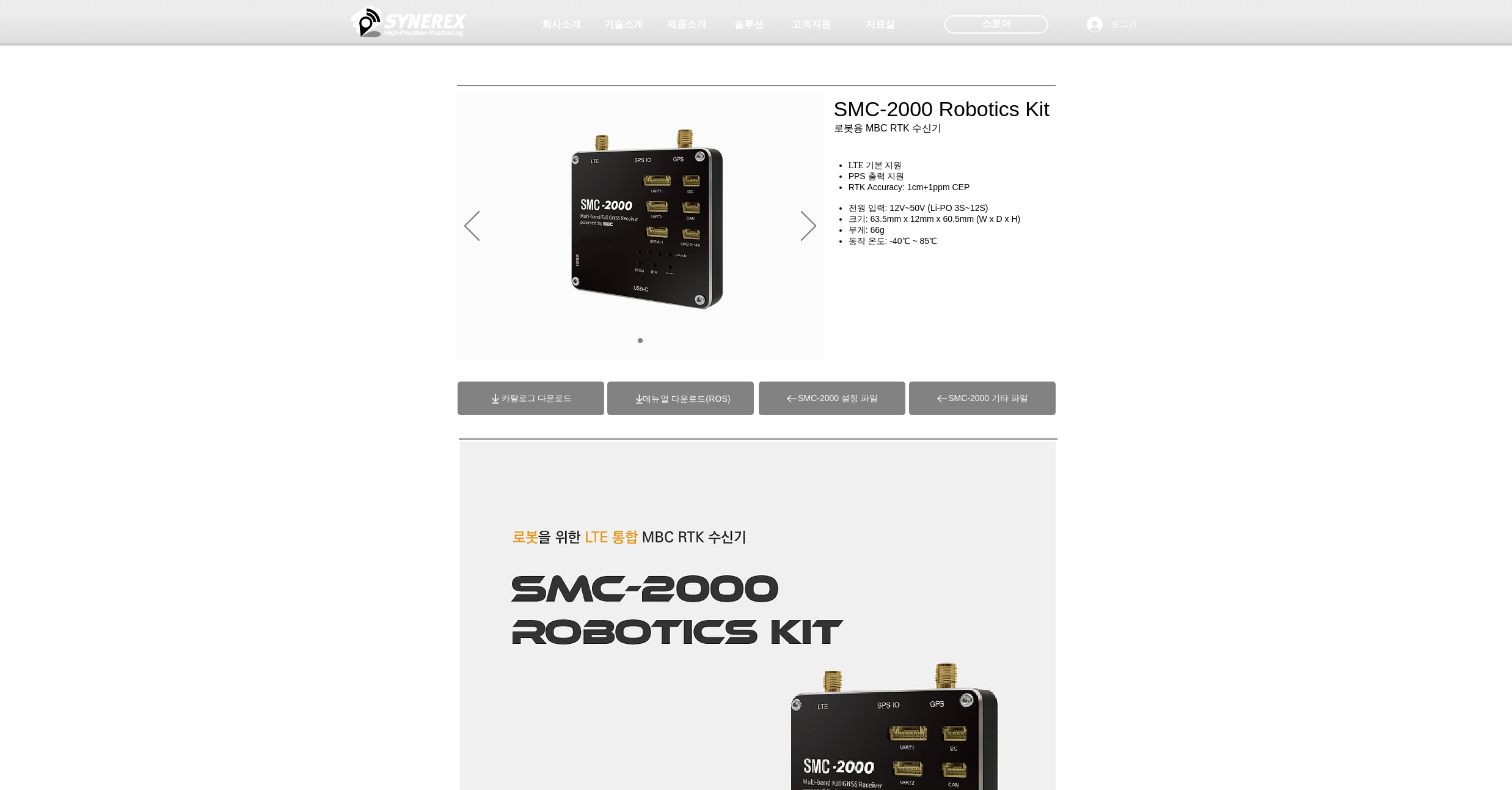
drag, startPoint x: 1162, startPoint y: 304, endPoint x: 1164, endPoint y: 291, distance: 13.2
click at [1131, 291] on div "main content" at bounding box center [756, 278] width 1512 height 182
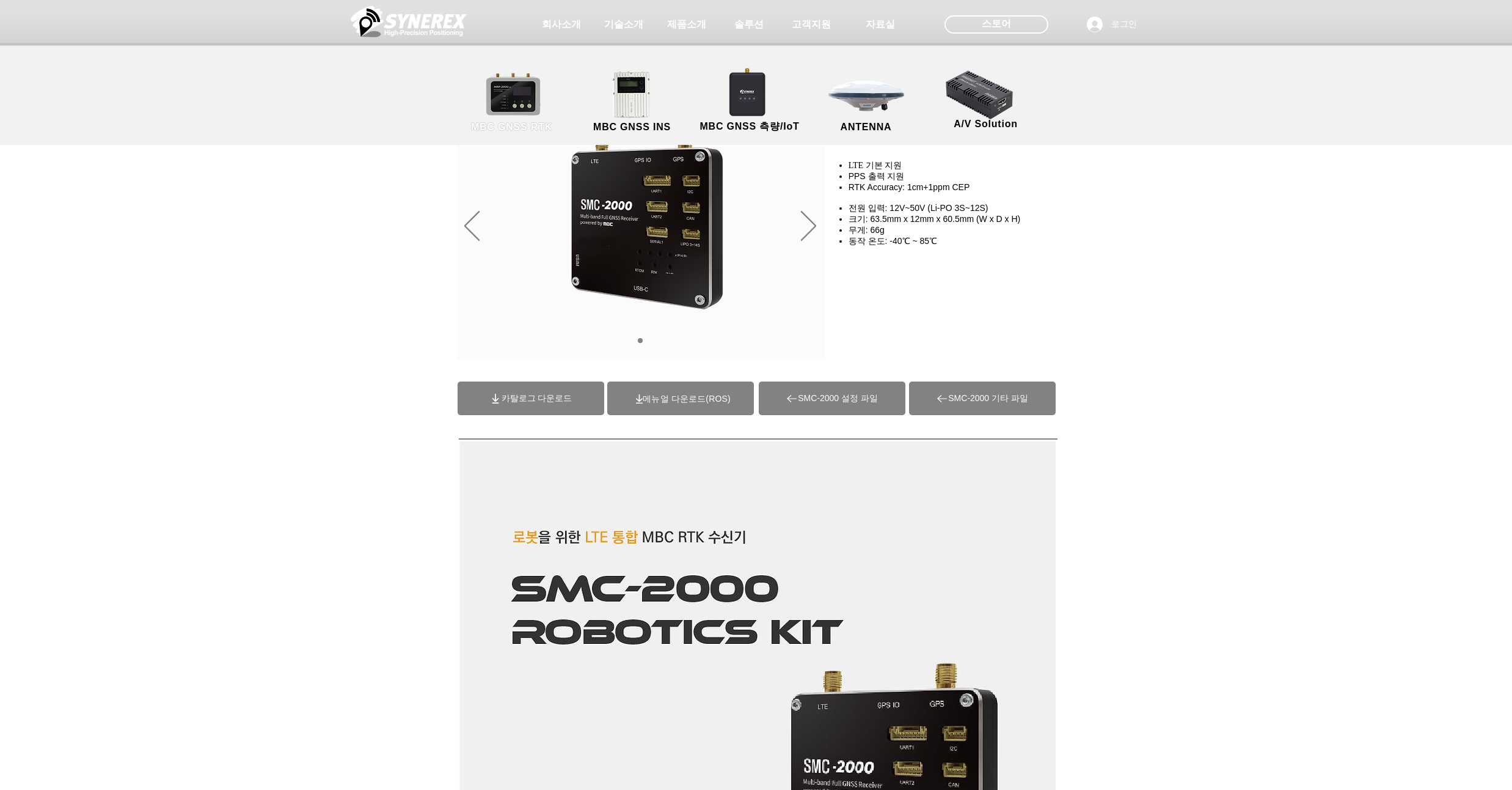
click at [513, 105] on link "MBC GNSS RTK" at bounding box center [512, 102] width 110 height 64
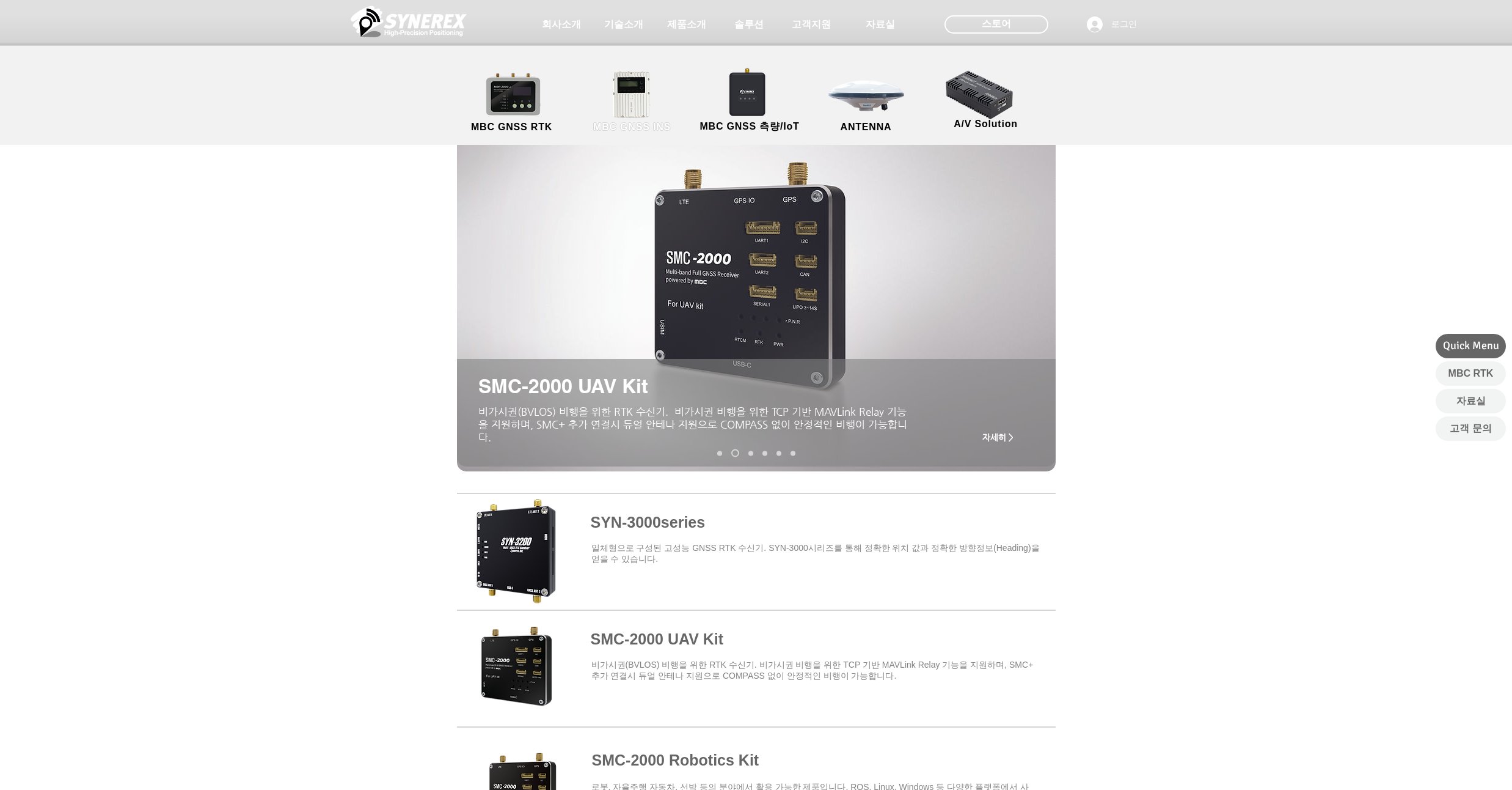
click at [632, 103] on link "MBC GNSS INS" at bounding box center [632, 102] width 110 height 64
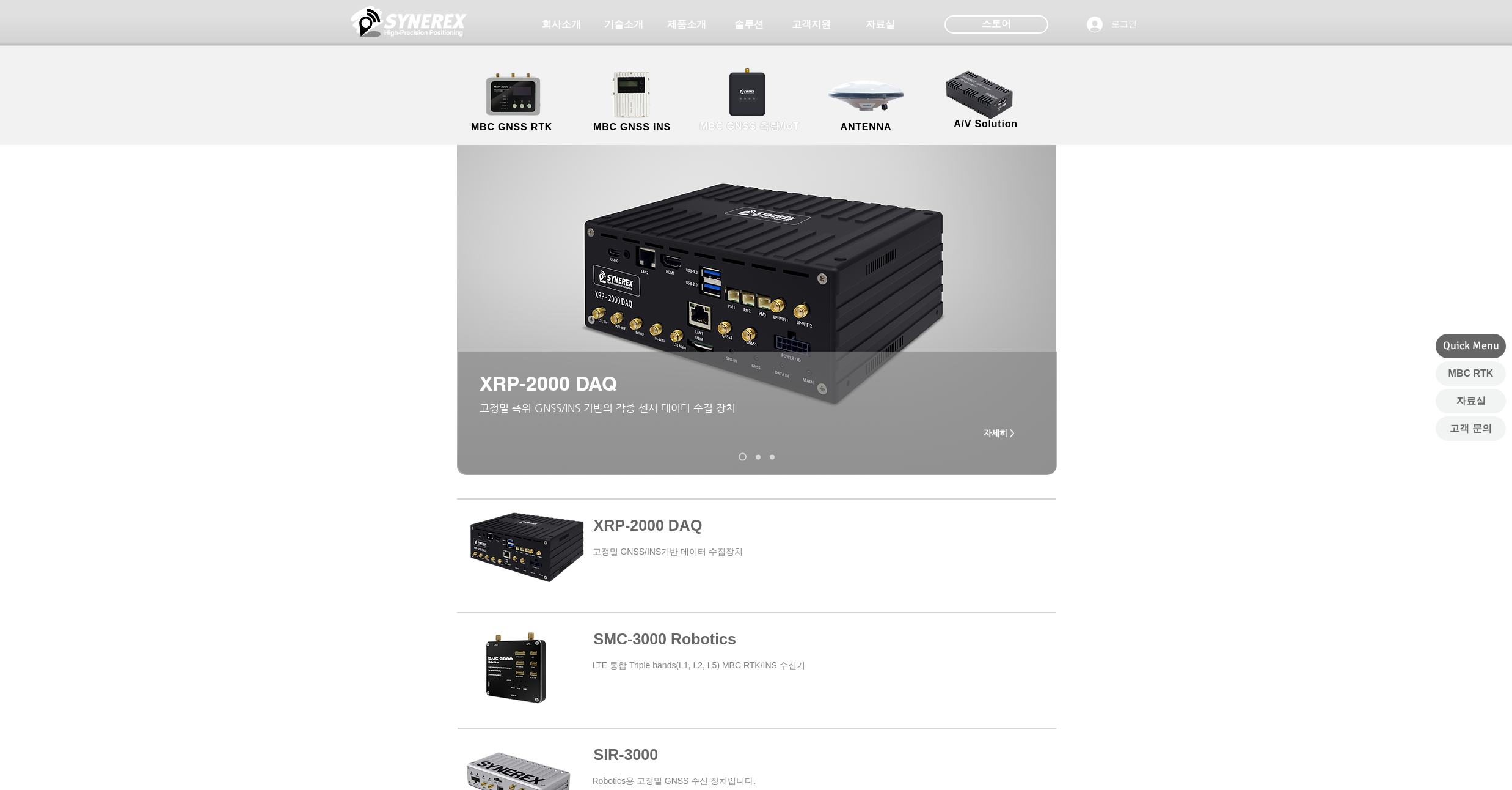
click at [750, 102] on link "MBC GNSS 측량/IoT" at bounding box center [750, 102] width 119 height 64
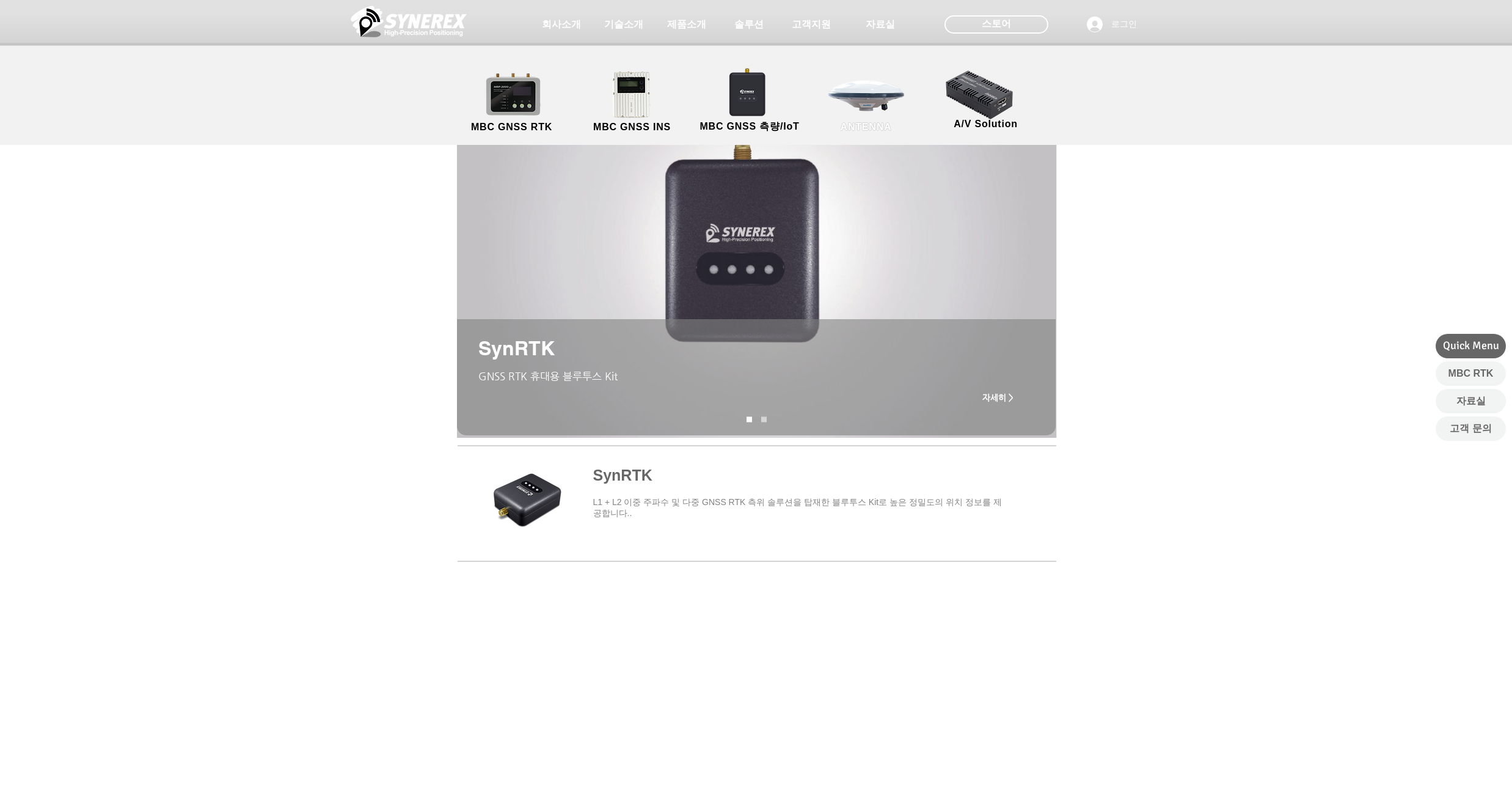
click at [857, 86] on link "ANTENNA" at bounding box center [866, 102] width 110 height 64
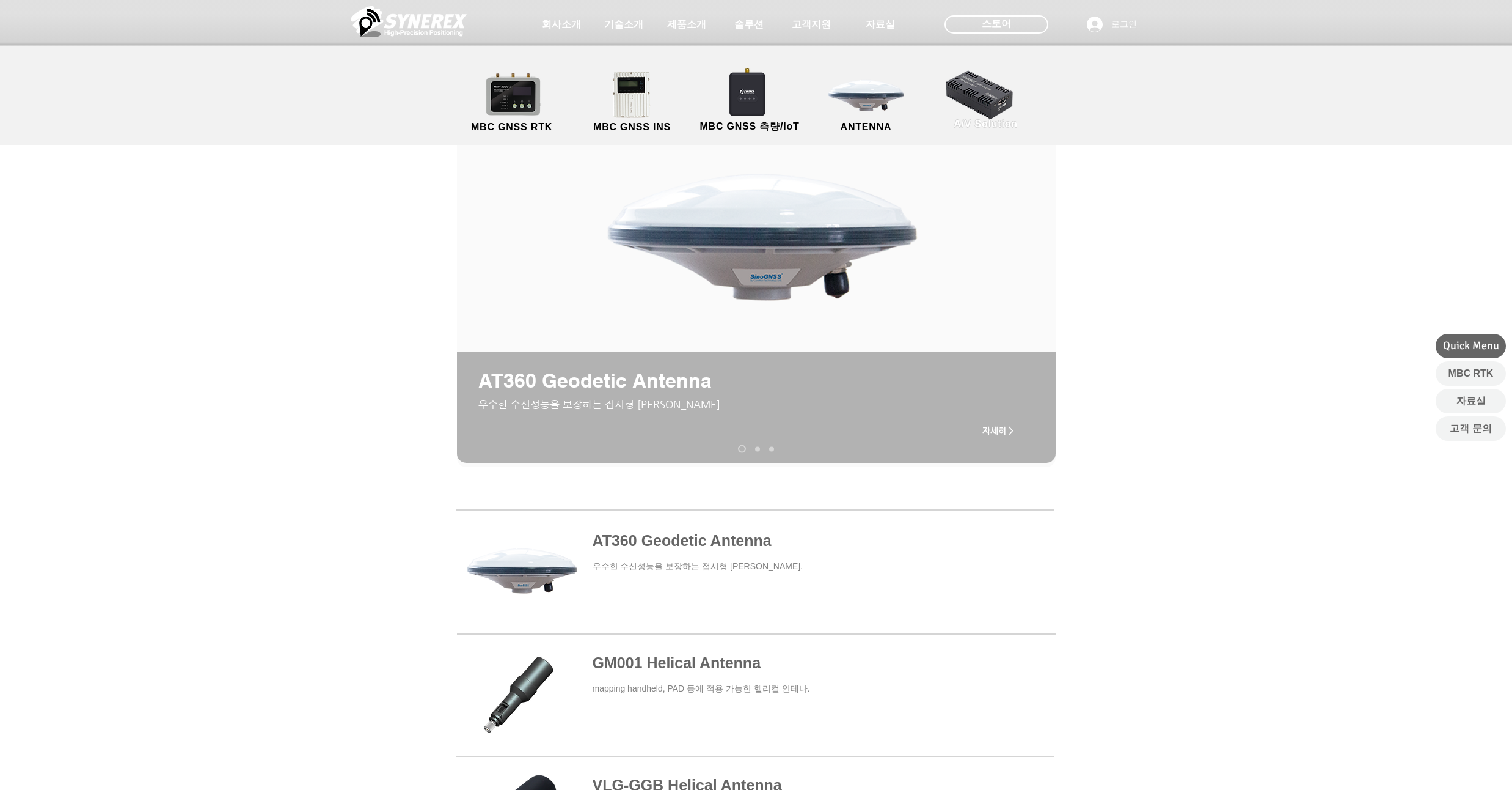
click at [946, 82] on link "A/V Solution" at bounding box center [986, 99] width 110 height 64
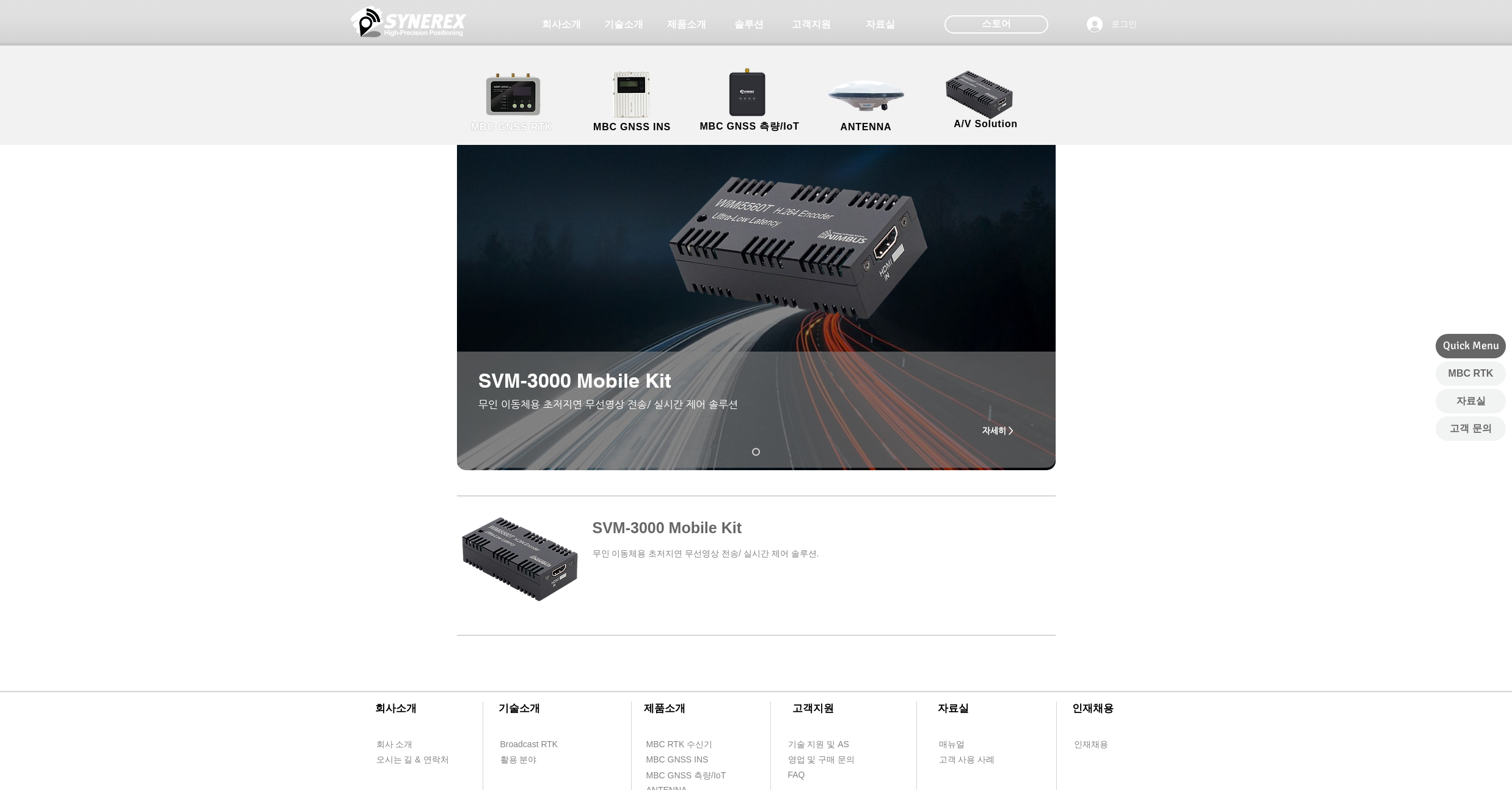
click at [518, 107] on link "MBC GNSS RTK" at bounding box center [512, 102] width 110 height 64
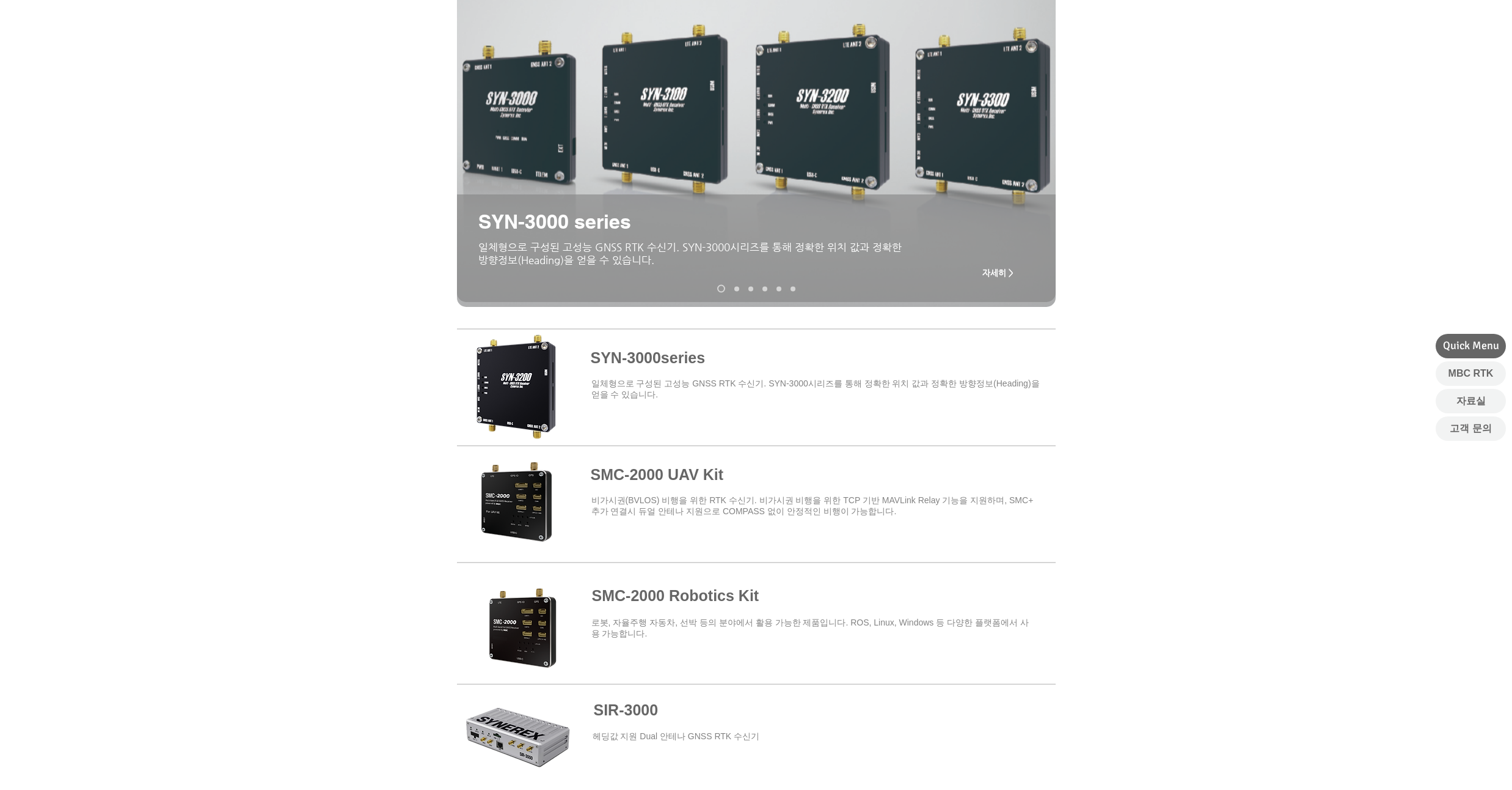
scroll to position [220, 0]
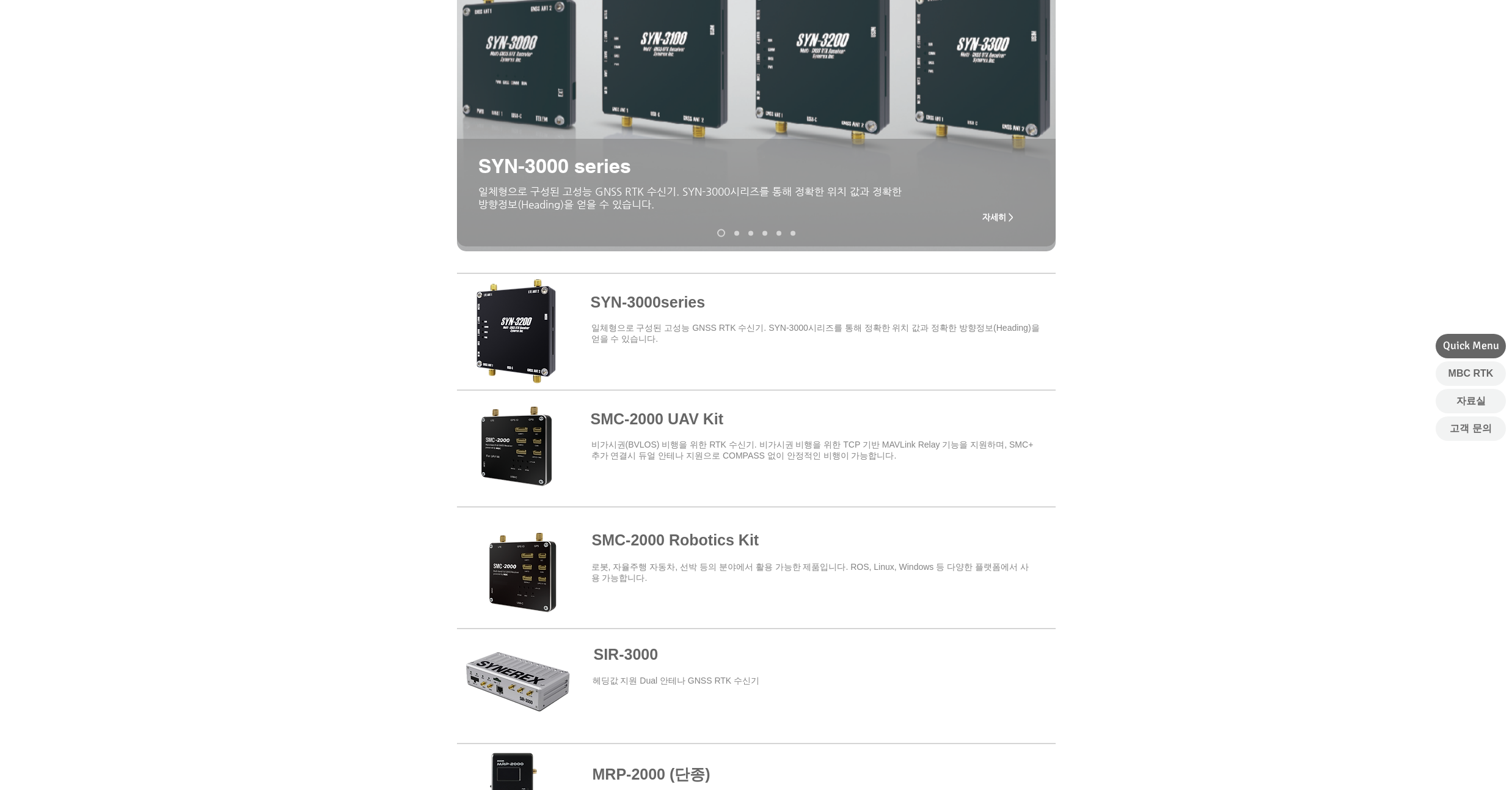
drag, startPoint x: 183, startPoint y: 240, endPoint x: 189, endPoint y: 209, distance: 31.6
click at [190, 208] on div "main content" at bounding box center [756, 114] width 1512 height 295
drag, startPoint x: 155, startPoint y: 232, endPoint x: 152, endPoint y: 212, distance: 20.2
click at [152, 212] on div "main content" at bounding box center [756, 114] width 1512 height 295
drag, startPoint x: 152, startPoint y: 203, endPoint x: 142, endPoint y: 187, distance: 18.9
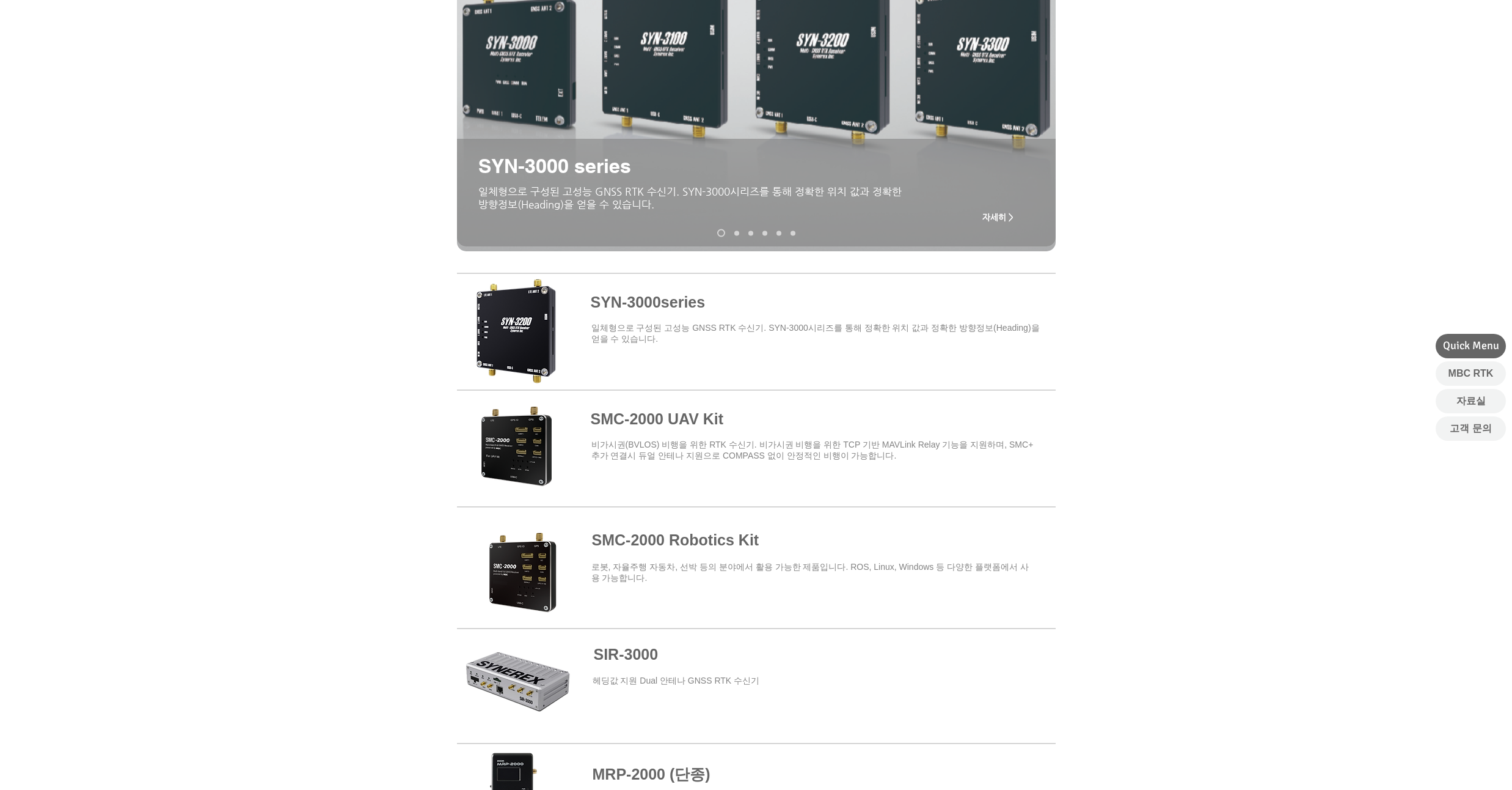
click at [142, 187] on div "main content" at bounding box center [756, 114] width 1512 height 295
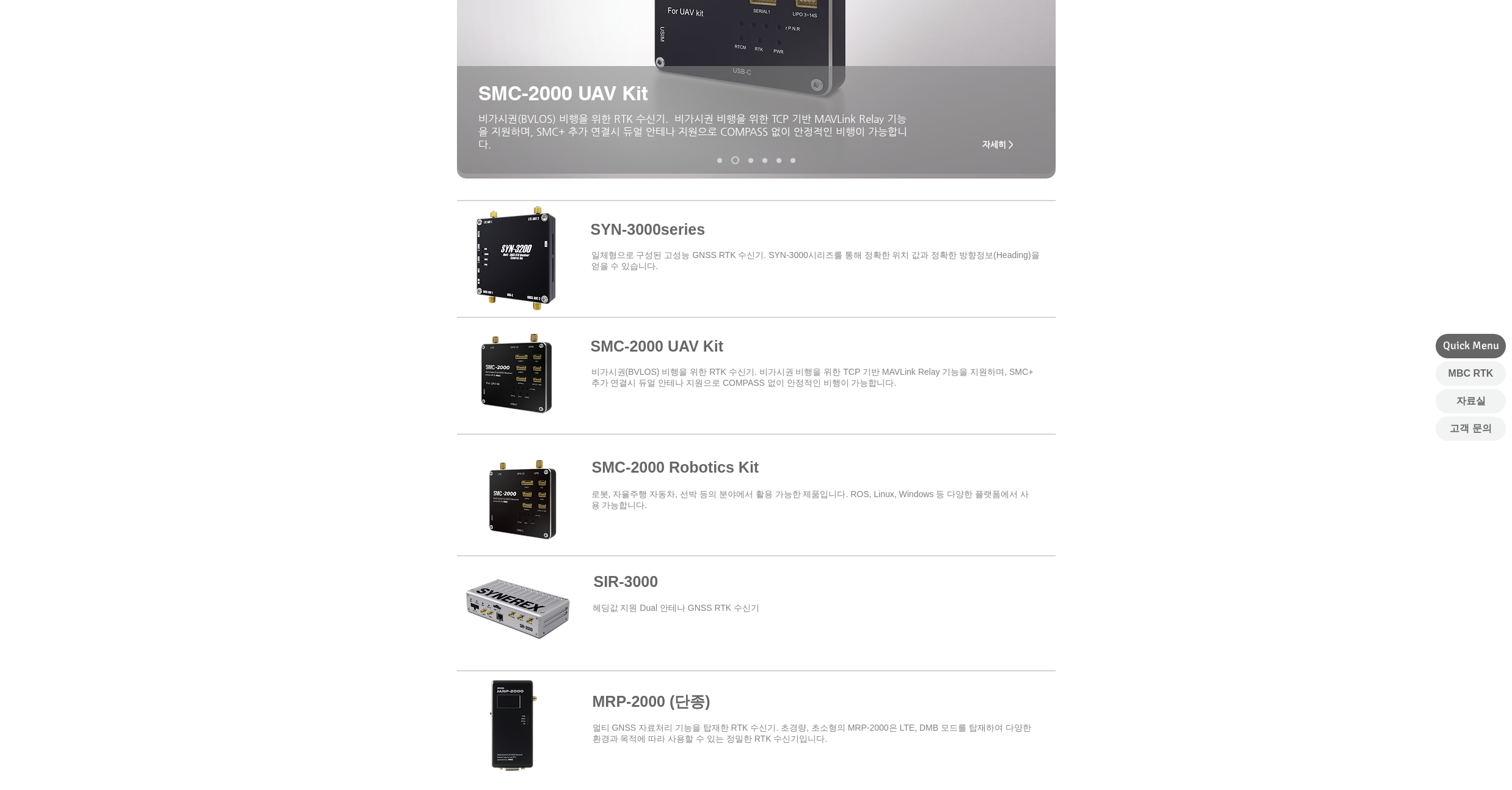
scroll to position [293, 0]
drag, startPoint x: 123, startPoint y: 248, endPoint x: 137, endPoint y: 216, distance: 34.9
click at [137, 216] on div at bounding box center [756, 367] width 1512 height 359
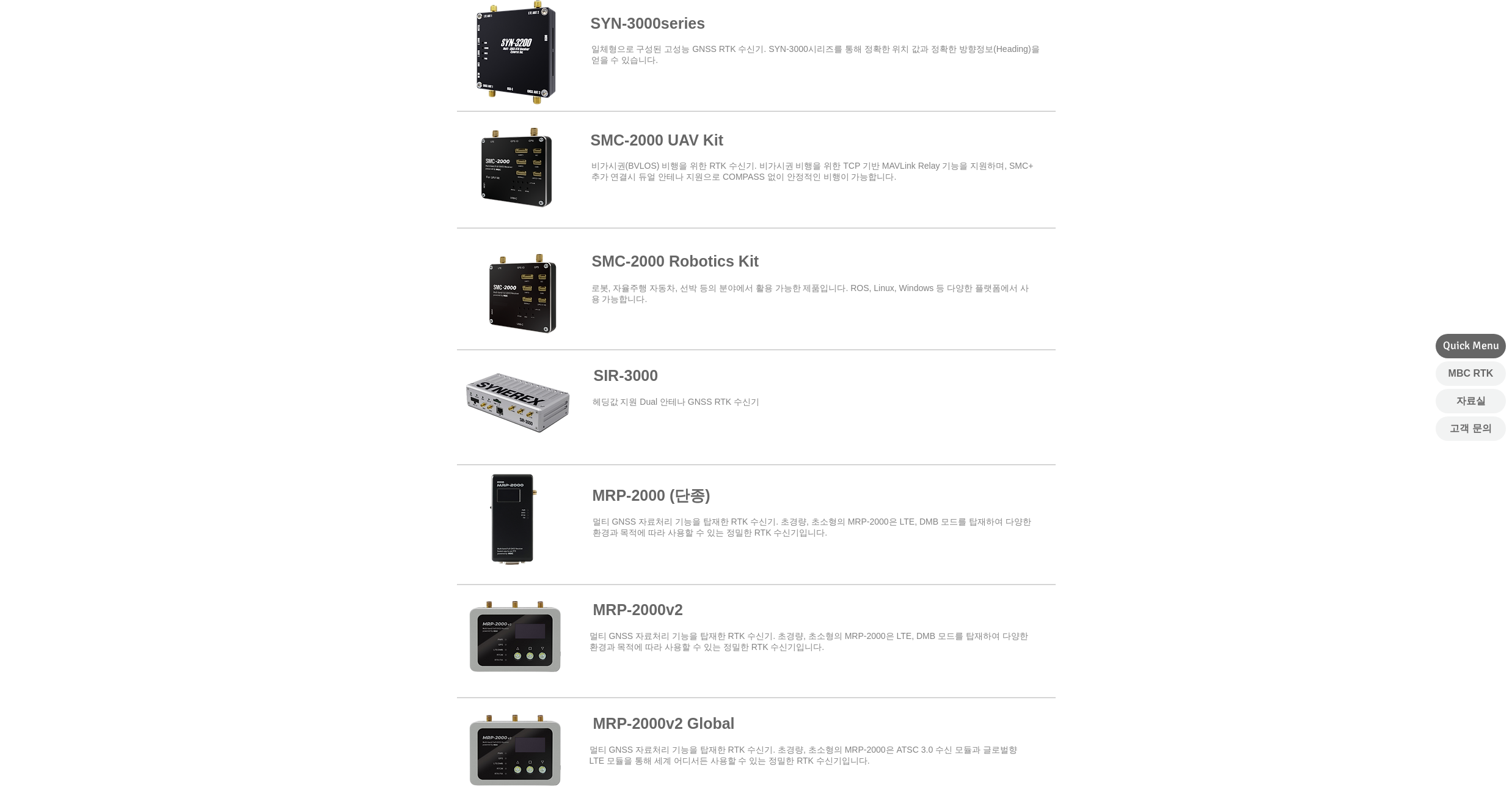
scroll to position [514, 0]
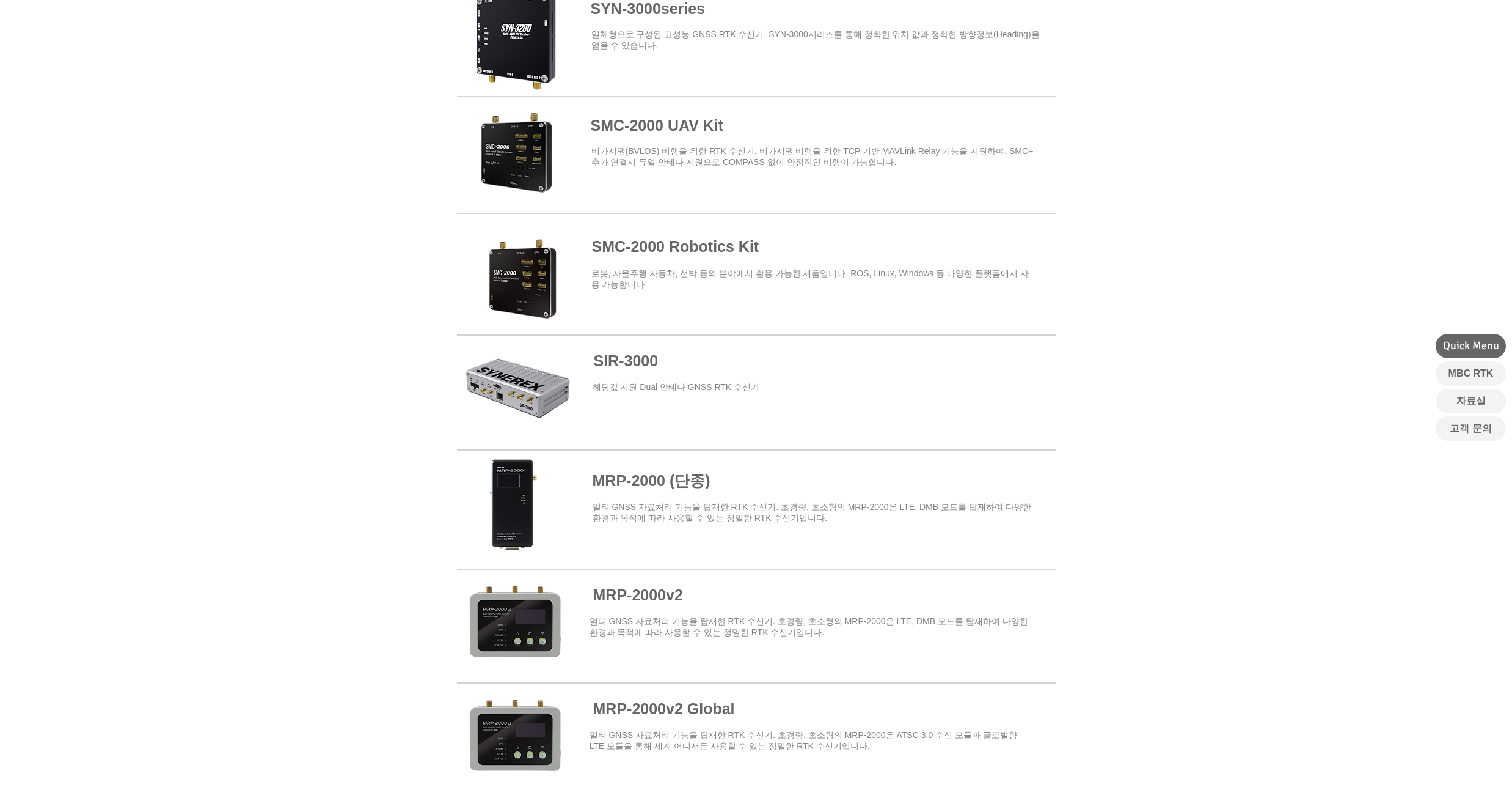
drag, startPoint x: 137, startPoint y: 214, endPoint x: 140, endPoint y: 185, distance: 29.2
click at [140, 185] on div at bounding box center [756, 147] width 1512 height 359
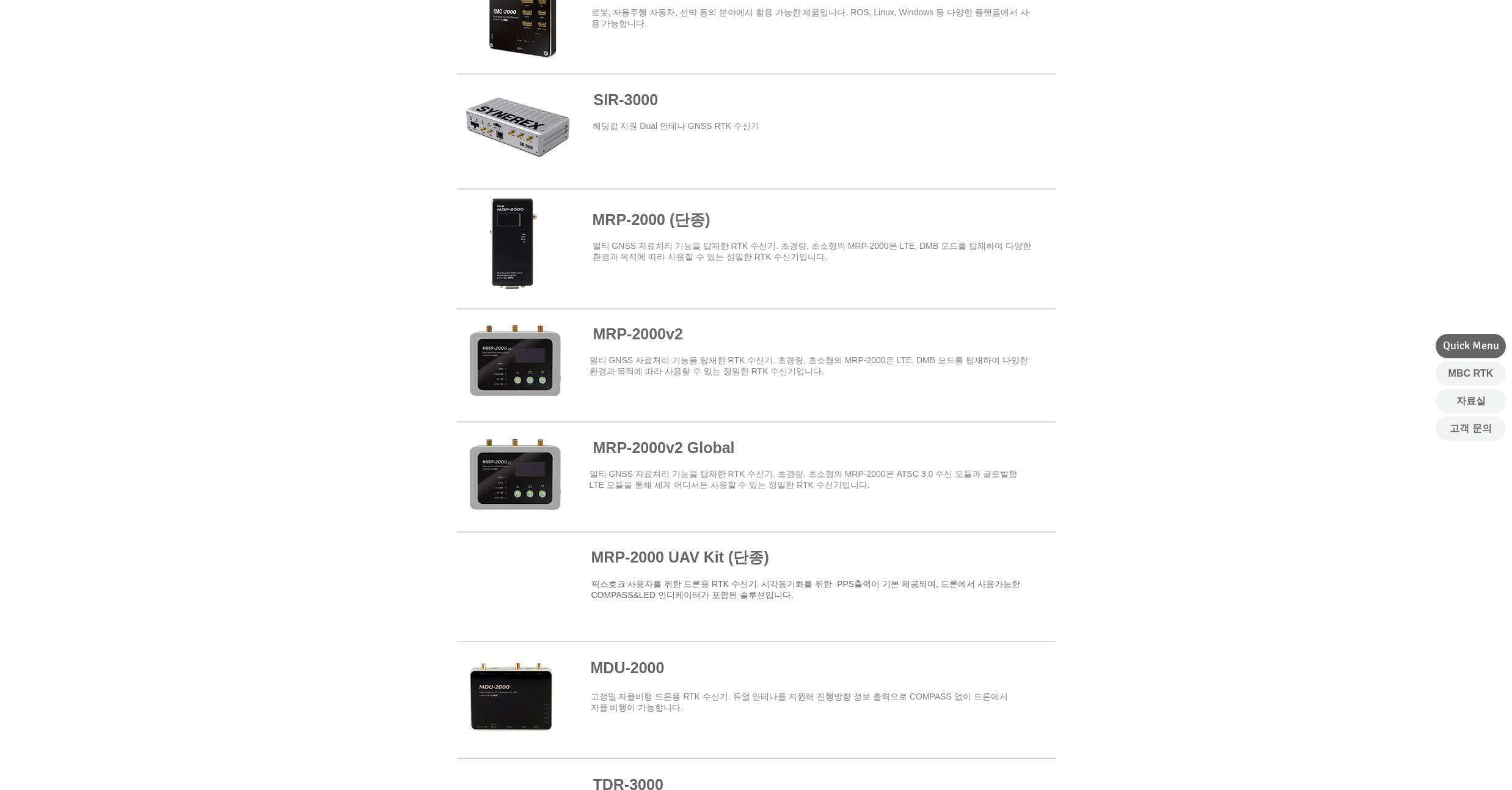
scroll to position [807, 0]
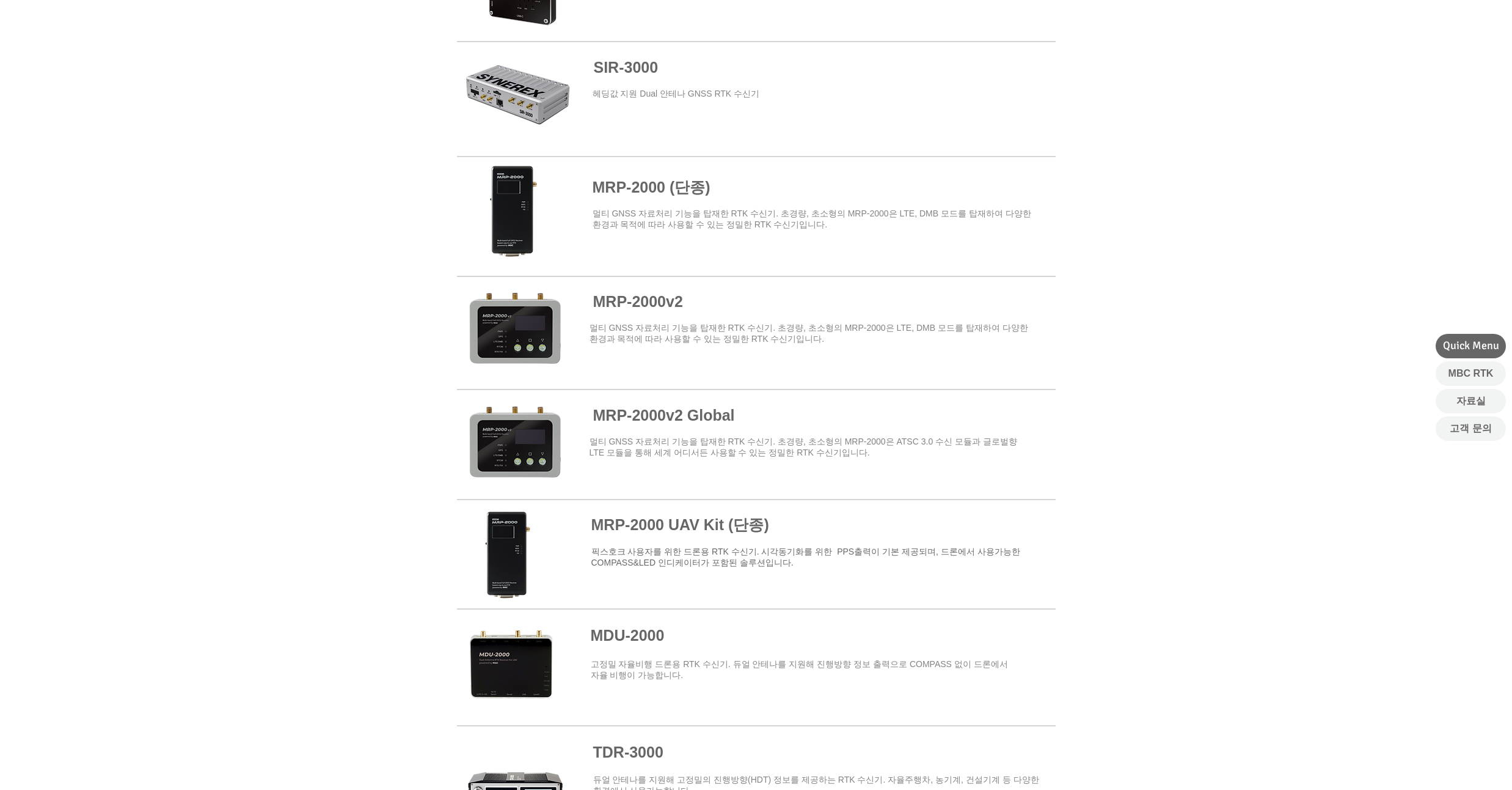
drag, startPoint x: 129, startPoint y: 216, endPoint x: 132, endPoint y: 195, distance: 21.2
click at [132, 195] on div at bounding box center [756, 492] width 1512 height 918
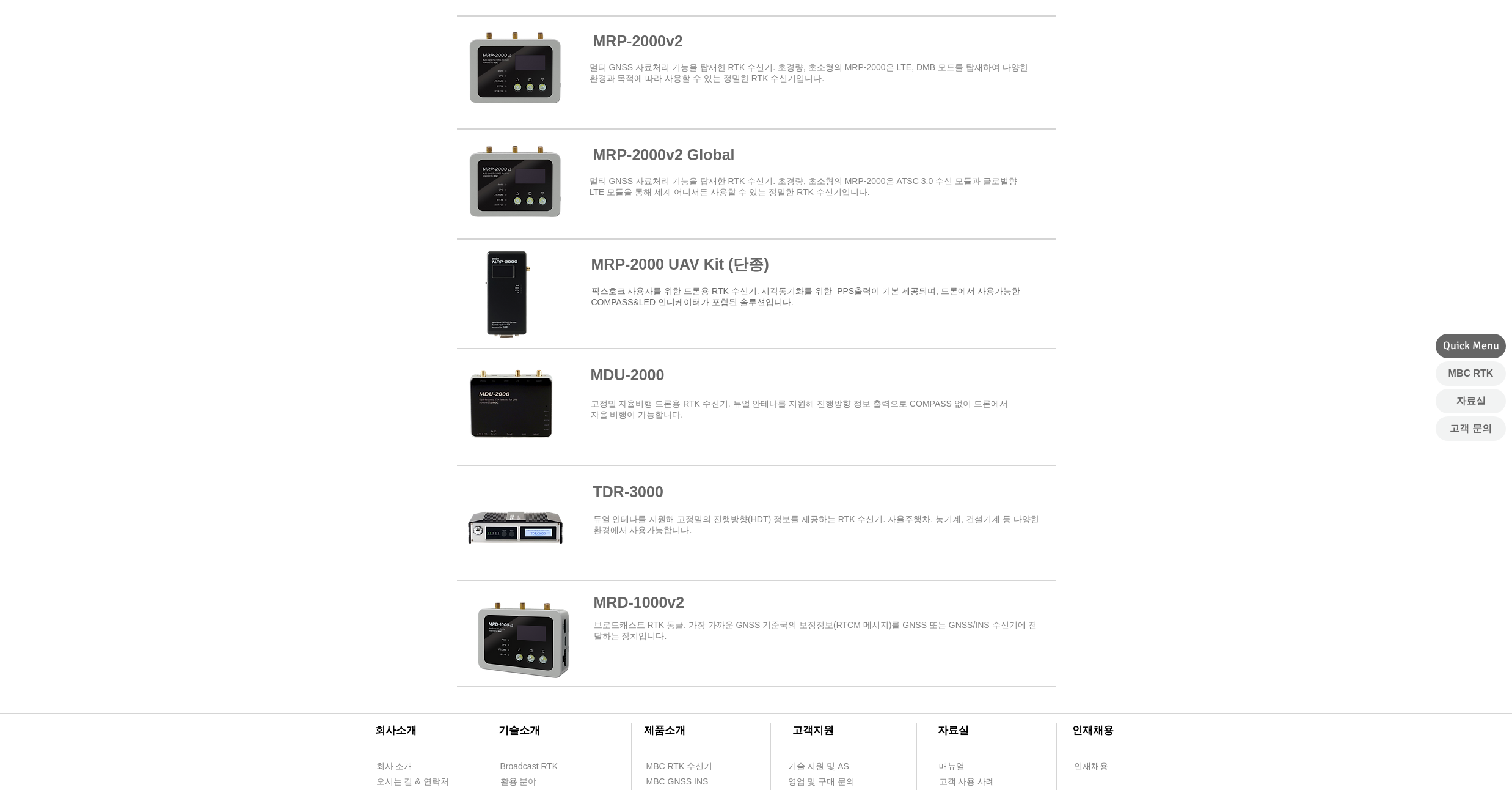
scroll to position [1101, 0]
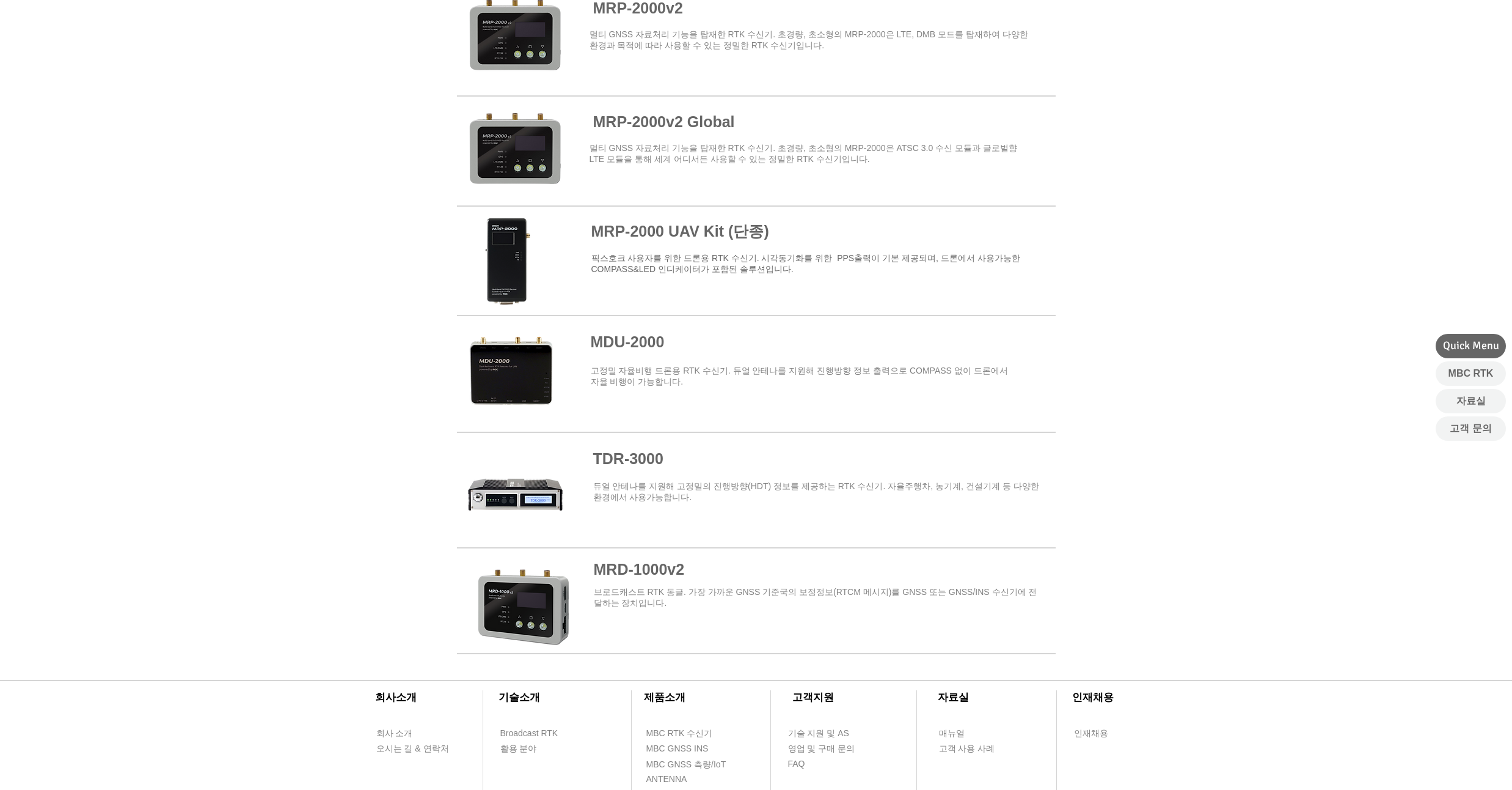
drag, startPoint x: 132, startPoint y: 195, endPoint x: 135, endPoint y: 180, distance: 15.3
click at [135, 180] on div at bounding box center [756, 199] width 1512 height 918
click at [604, 466] on span at bounding box center [756, 483] width 599 height 98
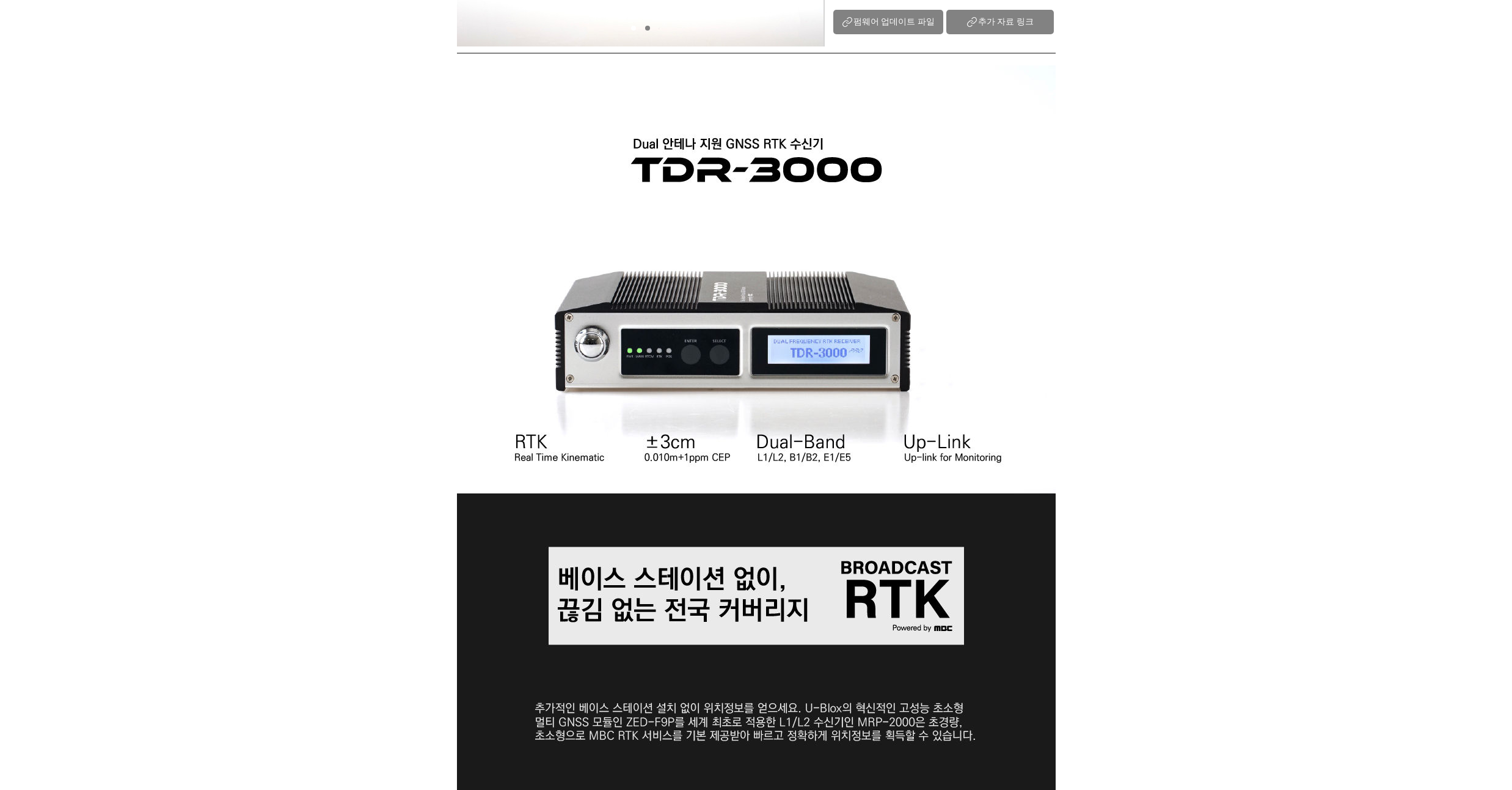
scroll to position [367, 0]
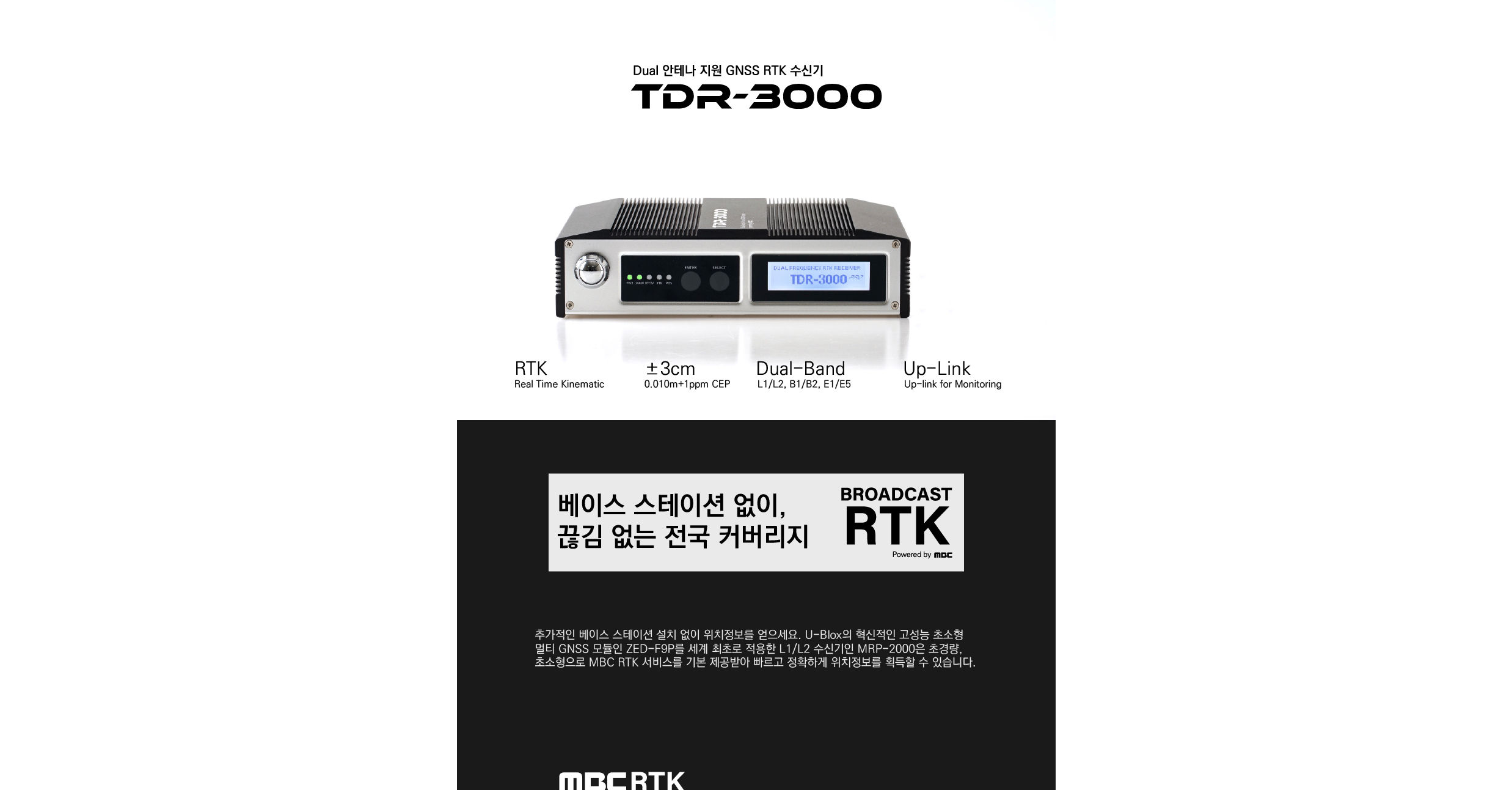
drag, startPoint x: 152, startPoint y: 283, endPoint x: 158, endPoint y: 262, distance: 21.8
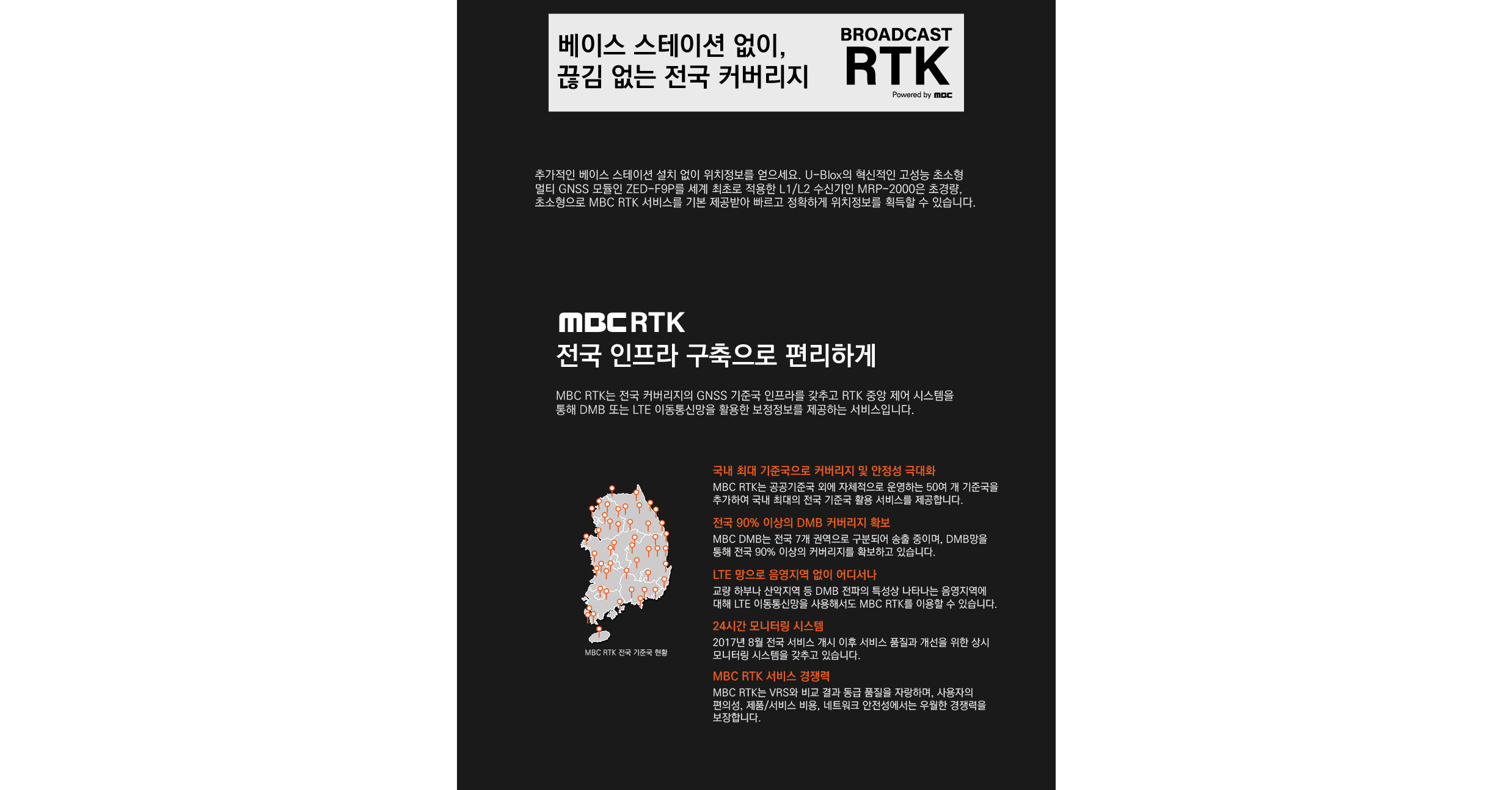
scroll to position [1101, 0]
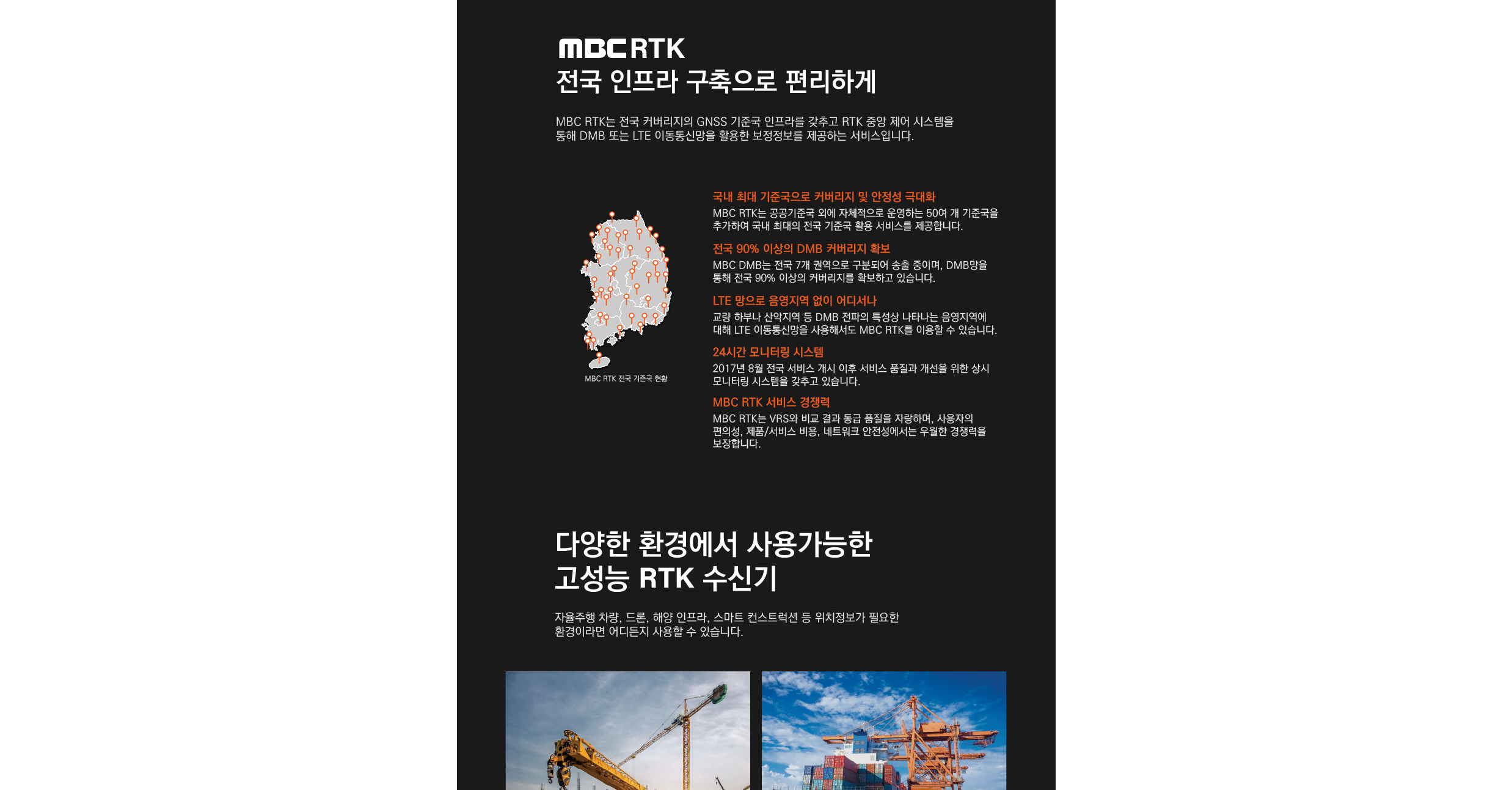
drag, startPoint x: 159, startPoint y: 268, endPoint x: 170, endPoint y: 243, distance: 27.3
drag, startPoint x: 170, startPoint y: 243, endPoint x: 174, endPoint y: 233, distance: 10.8
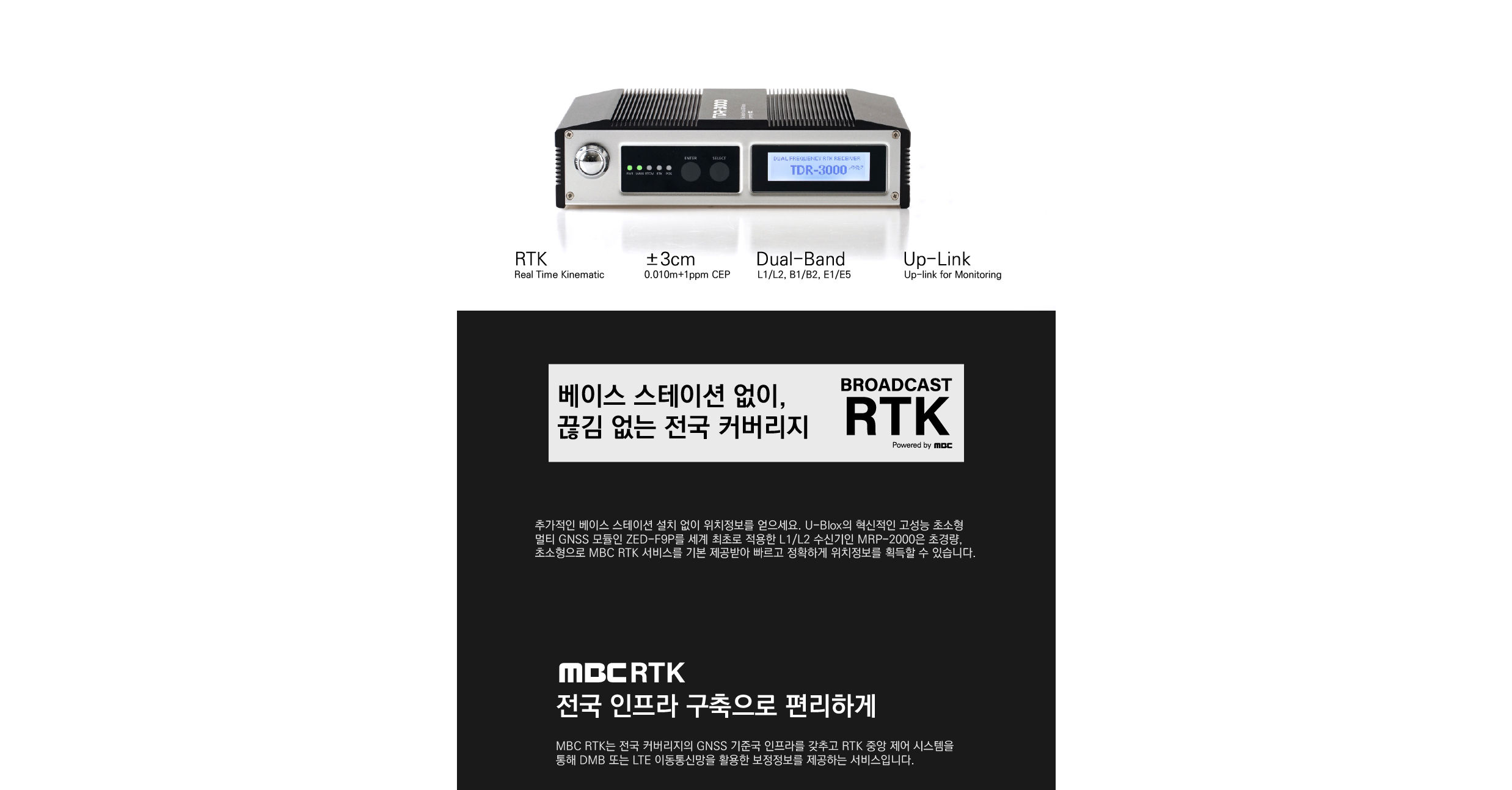
scroll to position [0, 0]
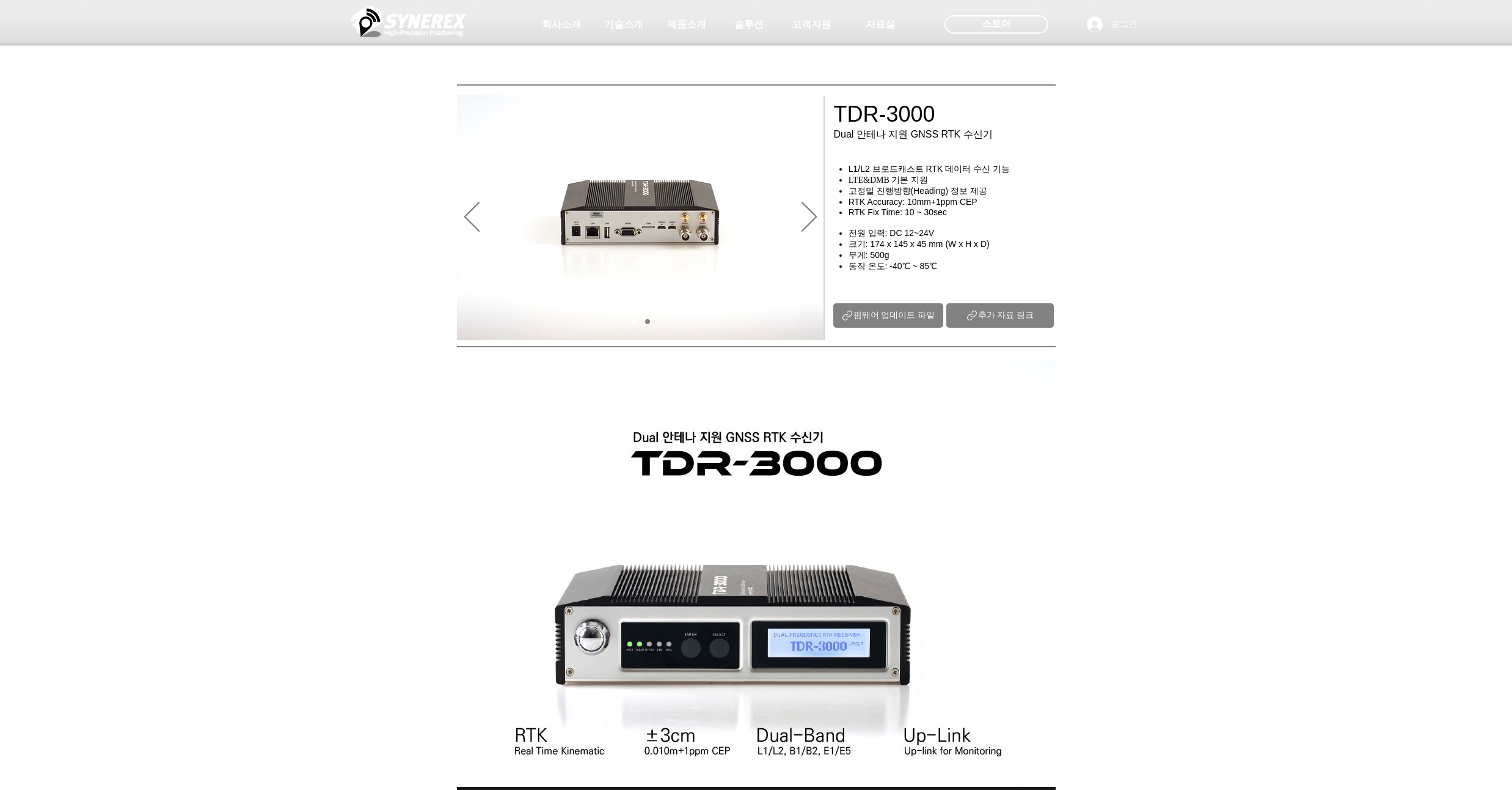
drag, startPoint x: 1119, startPoint y: 238, endPoint x: 1131, endPoint y: 209, distance: 31.4
click at [1131, 209] on div "main content" at bounding box center [756, 263] width 1512 height 153
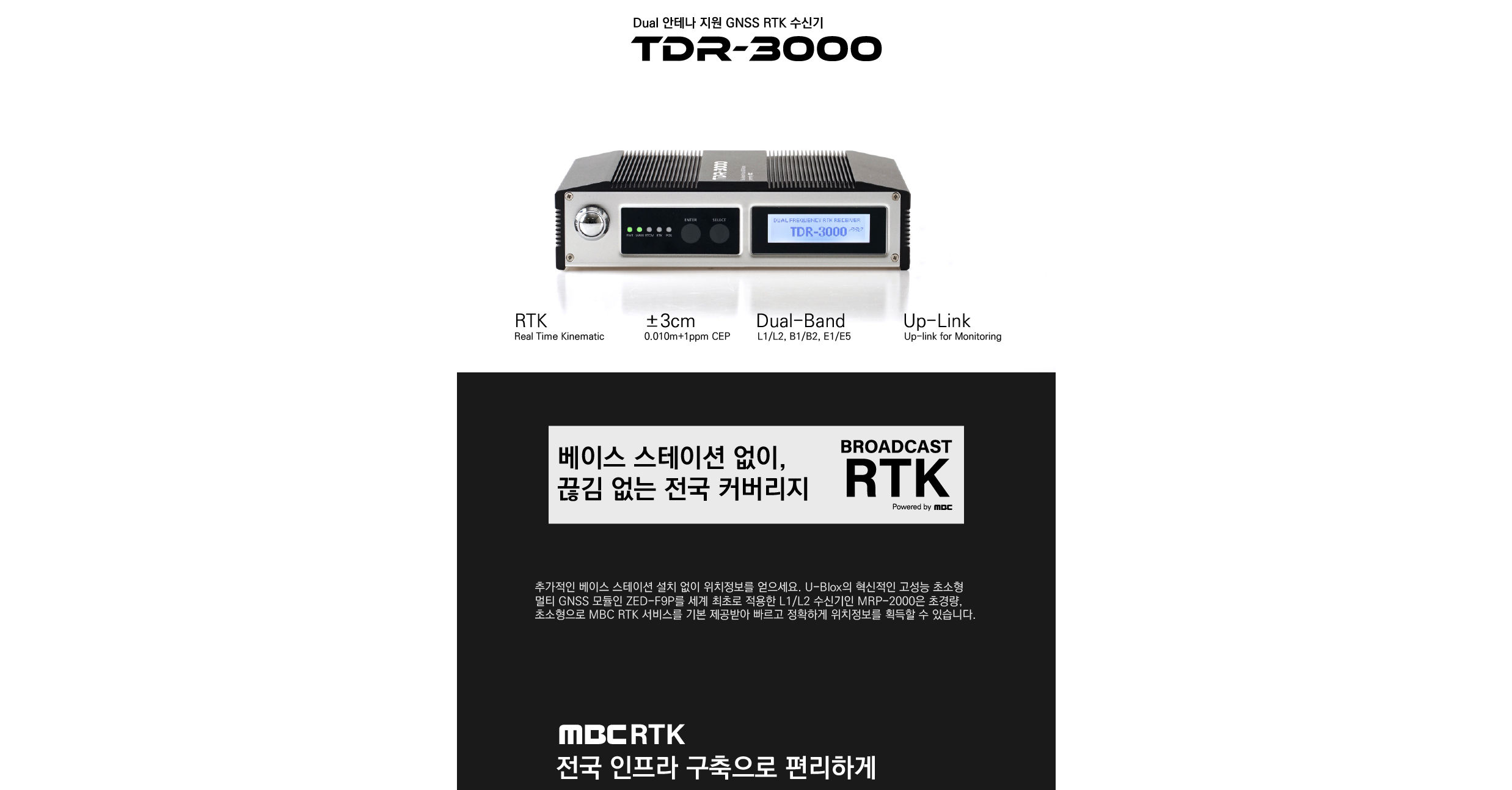
scroll to position [440, 0]
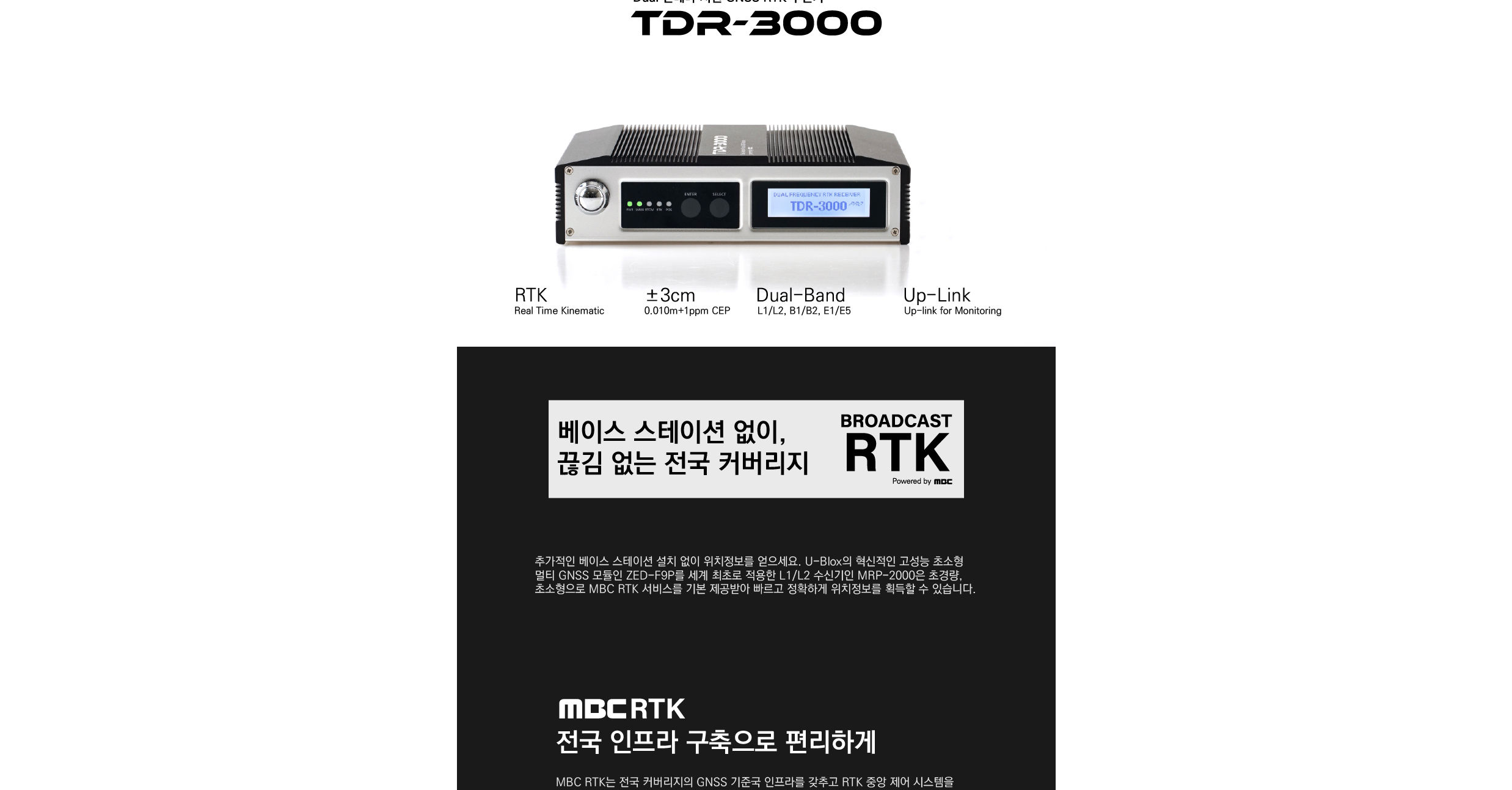
drag, startPoint x: 1130, startPoint y: 212, endPoint x: 1134, endPoint y: 187, distance: 25.3
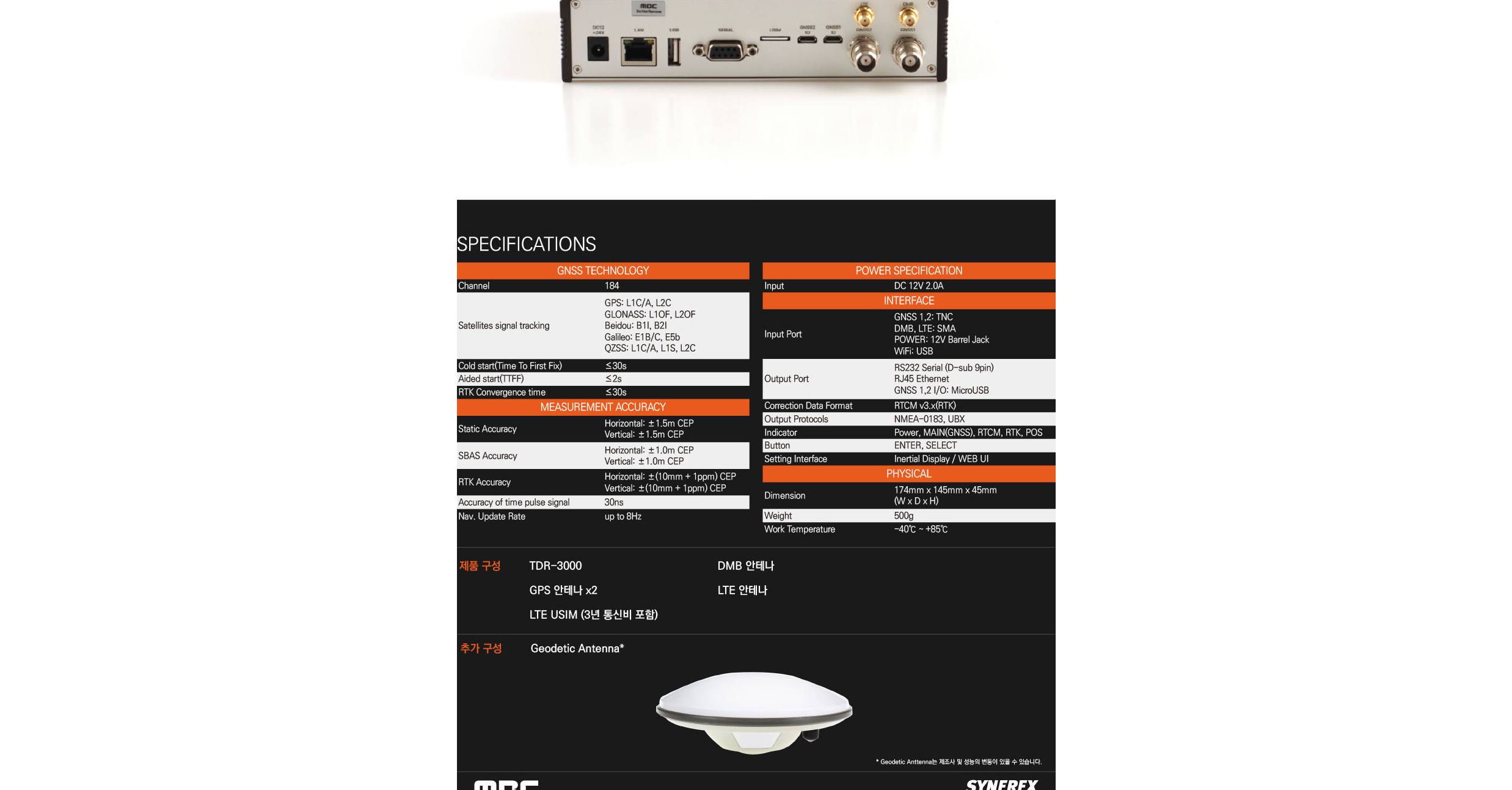
scroll to position [3741, 0]
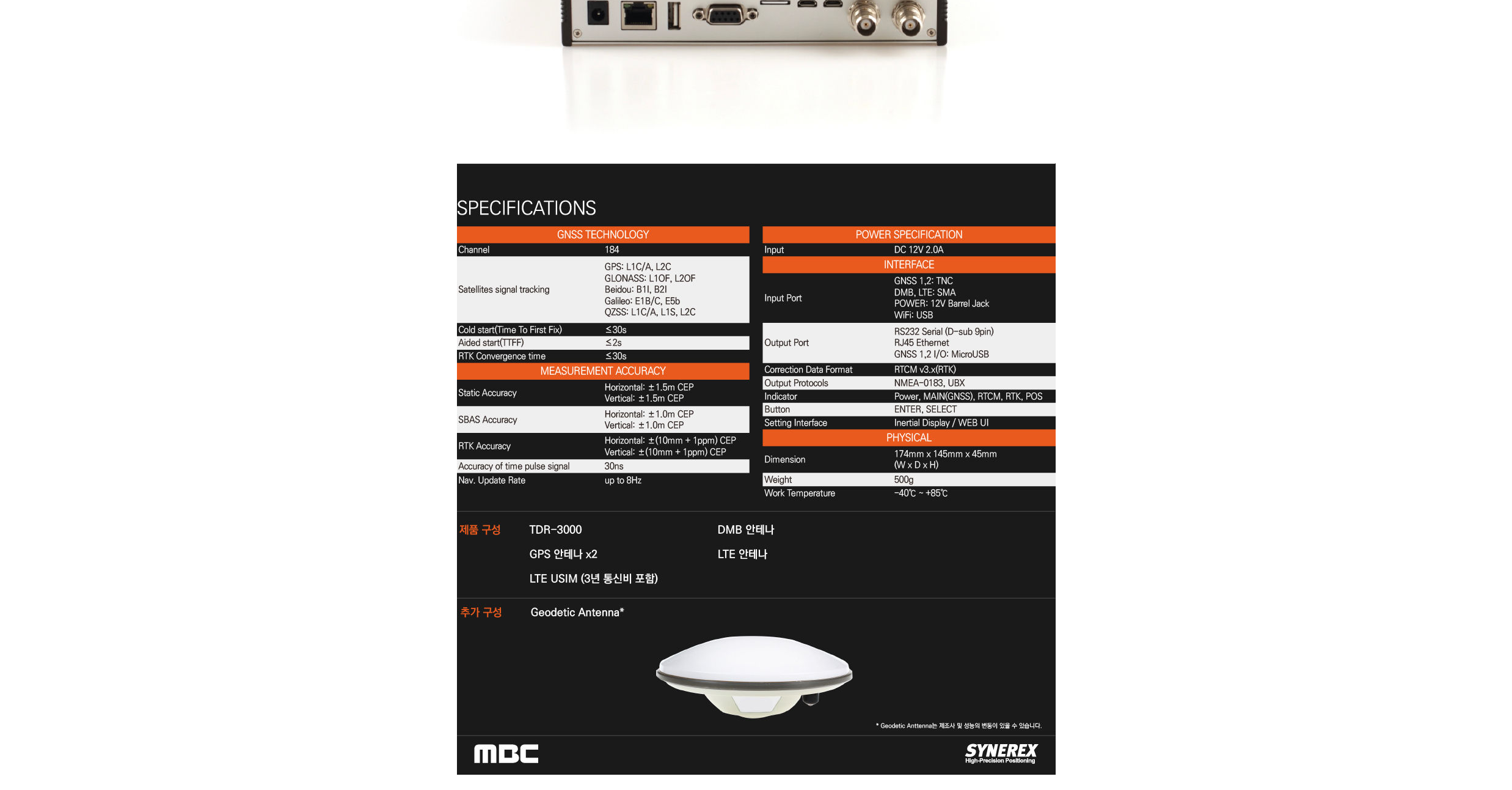
drag, startPoint x: 1092, startPoint y: 122, endPoint x: 1101, endPoint y: 96, distance: 27.5
drag, startPoint x: 1105, startPoint y: 161, endPoint x: 1109, endPoint y: 147, distance: 14.6
drag, startPoint x: 1107, startPoint y: 155, endPoint x: 1111, endPoint y: 134, distance: 21.4
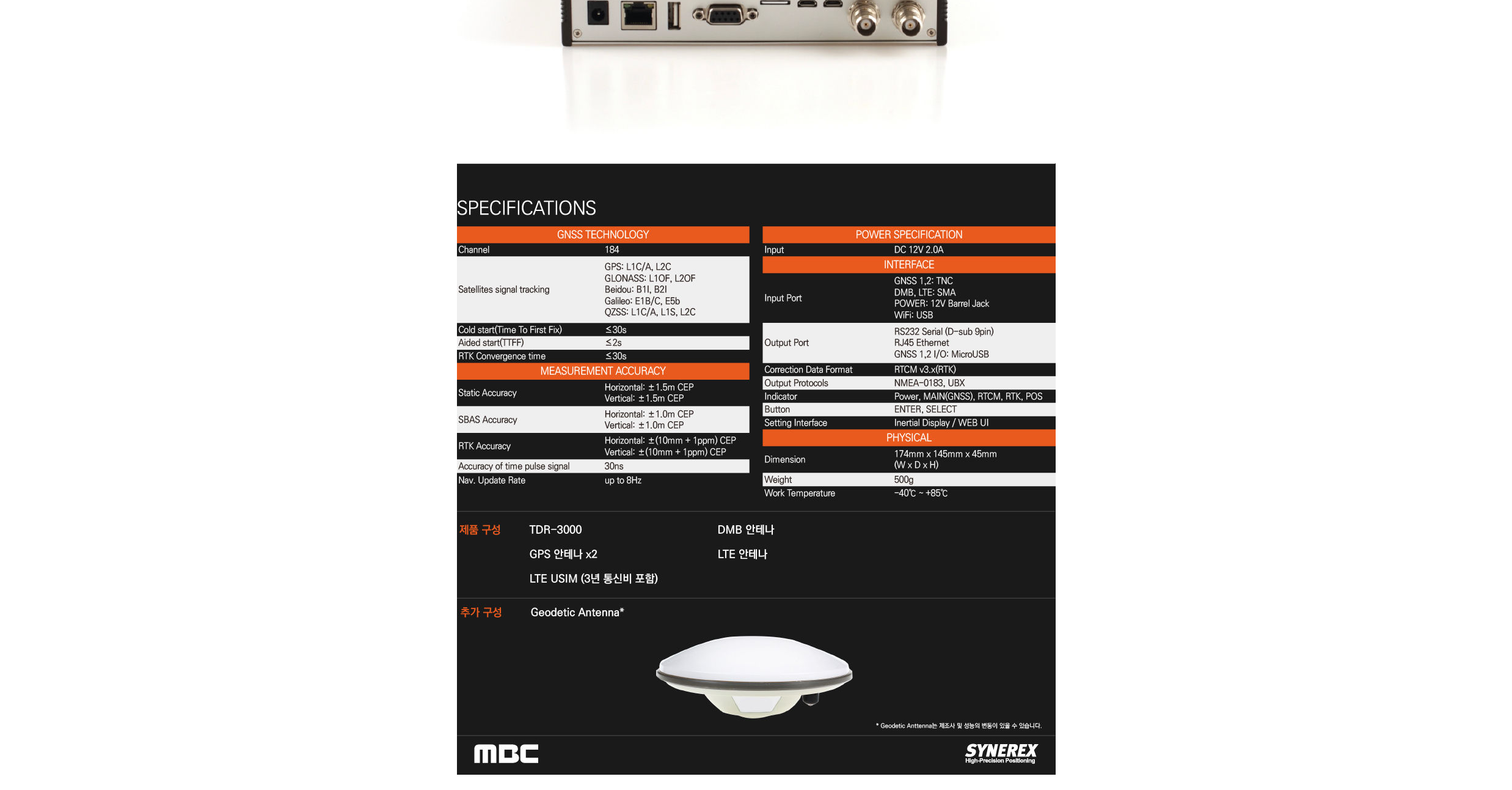
drag, startPoint x: 1111, startPoint y: 174, endPoint x: 1113, endPoint y: 162, distance: 12.2
drag, startPoint x: 1127, startPoint y: 221, endPoint x: 1126, endPoint y: 198, distance: 23.0
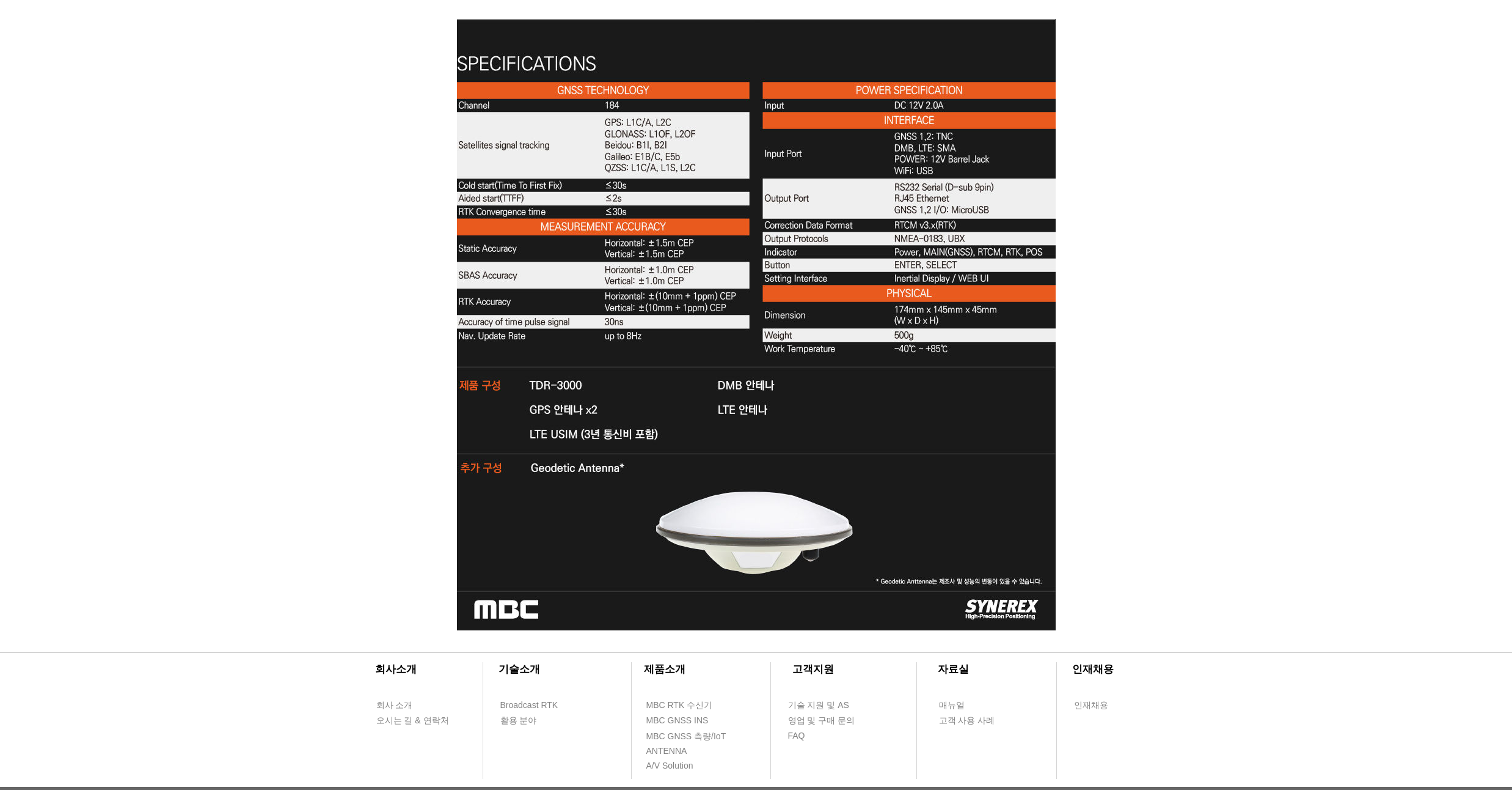
scroll to position [3888, 0]
